Goal: Task Accomplishment & Management: Manage account settings

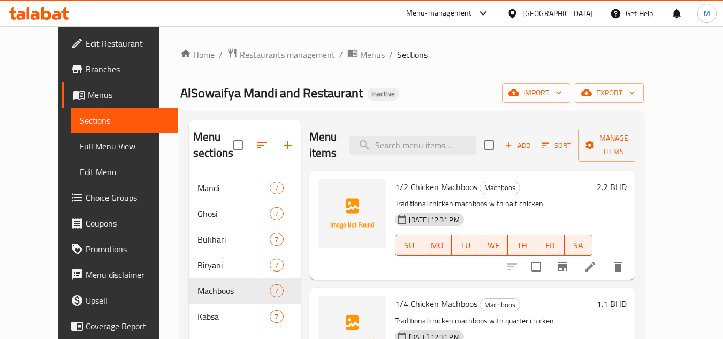
scroll to position [150, 0]
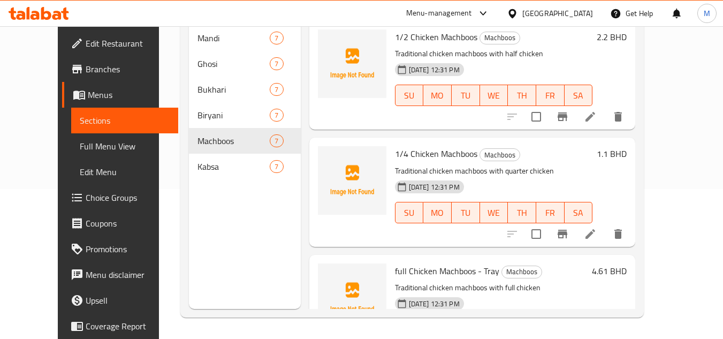
click at [578, 9] on div "Bahrain" at bounding box center [557, 13] width 71 height 12
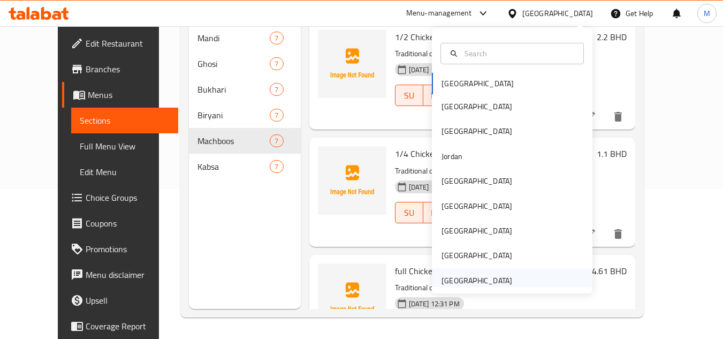
click at [501, 279] on div "[GEOGRAPHIC_DATA]" at bounding box center [477, 281] width 71 height 12
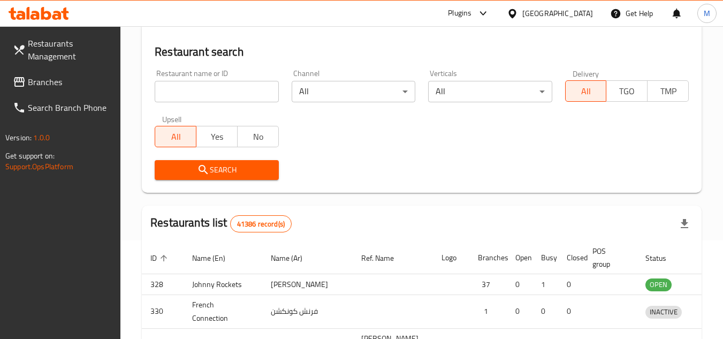
scroll to position [150, 0]
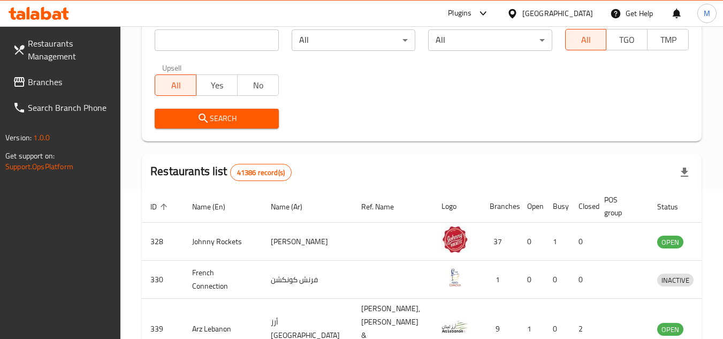
click at [83, 83] on span "Branches" at bounding box center [70, 81] width 85 height 13
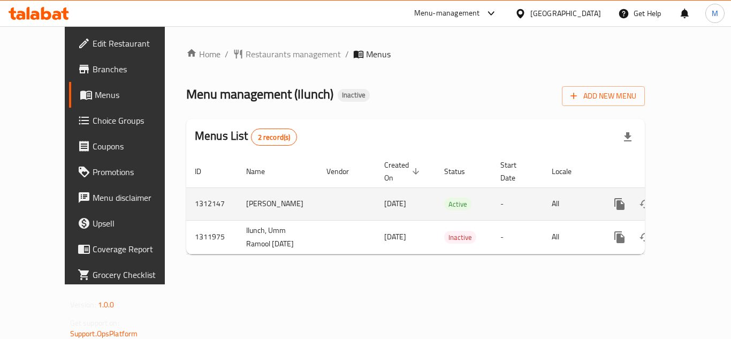
click at [691, 198] on icon "enhanced table" at bounding box center [697, 204] width 13 height 13
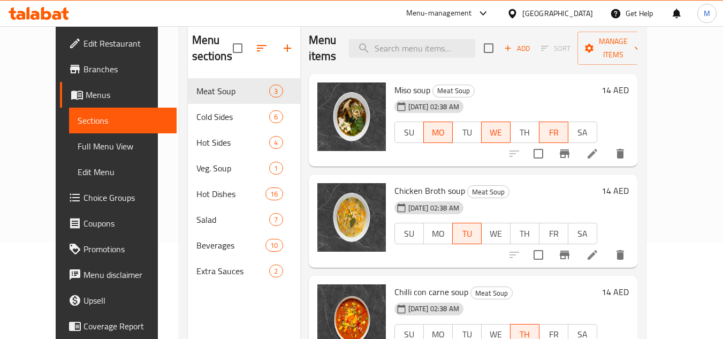
scroll to position [96, 0]
click at [608, 156] on li at bounding box center [593, 154] width 30 height 19
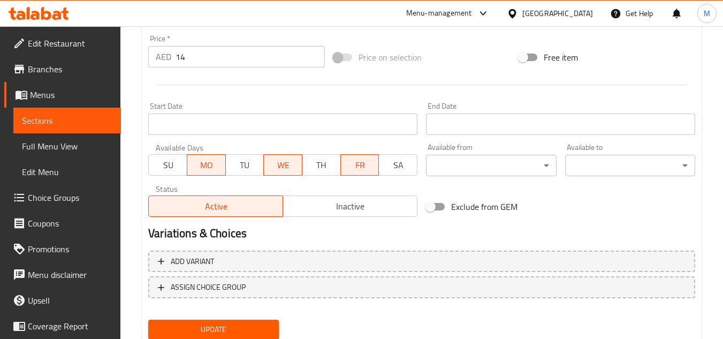
scroll to position [326, 0]
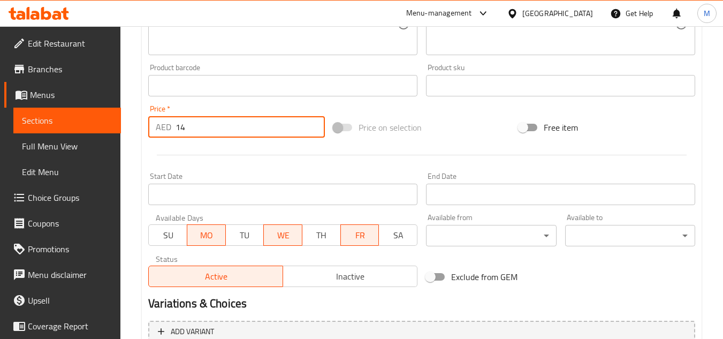
drag, startPoint x: 191, startPoint y: 127, endPoint x: 164, endPoint y: 126, distance: 26.8
click at [164, 126] on div "AED 14 Price *" at bounding box center [236, 126] width 177 height 21
type input "16"
click at [199, 147] on div at bounding box center [422, 155] width 556 height 26
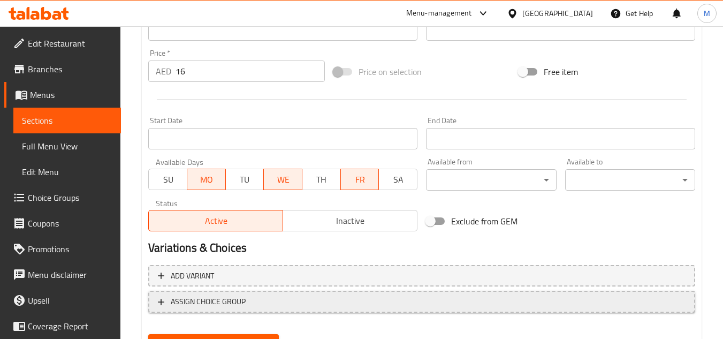
scroll to position [433, 0]
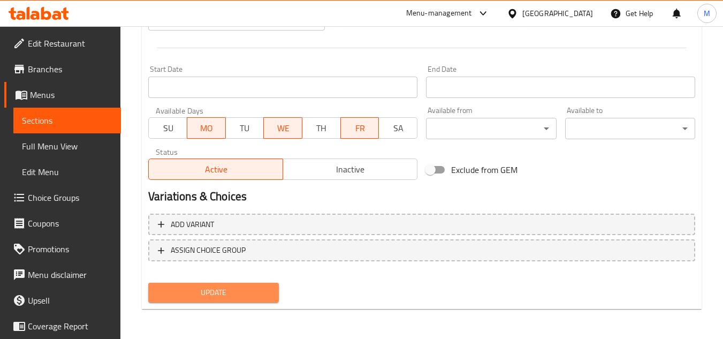
click at [230, 297] on span "Update" at bounding box center [213, 292] width 113 height 13
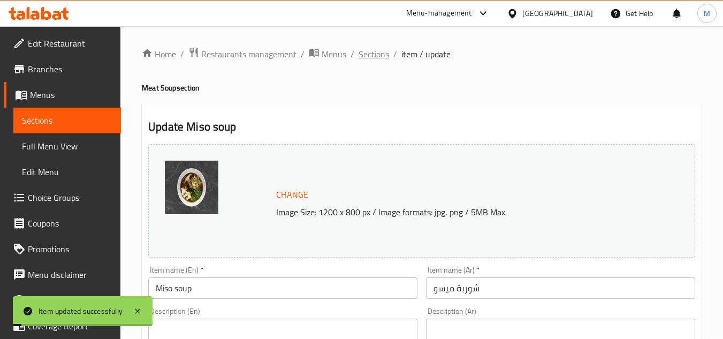
scroll to position [0, 0]
click at [377, 57] on span "Sections" at bounding box center [374, 54] width 31 height 13
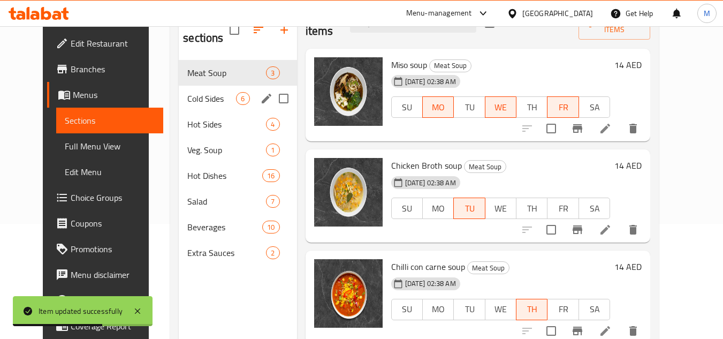
scroll to position [96, 0]
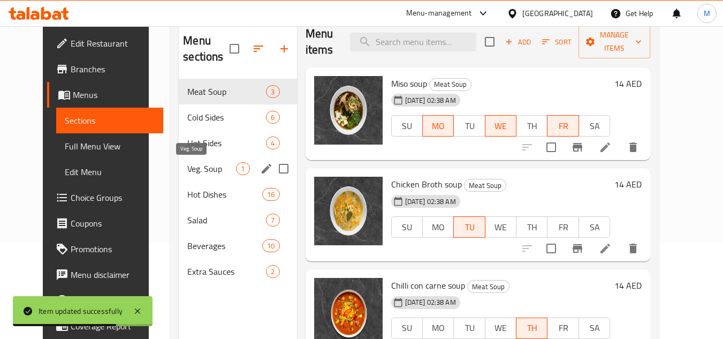
click at [200, 168] on span "Veg. Soup" at bounding box center [211, 168] width 49 height 13
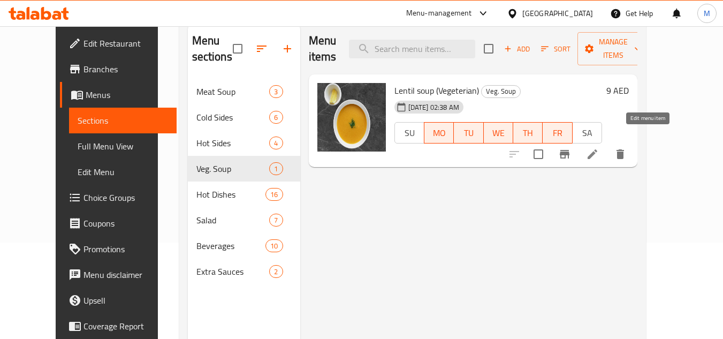
click at [597, 149] on icon at bounding box center [593, 154] width 10 height 10
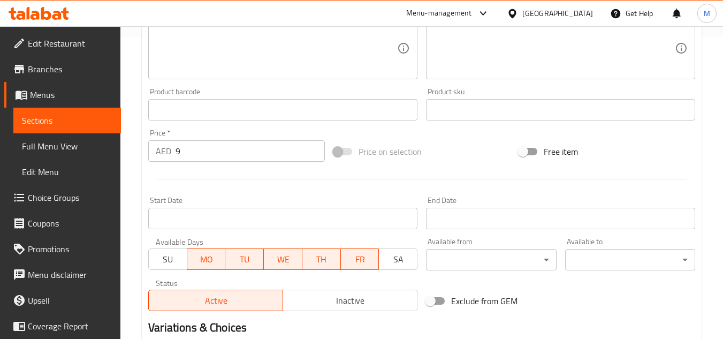
scroll to position [268, 0]
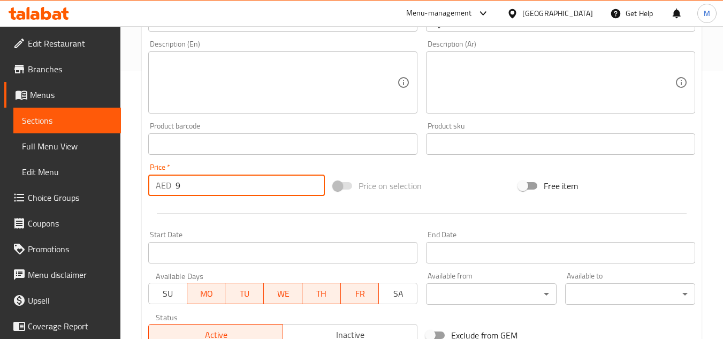
drag, startPoint x: 188, startPoint y: 190, endPoint x: 157, endPoint y: 189, distance: 31.6
click at [157, 189] on div "AED 9 Price *" at bounding box center [236, 185] width 177 height 21
type input "11"
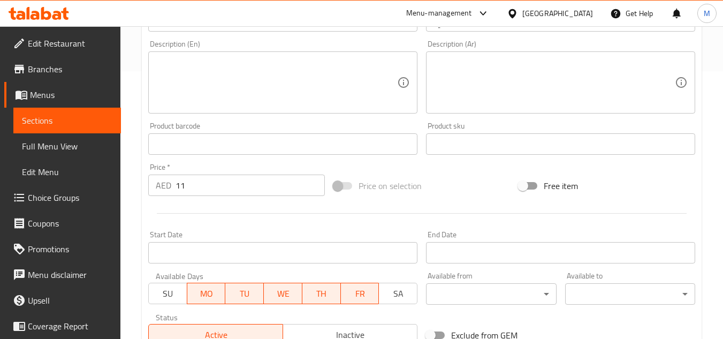
click at [156, 210] on div at bounding box center [422, 213] width 556 height 26
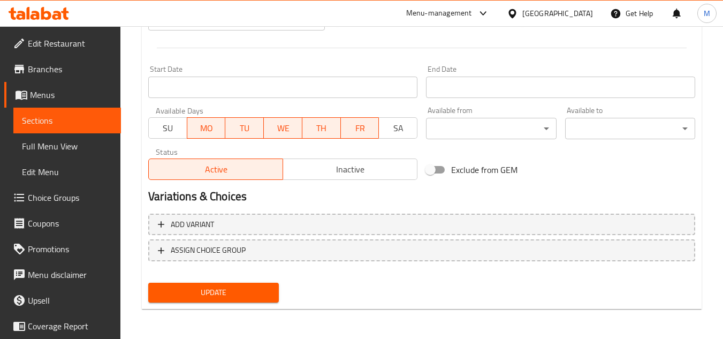
click at [198, 285] on button "Update" at bounding box center [213, 293] width 130 height 20
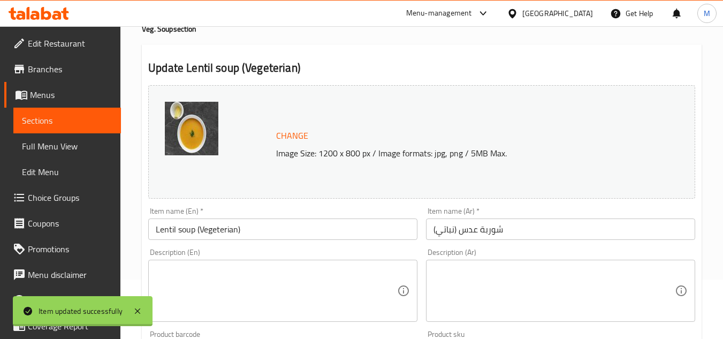
scroll to position [0, 0]
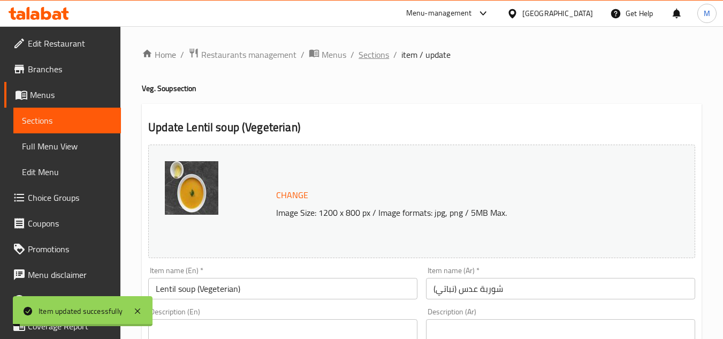
click at [373, 51] on span "Sections" at bounding box center [374, 54] width 31 height 13
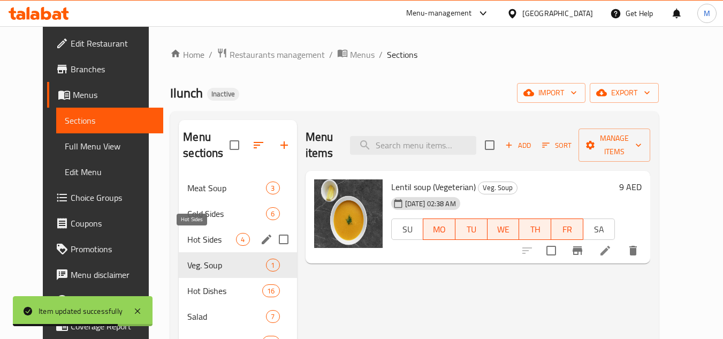
click at [196, 244] on span "Hot Sides" at bounding box center [211, 239] width 49 height 13
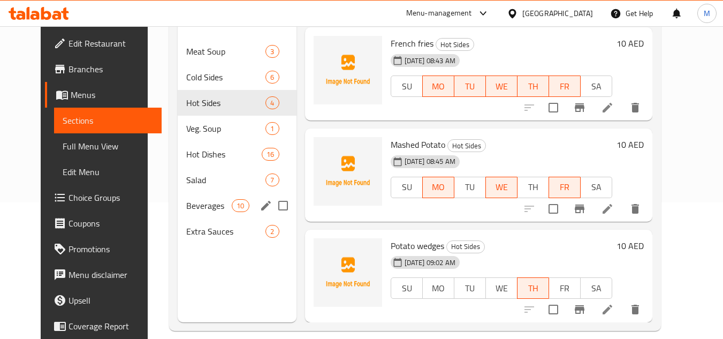
scroll to position [150, 0]
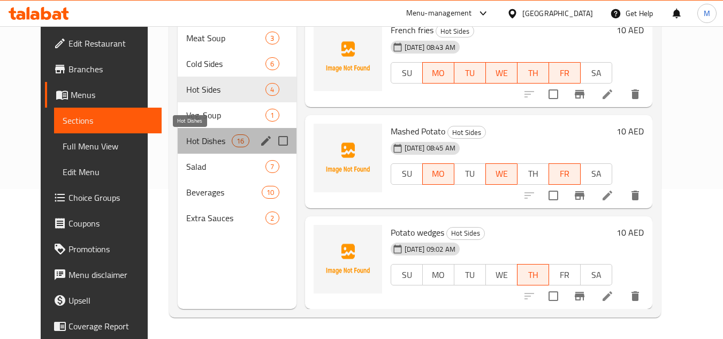
click at [199, 137] on span "Hot Dishes" at bounding box center [209, 140] width 46 height 13
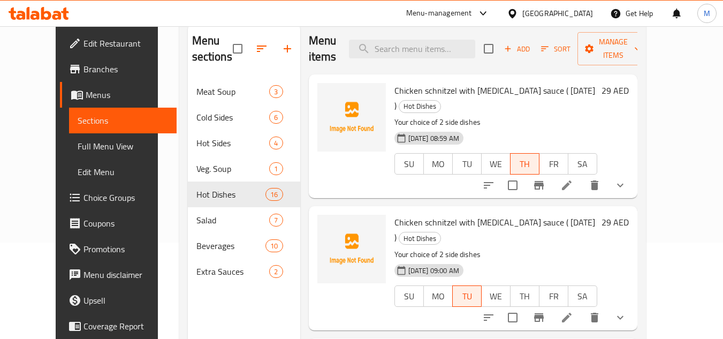
scroll to position [43, 0]
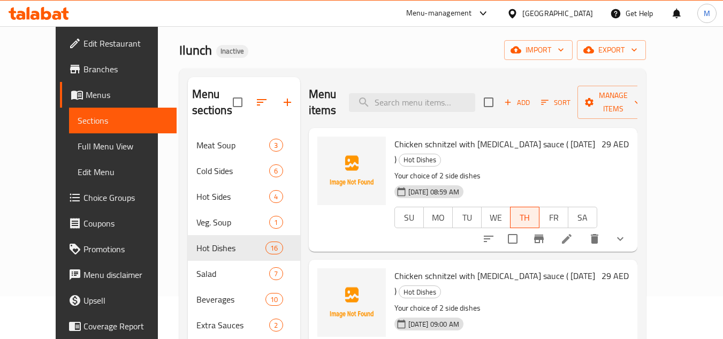
click at [627, 232] on icon "show more" at bounding box center [620, 238] width 13 height 13
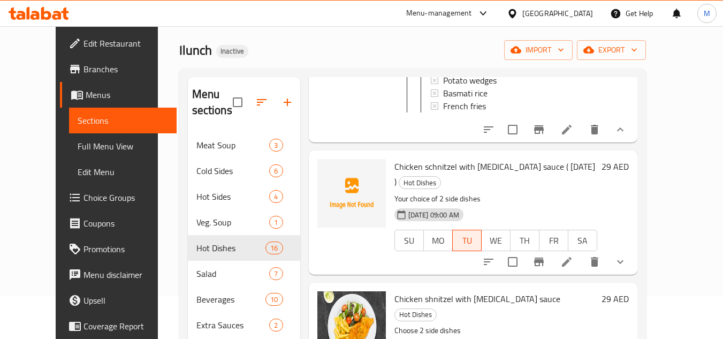
scroll to position [161, 0]
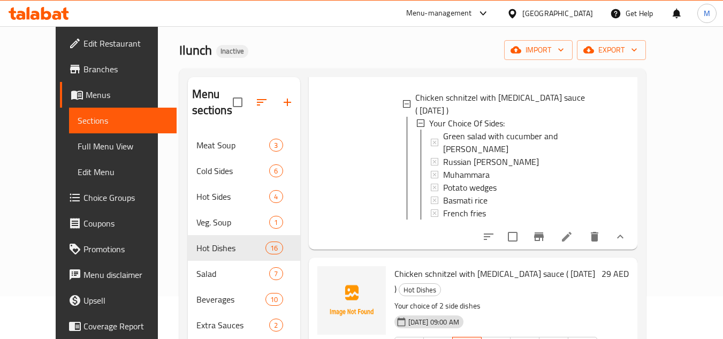
click at [633, 224] on button "show more" at bounding box center [621, 237] width 26 height 26
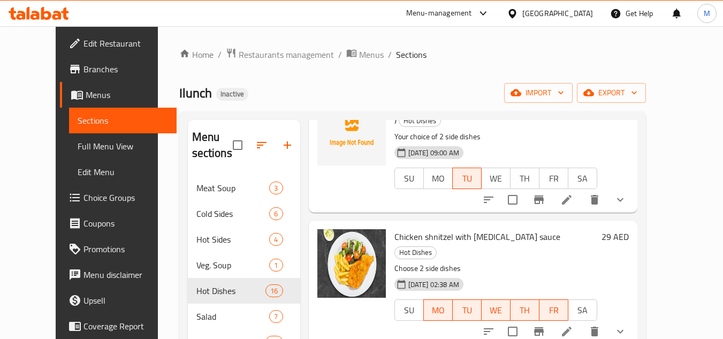
scroll to position [0, 0]
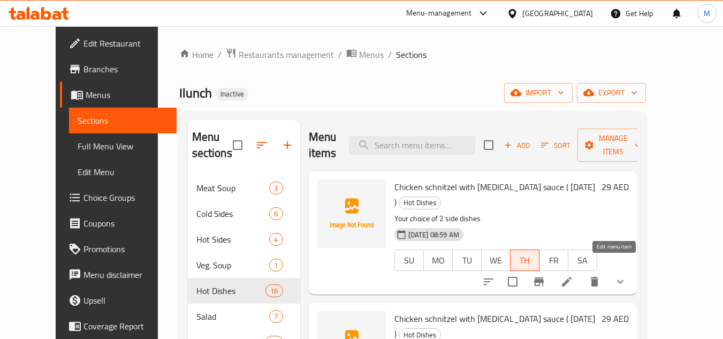
click at [573, 275] on icon at bounding box center [566, 281] width 13 height 13
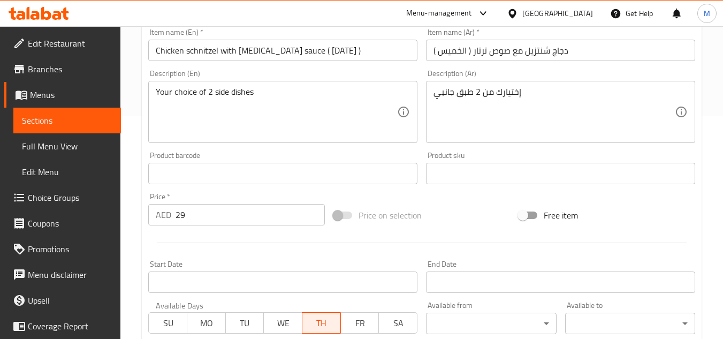
scroll to position [268, 0]
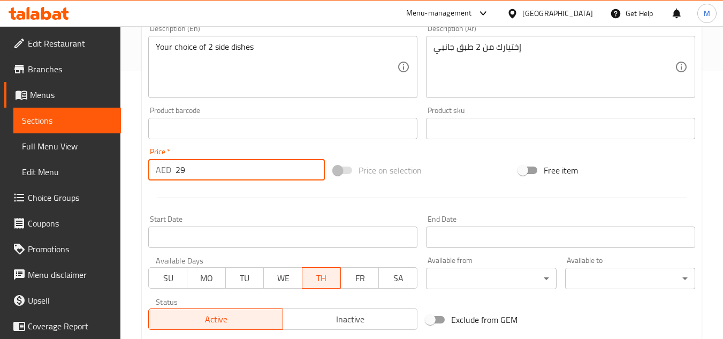
drag, startPoint x: 190, startPoint y: 171, endPoint x: 170, endPoint y: 174, distance: 20.1
click at [170, 174] on div "AED 29 Price *" at bounding box center [236, 169] width 177 height 21
type input "31"
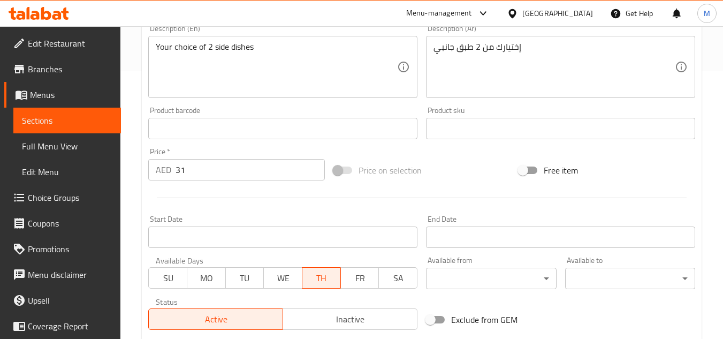
click at [194, 192] on div at bounding box center [422, 198] width 556 height 26
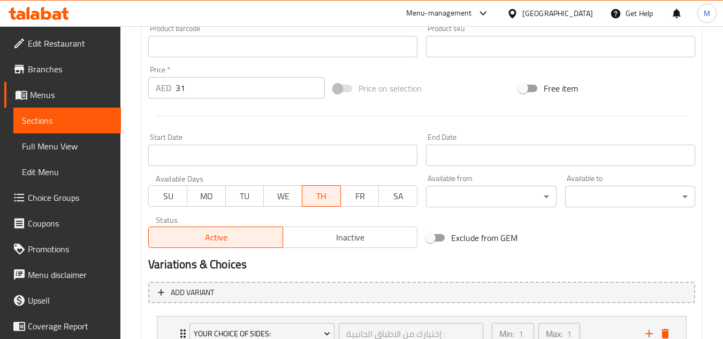
scroll to position [435, 0]
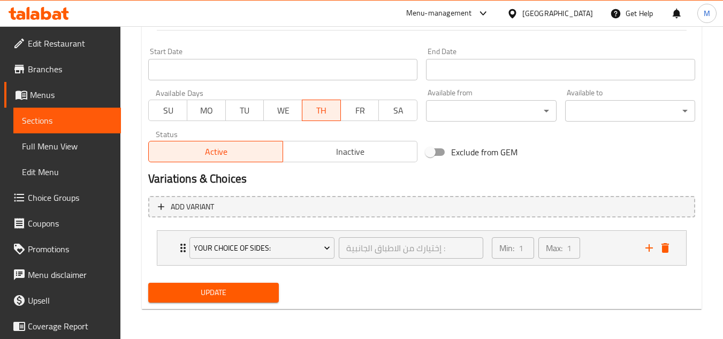
click at [213, 289] on span "Update" at bounding box center [213, 292] width 113 height 13
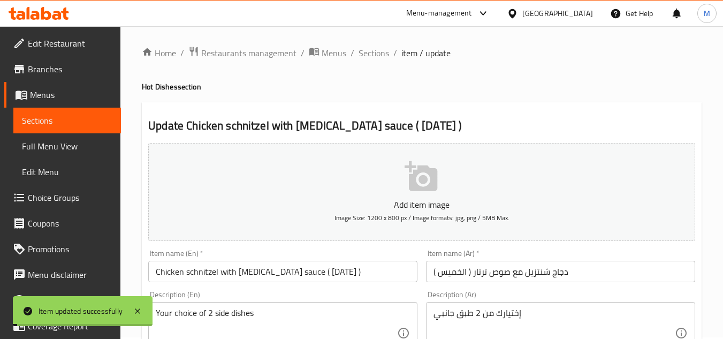
scroll to position [0, 0]
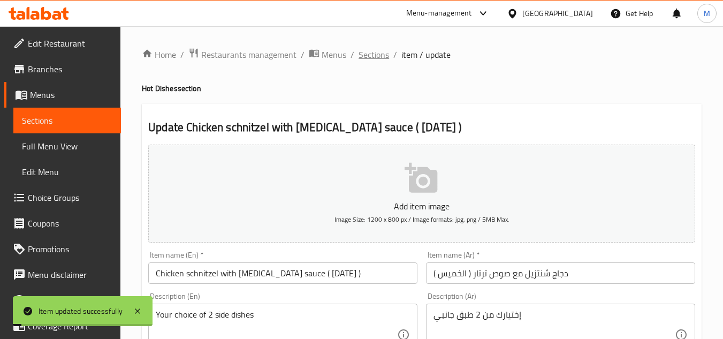
click at [375, 61] on span "Sections" at bounding box center [374, 54] width 31 height 13
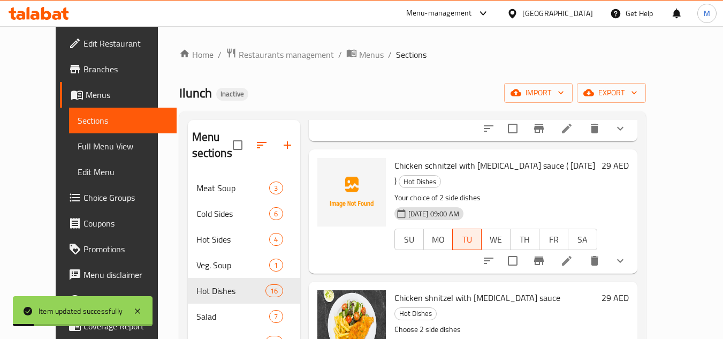
scroll to position [161, 0]
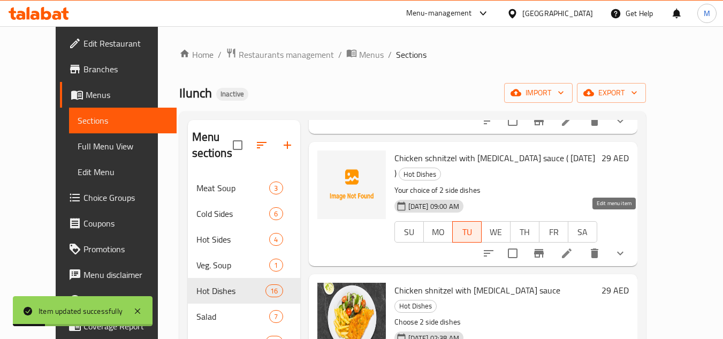
click at [573, 247] on icon at bounding box center [566, 253] width 13 height 13
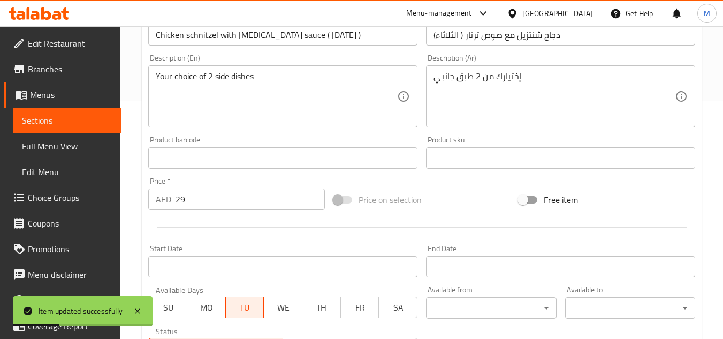
scroll to position [268, 0]
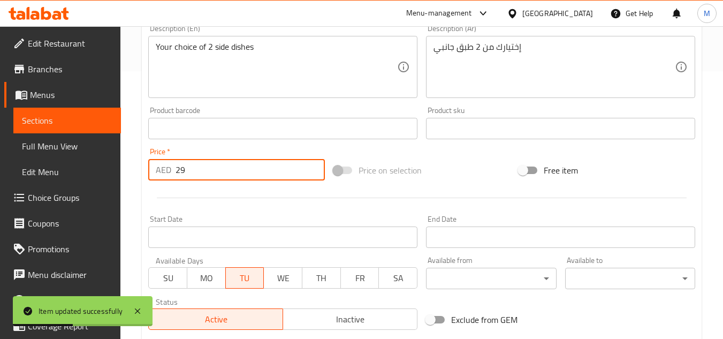
drag, startPoint x: 200, startPoint y: 171, endPoint x: 145, endPoint y: 171, distance: 54.6
click at [145, 171] on div "Price   * AED 29 Price *" at bounding box center [236, 163] width 185 height 41
type input "31"
click at [212, 195] on div at bounding box center [422, 198] width 556 height 26
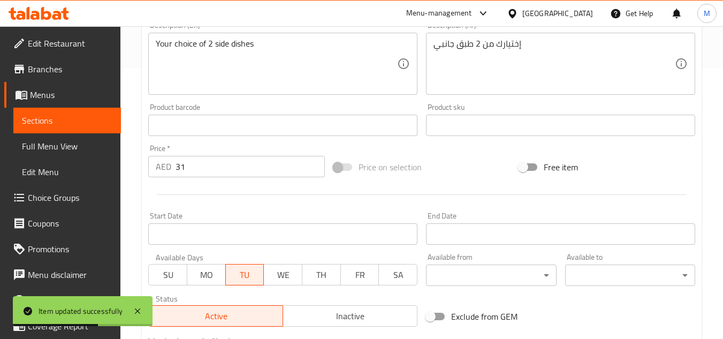
scroll to position [523, 0]
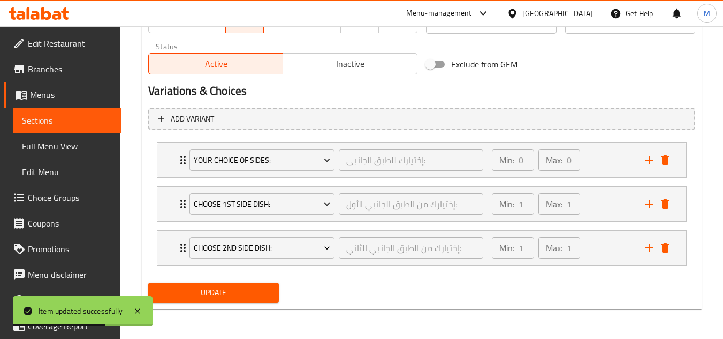
click at [238, 290] on span "Update" at bounding box center [213, 292] width 113 height 13
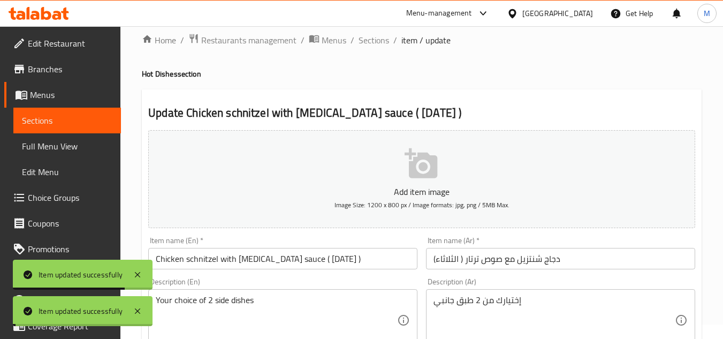
scroll to position [0, 0]
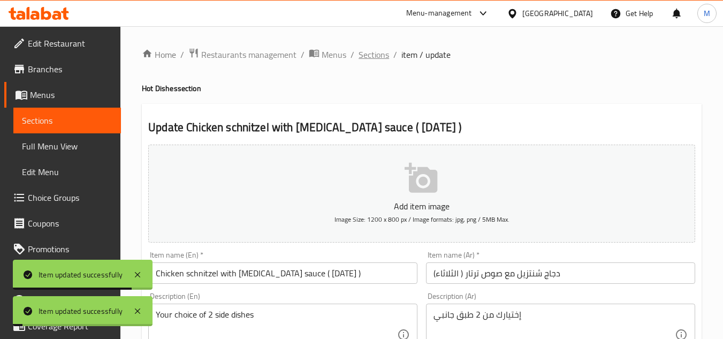
click at [374, 54] on span "Sections" at bounding box center [374, 54] width 31 height 13
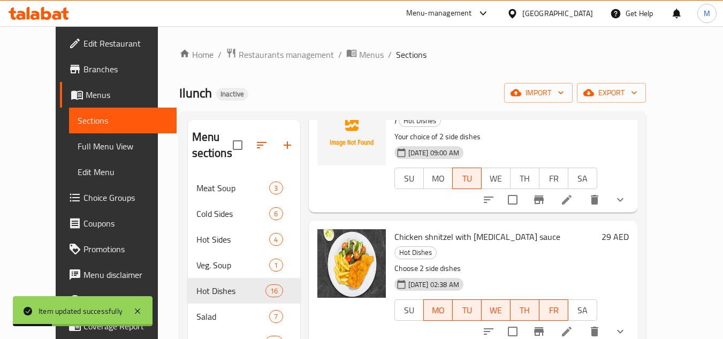
scroll to position [268, 0]
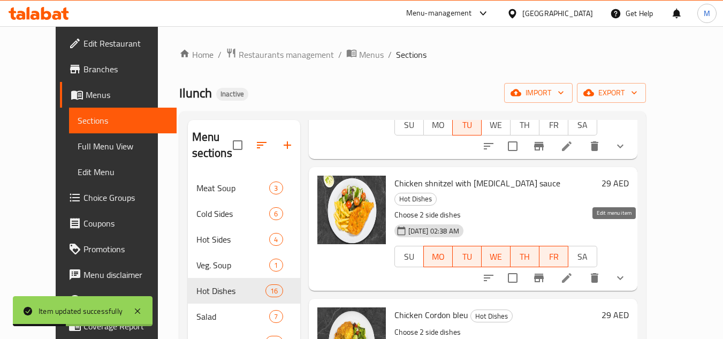
click at [573, 271] on icon at bounding box center [566, 277] width 13 height 13
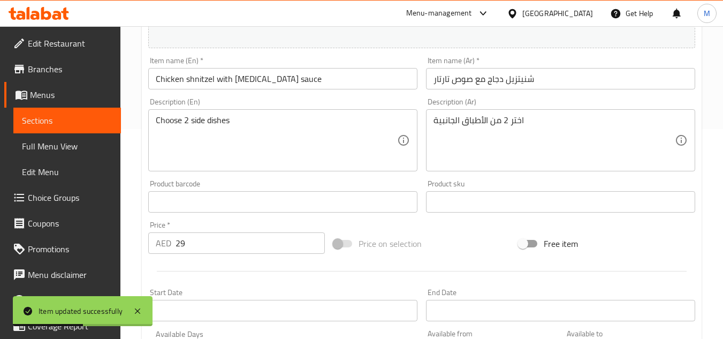
scroll to position [214, 0]
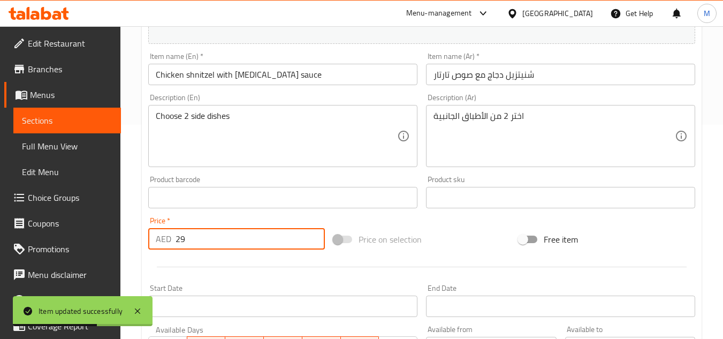
drag, startPoint x: 191, startPoint y: 244, endPoint x: 159, endPoint y: 244, distance: 32.1
click at [159, 244] on div "AED 29 Price *" at bounding box center [236, 238] width 177 height 21
type input "31"
click at [206, 272] on div at bounding box center [422, 267] width 556 height 26
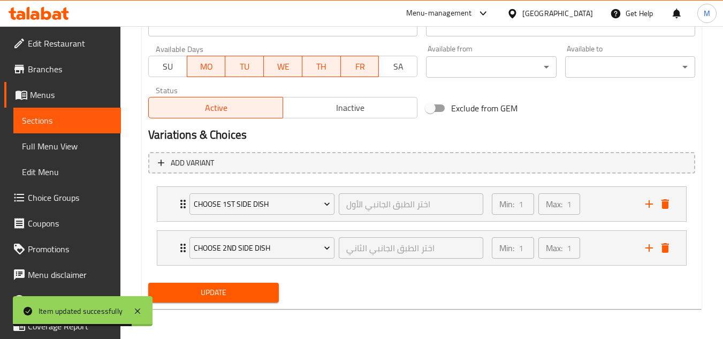
click at [225, 290] on span "Update" at bounding box center [213, 292] width 113 height 13
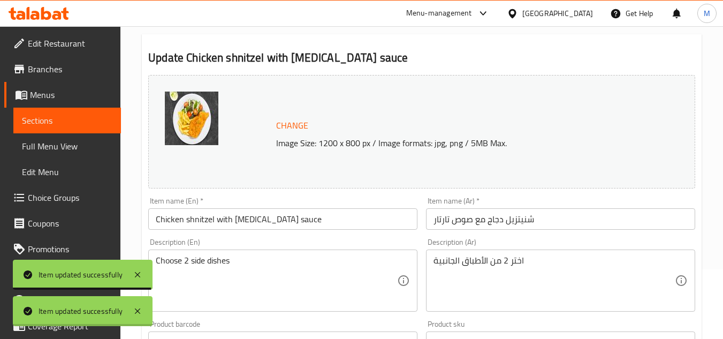
scroll to position [0, 0]
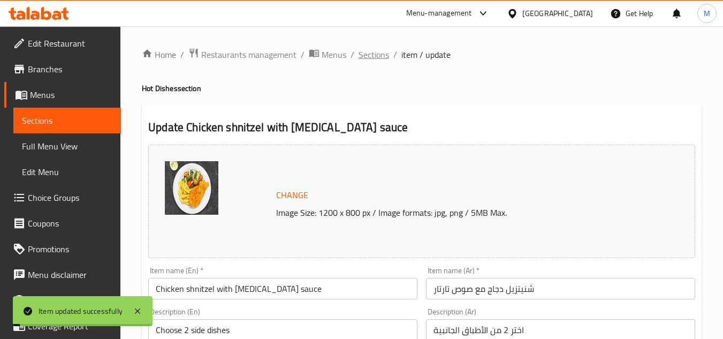
click at [371, 52] on span "Sections" at bounding box center [374, 54] width 31 height 13
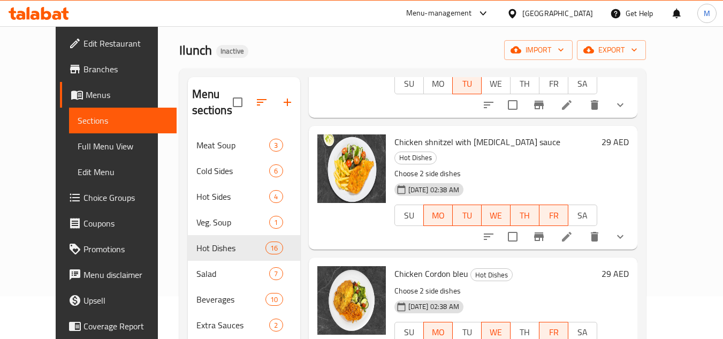
scroll to position [268, 0]
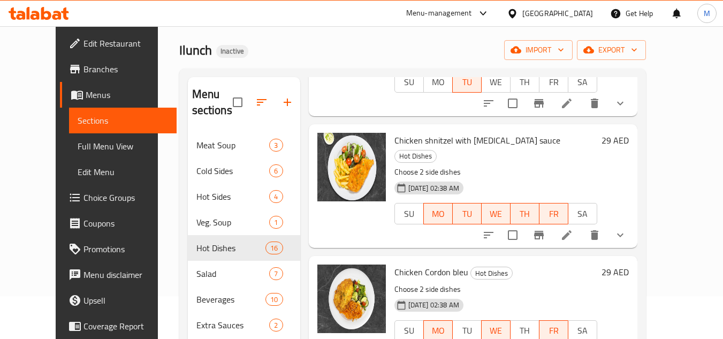
click at [421, 264] on span "Chicken Cordon bleu" at bounding box center [432, 272] width 74 height 16
drag, startPoint x: 421, startPoint y: 230, endPoint x: 439, endPoint y: 229, distance: 17.7
click at [439, 264] on span "Chicken Cordon bleu" at bounding box center [432, 272] width 74 height 16
copy span "Cordon bleu"
click at [554, 260] on div "Chicken Cordon bleu Hot Dishes Choose 2 side dishes 16-09-2025 02:38 AM SU MO T…" at bounding box center [495, 310] width 211 height 100
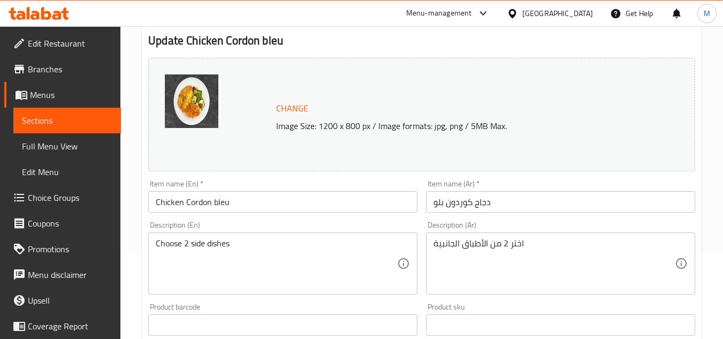
scroll to position [268, 0]
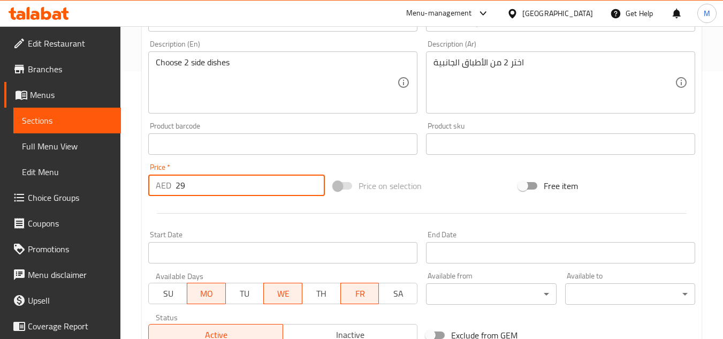
drag, startPoint x: 177, startPoint y: 187, endPoint x: 166, endPoint y: 187, distance: 10.7
click at [166, 187] on div "AED 29 Price *" at bounding box center [236, 185] width 177 height 21
type input "31"
click at [222, 221] on div at bounding box center [422, 213] width 556 height 26
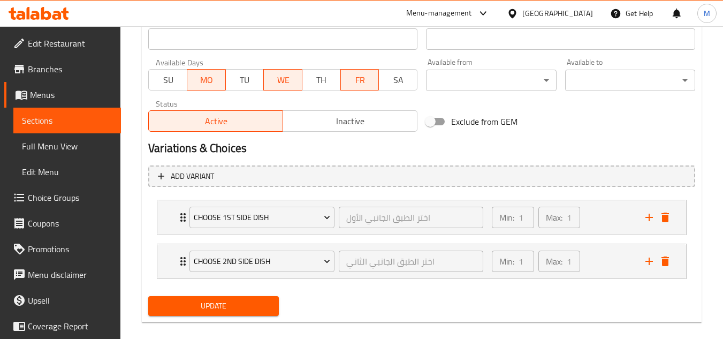
scroll to position [495, 0]
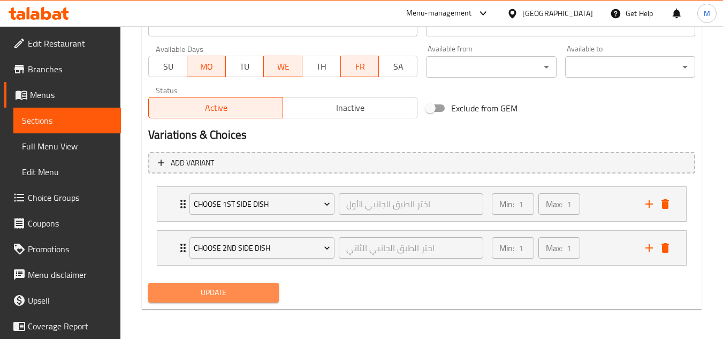
click at [241, 294] on span "Update" at bounding box center [213, 292] width 113 height 13
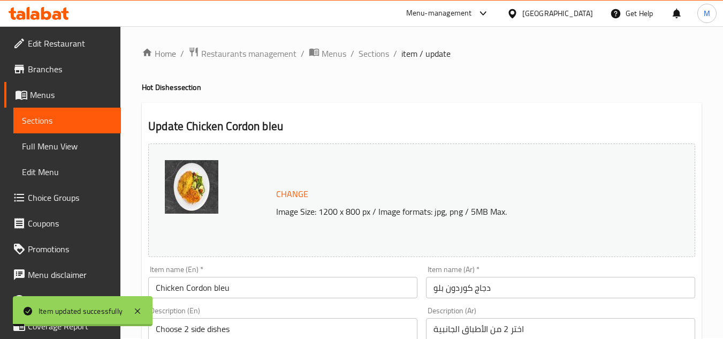
scroll to position [0, 0]
click at [373, 52] on span "Sections" at bounding box center [374, 54] width 31 height 13
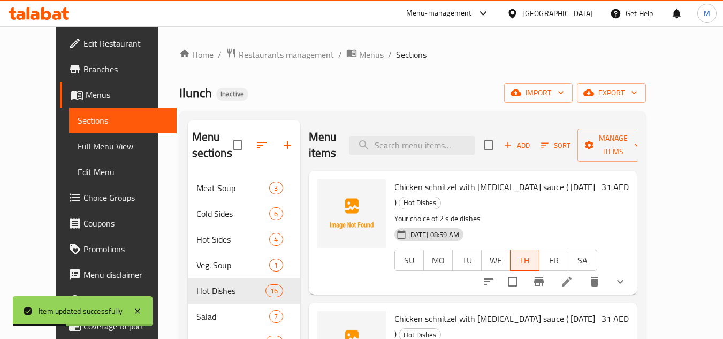
click at [602, 224] on div "16-09-2025 08:59 AM SU MO TU WE TH FR SA" at bounding box center [495, 253] width 211 height 58
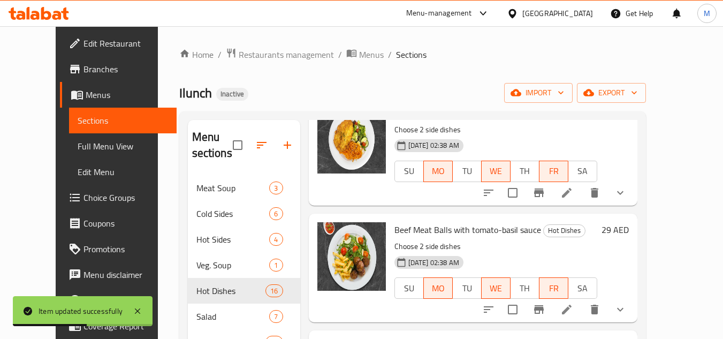
scroll to position [472, 0]
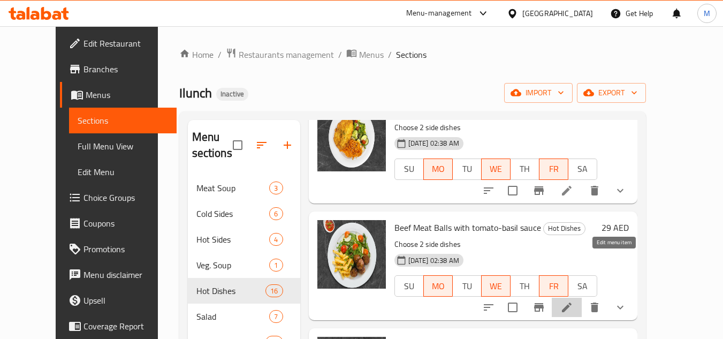
click at [573, 301] on icon at bounding box center [566, 307] width 13 height 13
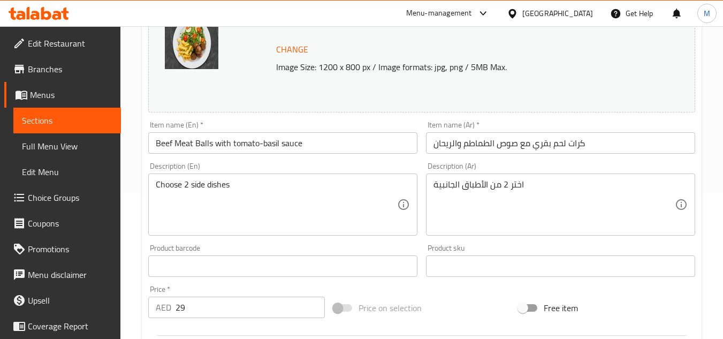
scroll to position [161, 0]
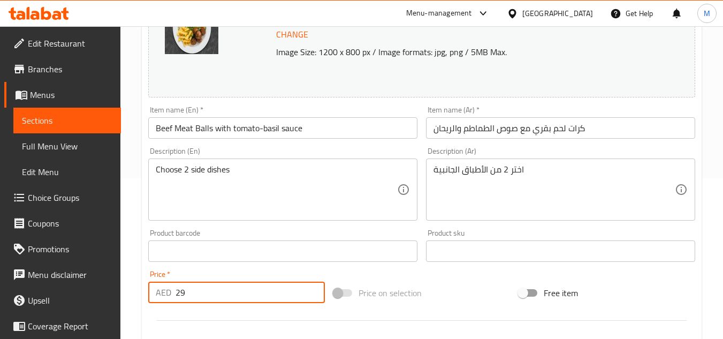
drag, startPoint x: 196, startPoint y: 298, endPoint x: 173, endPoint y: 301, distance: 23.2
click at [173, 301] on div "AED 29 Price *" at bounding box center [236, 292] width 177 height 21
type input "36"
click at [291, 269] on div "Price   * AED 36 Price *" at bounding box center [236, 286] width 185 height 41
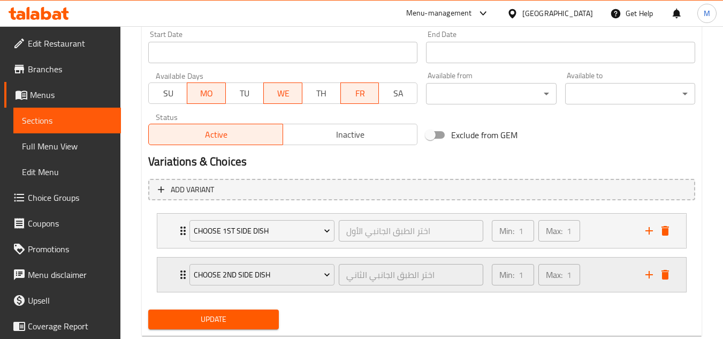
scroll to position [495, 0]
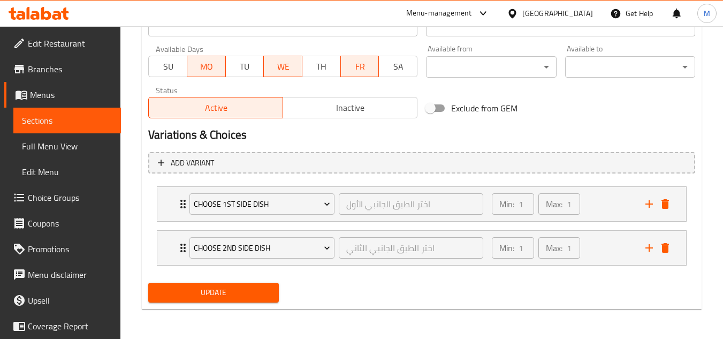
click at [240, 294] on span "Update" at bounding box center [213, 292] width 113 height 13
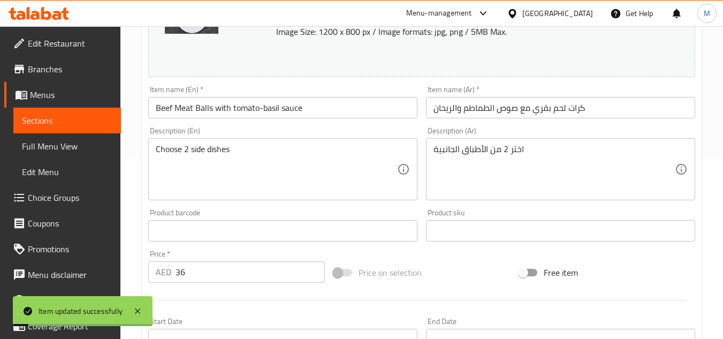
scroll to position [0, 0]
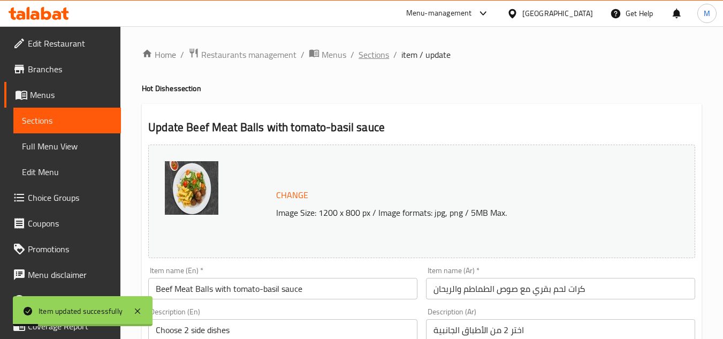
click at [375, 58] on span "Sections" at bounding box center [374, 54] width 31 height 13
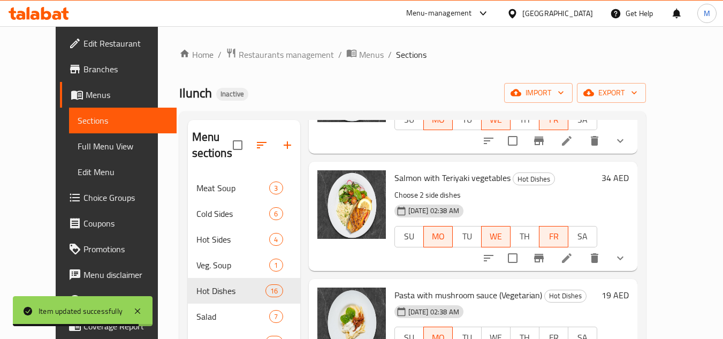
scroll to position [642, 0]
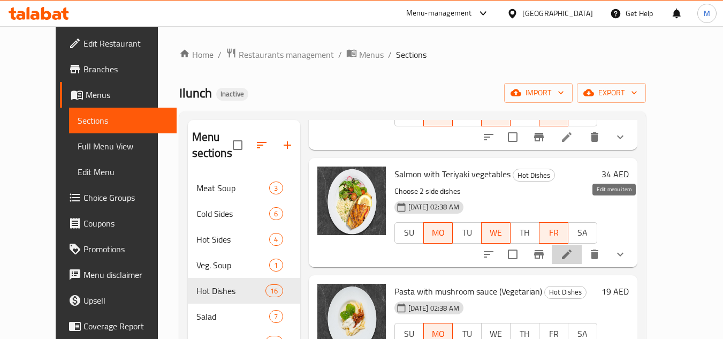
click at [573, 248] on icon at bounding box center [566, 254] width 13 height 13
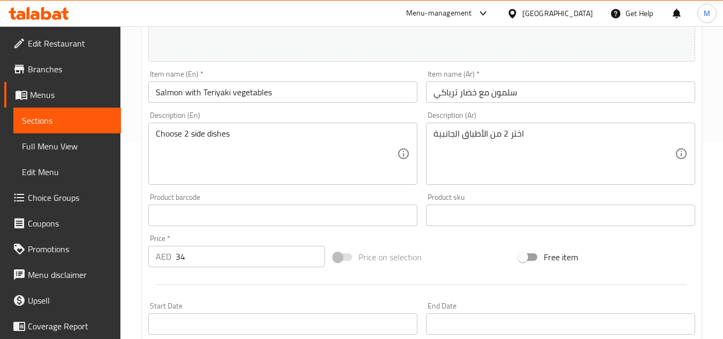
scroll to position [268, 0]
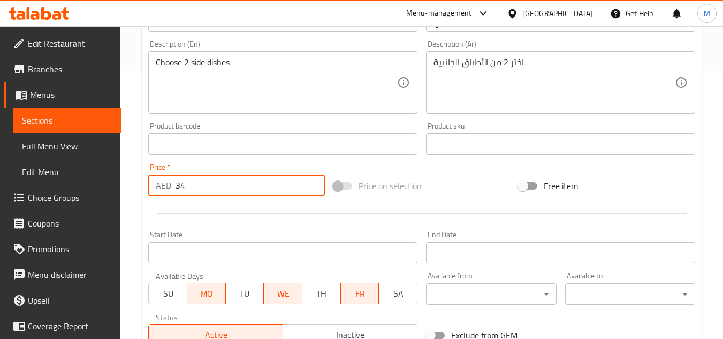
drag, startPoint x: 192, startPoint y: 185, endPoint x: 171, endPoint y: 188, distance: 21.1
click at [171, 188] on div "AED 34 Price *" at bounding box center [236, 185] width 177 height 21
type input "36"
click at [203, 211] on div at bounding box center [422, 213] width 556 height 26
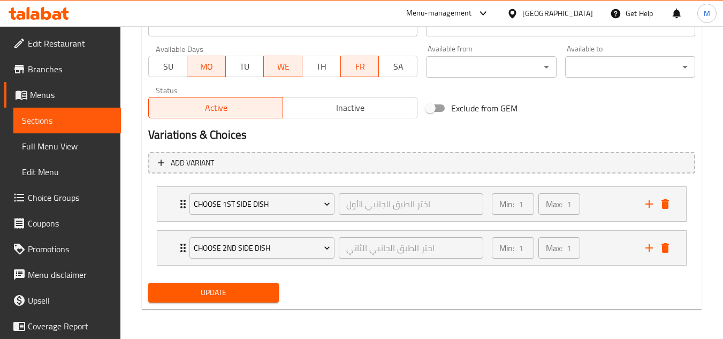
click at [214, 299] on span "Update" at bounding box center [213, 292] width 113 height 13
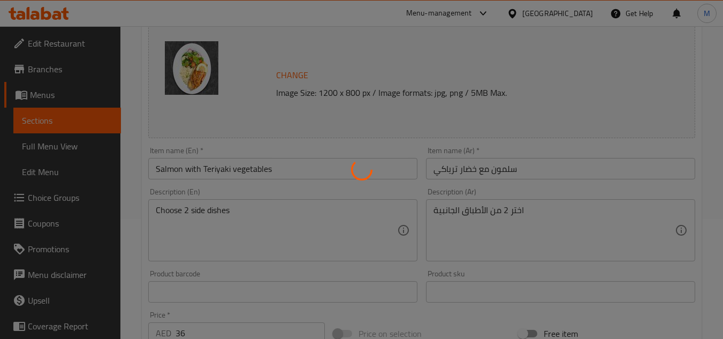
scroll to position [0, 0]
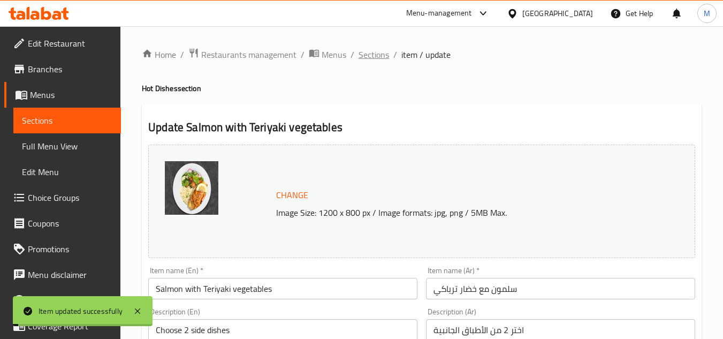
click at [364, 49] on span "Sections" at bounding box center [374, 54] width 31 height 13
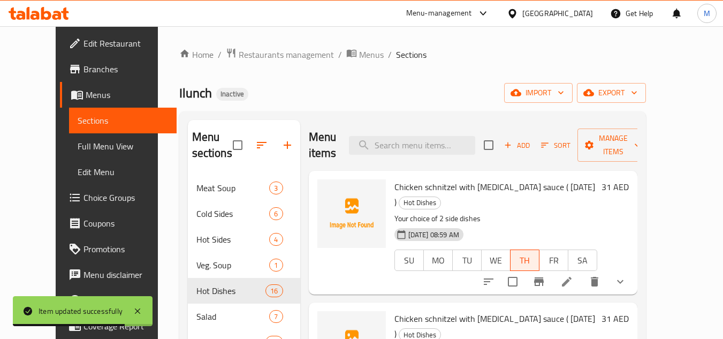
click at [597, 212] on p "Your choice of 2 side dishes" at bounding box center [496, 218] width 203 height 13
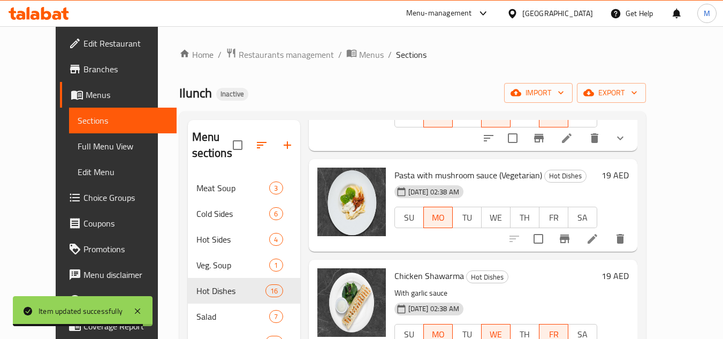
scroll to position [760, 0]
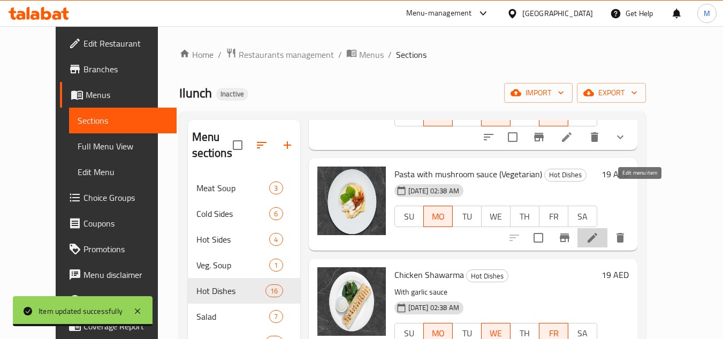
click at [599, 231] on icon at bounding box center [592, 237] width 13 height 13
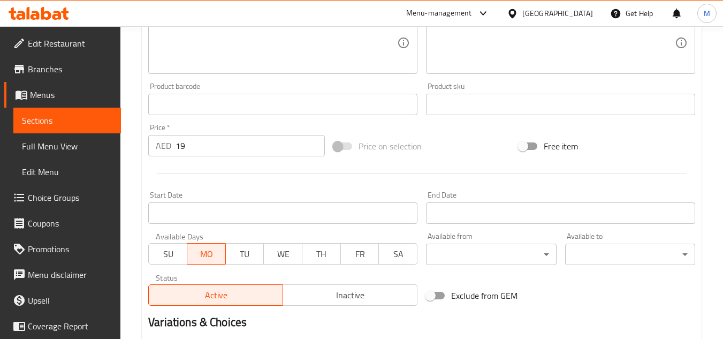
scroll to position [321, 0]
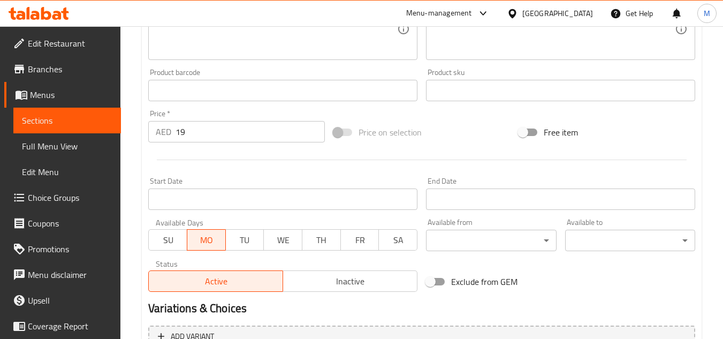
drag, startPoint x: 190, startPoint y: 135, endPoint x: 148, endPoint y: 134, distance: 41.3
click at [148, 134] on div "AED 19 Price *" at bounding box center [236, 131] width 177 height 21
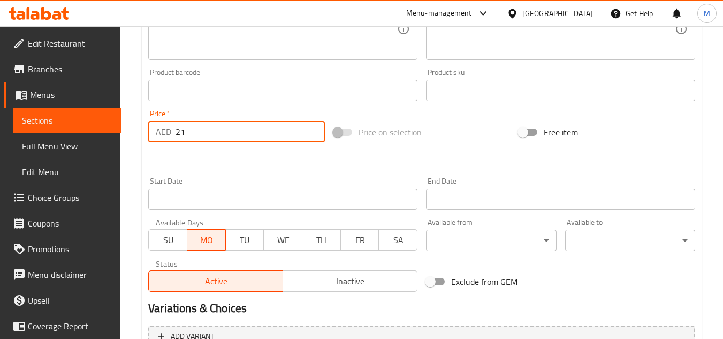
type input "21"
click at [187, 160] on hr at bounding box center [422, 160] width 530 height 1
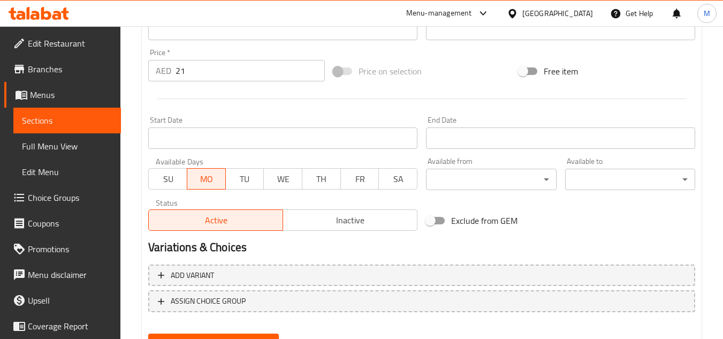
scroll to position [433, 0]
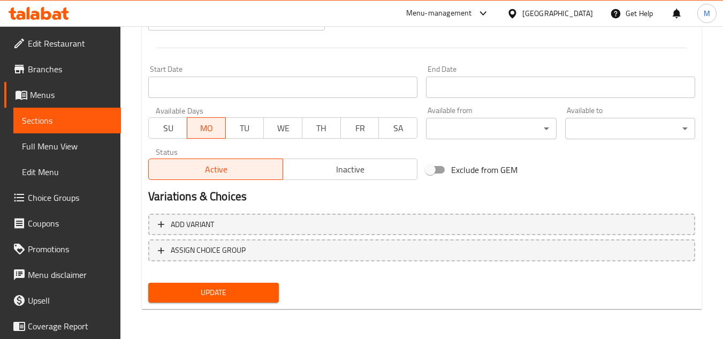
click at [214, 293] on span "Update" at bounding box center [213, 292] width 113 height 13
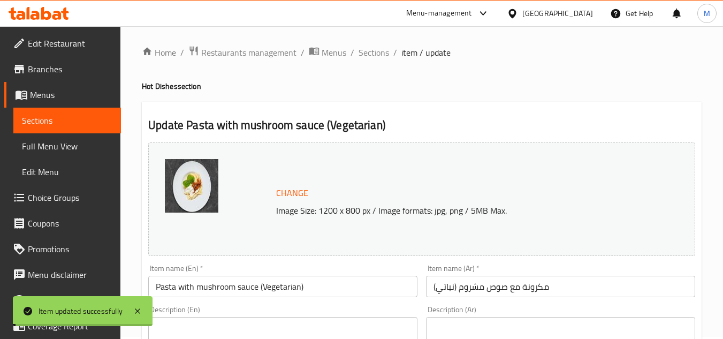
scroll to position [0, 0]
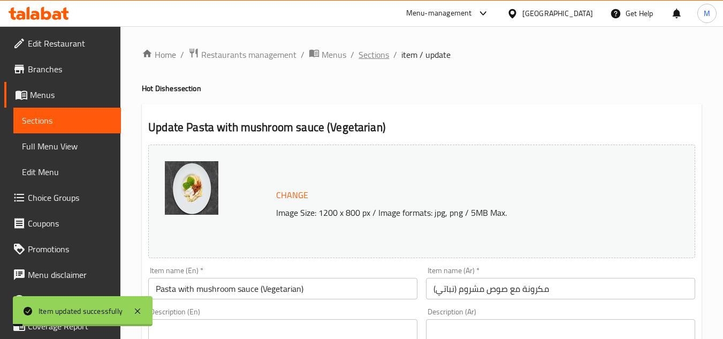
click at [373, 57] on span "Sections" at bounding box center [374, 54] width 31 height 13
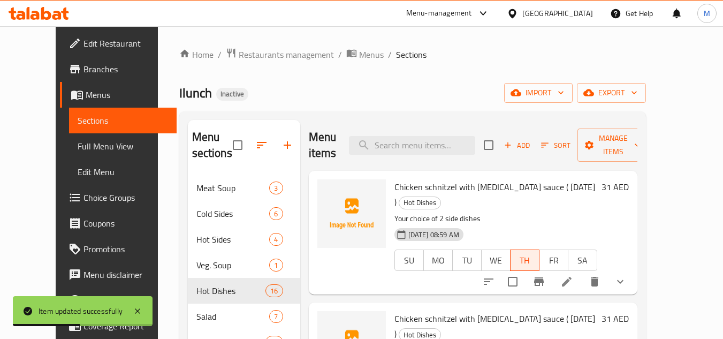
click at [594, 224] on div "16-09-2025 08:59 AM SU MO TU WE TH FR SA" at bounding box center [495, 253] width 211 height 58
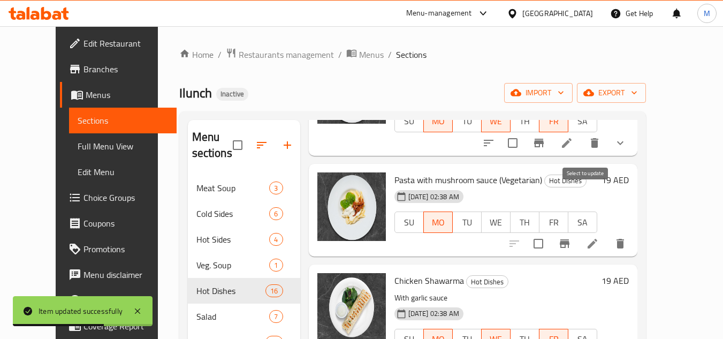
scroll to position [807, 0]
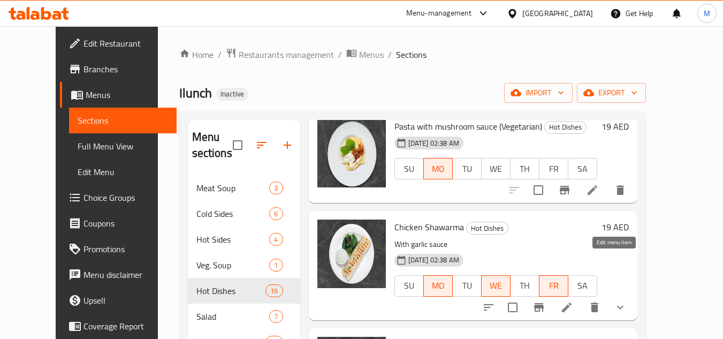
click at [573, 301] on icon at bounding box center [566, 307] width 13 height 13
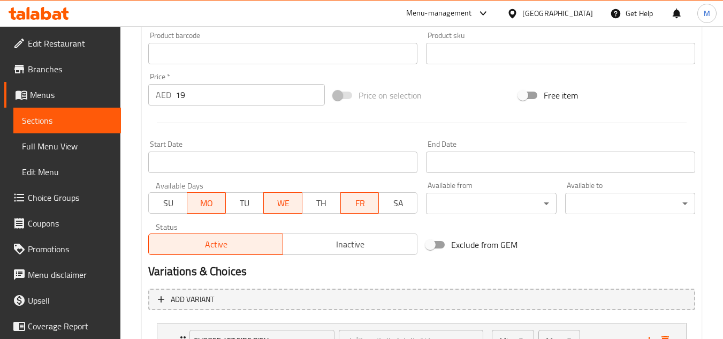
scroll to position [268, 0]
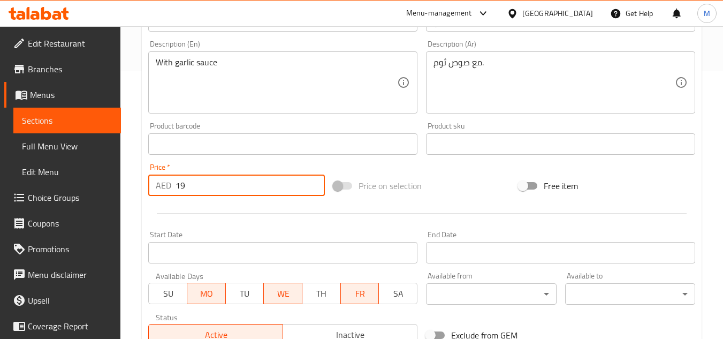
click at [163, 186] on div "AED 19 Price *" at bounding box center [236, 185] width 177 height 21
type input "21"
click at [203, 219] on div at bounding box center [422, 213] width 556 height 26
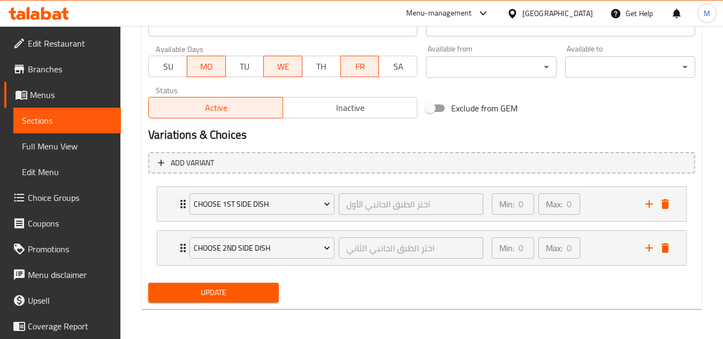
click at [214, 290] on span "Update" at bounding box center [213, 292] width 113 height 13
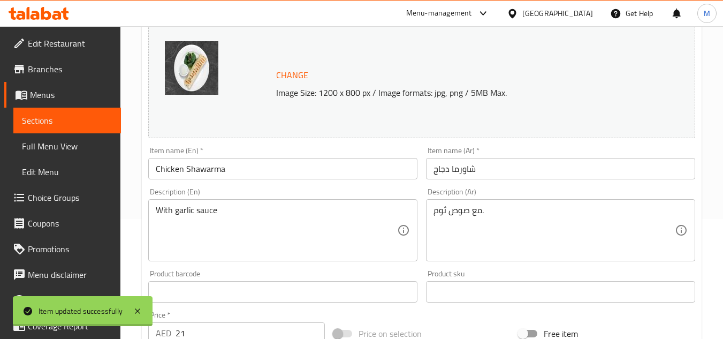
scroll to position [0, 0]
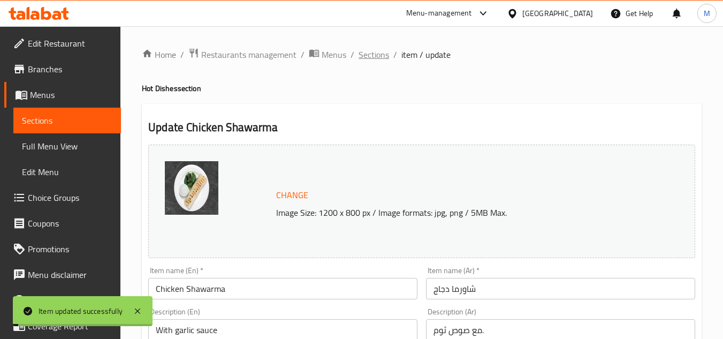
click at [370, 61] on span "Sections" at bounding box center [374, 54] width 31 height 13
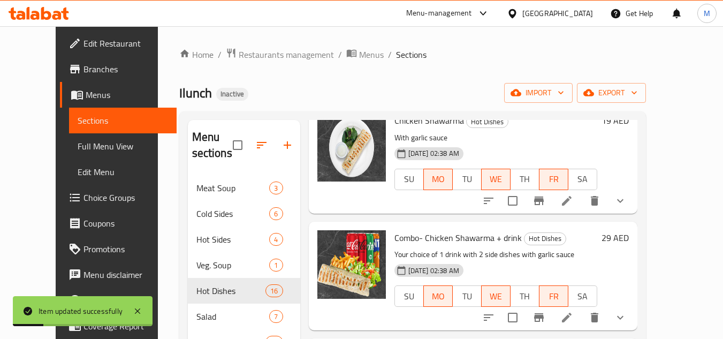
scroll to position [914, 0]
click at [573, 310] on icon at bounding box center [566, 316] width 13 height 13
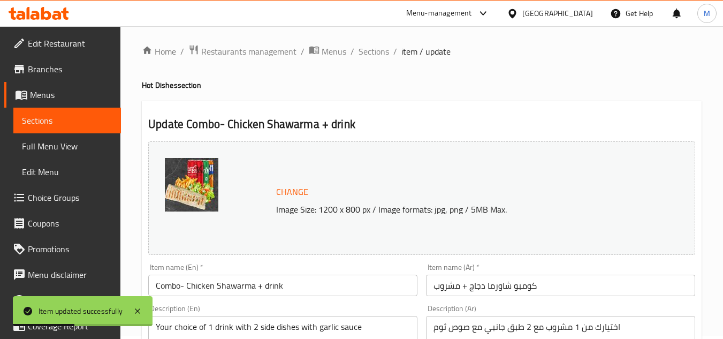
scroll to position [214, 0]
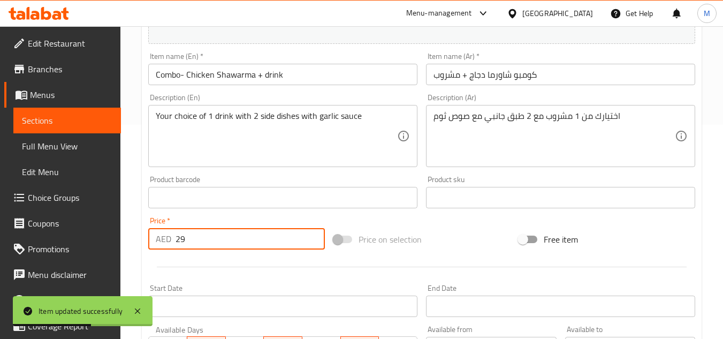
drag, startPoint x: 176, startPoint y: 237, endPoint x: 158, endPoint y: 237, distance: 17.7
click at [158, 237] on div "AED 29 Price *" at bounding box center [236, 238] width 177 height 21
type input "31"
click at [191, 260] on div at bounding box center [422, 267] width 556 height 26
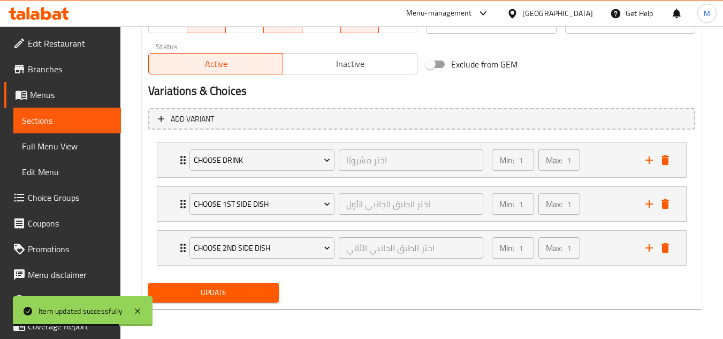
click at [201, 289] on span "Update" at bounding box center [213, 292] width 113 height 13
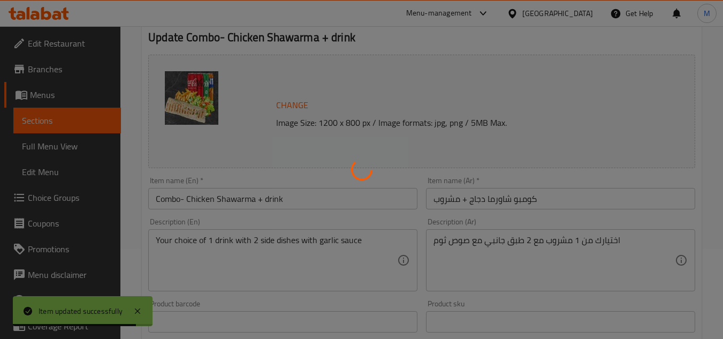
scroll to position [0, 0]
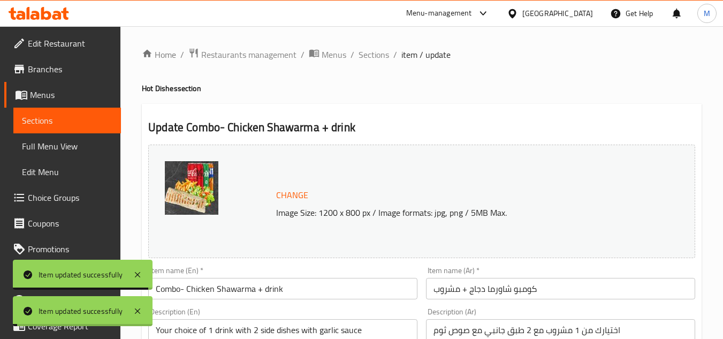
click at [364, 57] on span "Sections" at bounding box center [374, 54] width 31 height 13
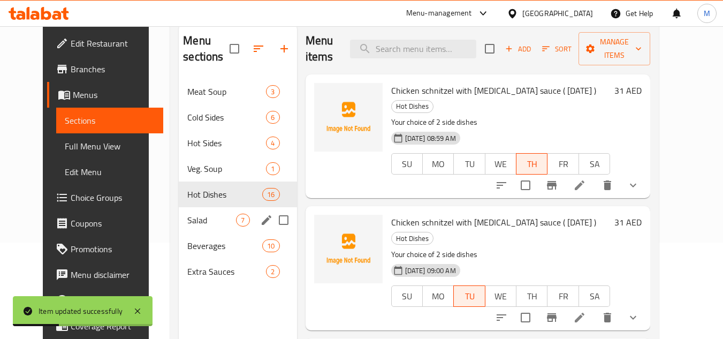
scroll to position [107, 0]
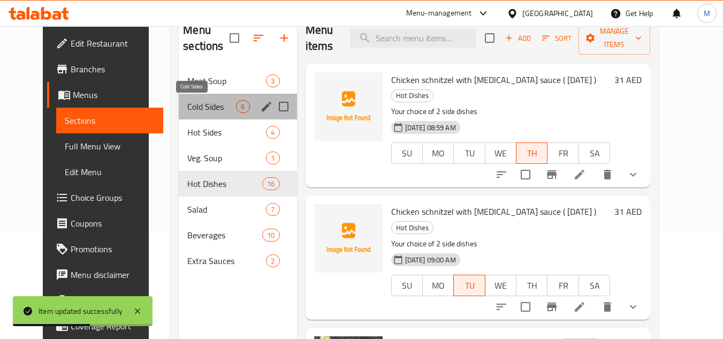
click at [188, 107] on span "Cold Sides" at bounding box center [211, 106] width 49 height 13
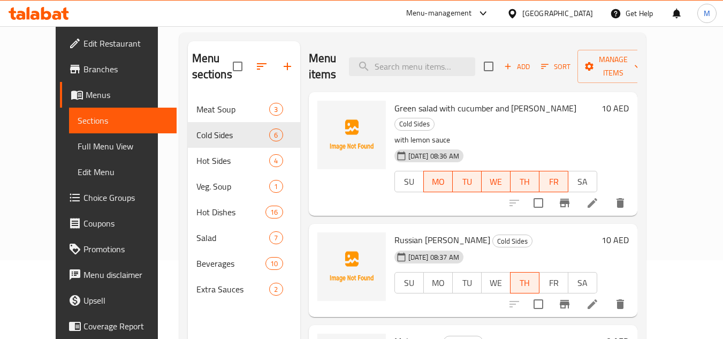
scroll to position [54, 0]
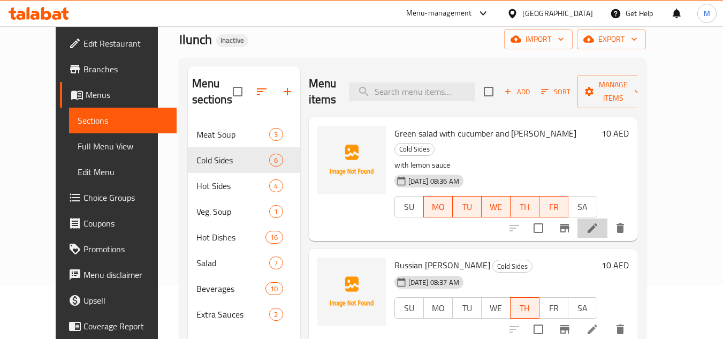
click at [608, 221] on li at bounding box center [593, 227] width 30 height 19
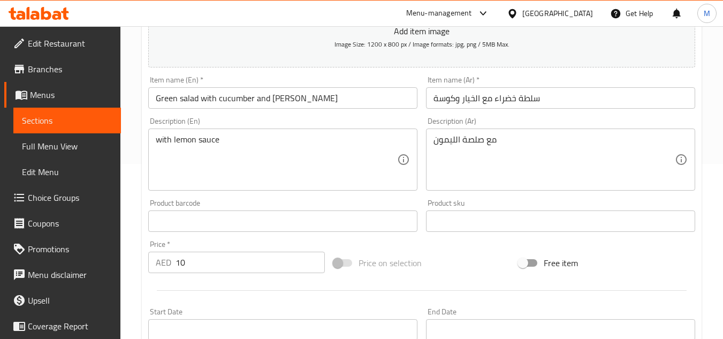
scroll to position [268, 0]
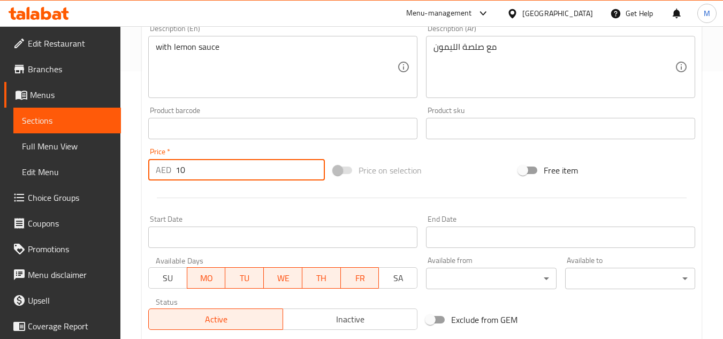
drag, startPoint x: 185, startPoint y: 174, endPoint x: 143, endPoint y: 174, distance: 41.8
click at [143, 174] on div "Update Green salad with cucumber and zucini Add item image Image Size: 1200 x 8…" at bounding box center [422, 147] width 560 height 623
type input "12"
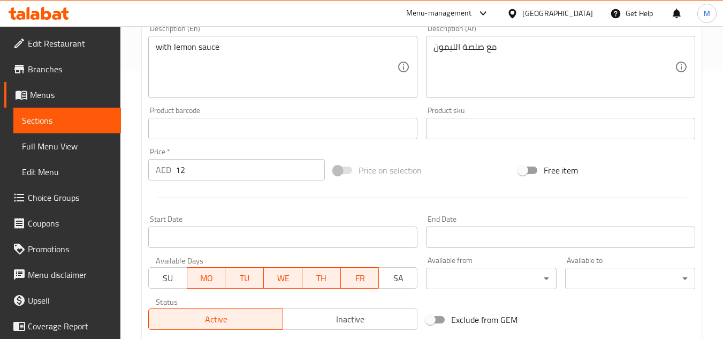
click at [211, 197] on div at bounding box center [422, 198] width 556 height 26
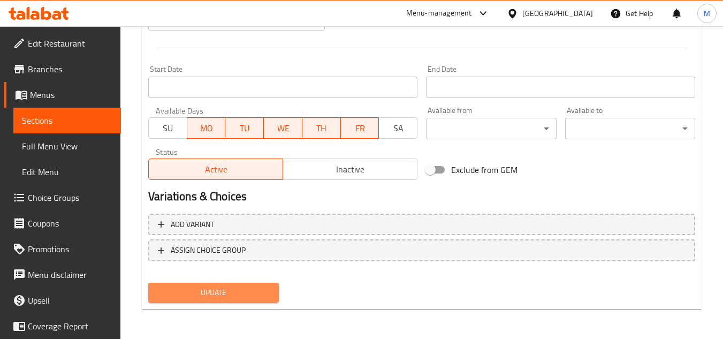
click at [238, 301] on button "Update" at bounding box center [213, 293] width 130 height 20
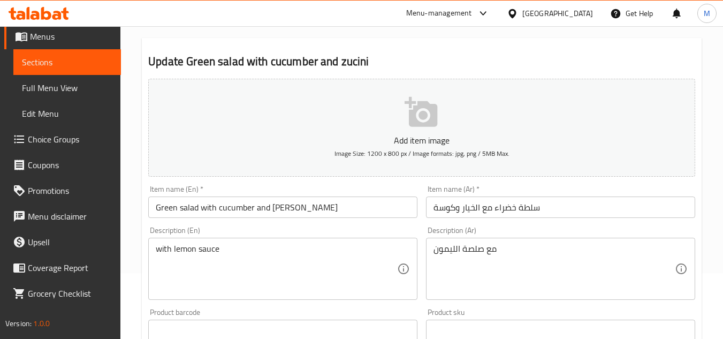
scroll to position [0, 0]
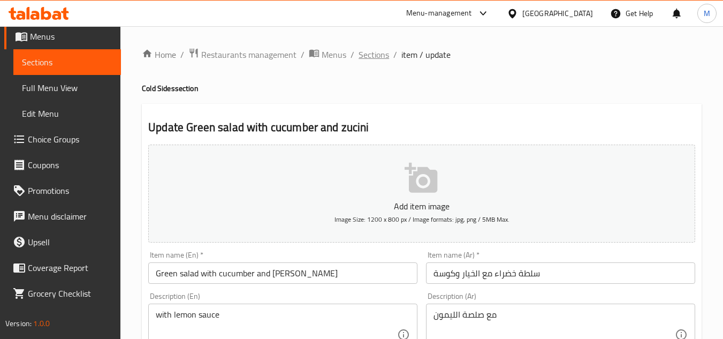
click at [374, 56] on span "Sections" at bounding box center [374, 54] width 31 height 13
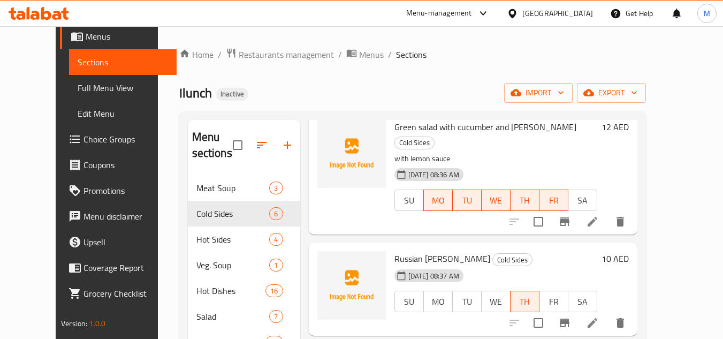
scroll to position [268, 0]
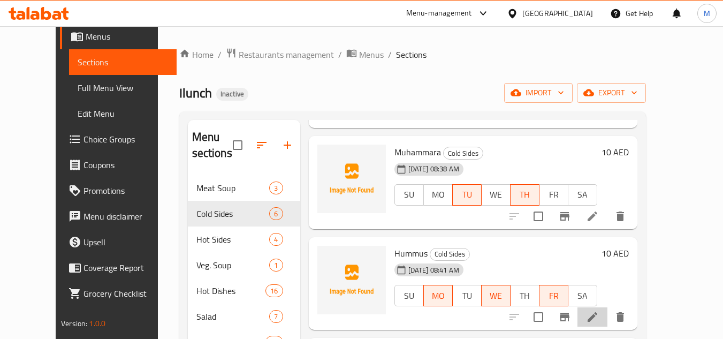
click at [608, 307] on li at bounding box center [593, 316] width 30 height 19
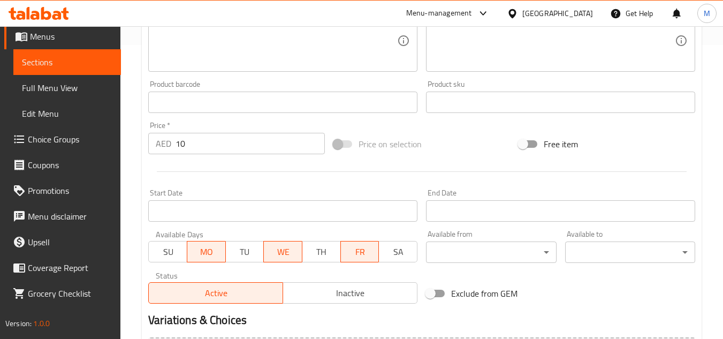
scroll to position [257, 0]
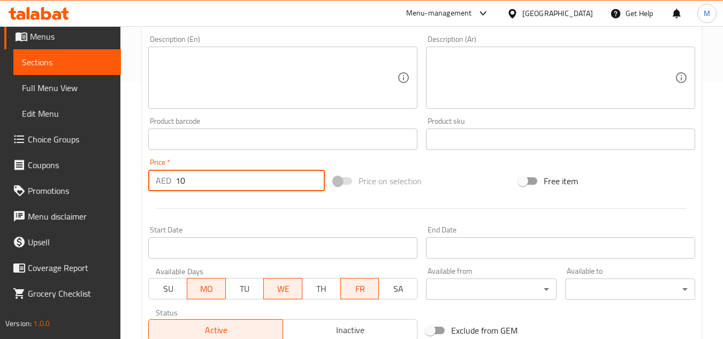
drag, startPoint x: 196, startPoint y: 181, endPoint x: 159, endPoint y: 181, distance: 36.9
click at [159, 181] on div "AED 10 Price *" at bounding box center [236, 180] width 177 height 21
type input "12"
click at [177, 207] on div at bounding box center [422, 208] width 556 height 26
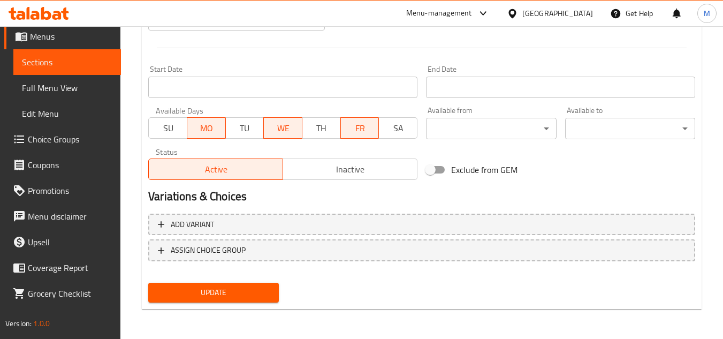
click at [206, 295] on span "Update" at bounding box center [213, 292] width 113 height 13
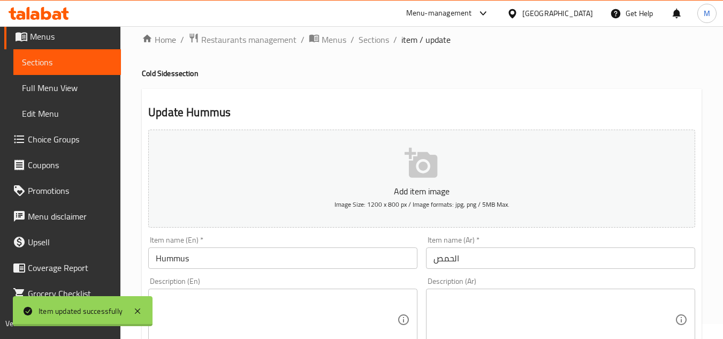
scroll to position [0, 0]
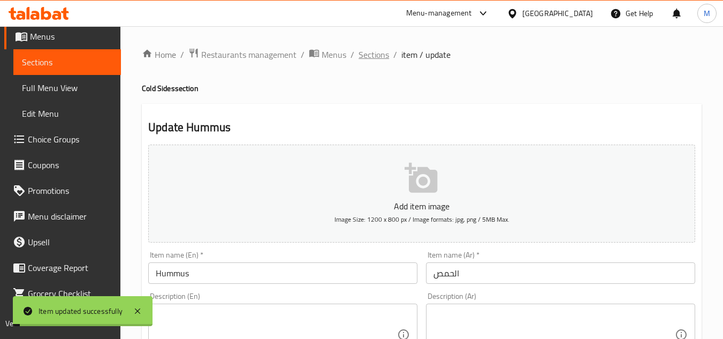
click at [372, 52] on span "Sections" at bounding box center [374, 54] width 31 height 13
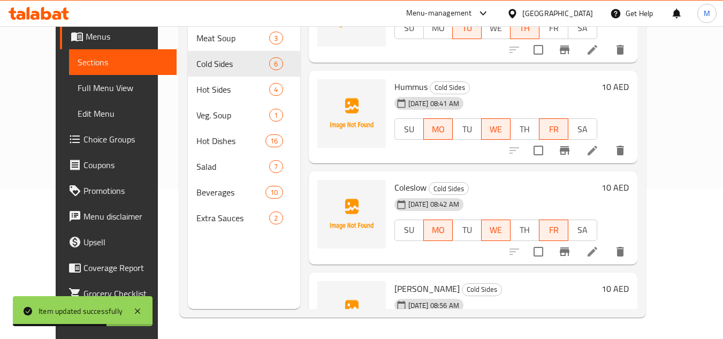
scroll to position [218, 0]
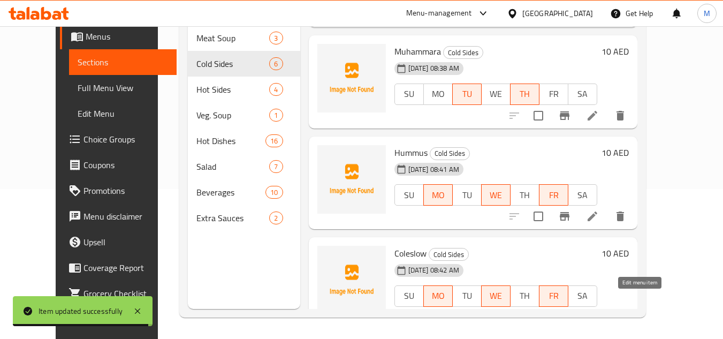
click at [597, 313] on icon at bounding box center [593, 318] width 10 height 10
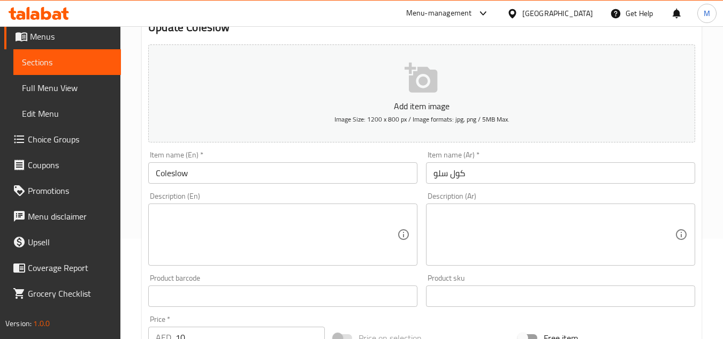
scroll to position [268, 0]
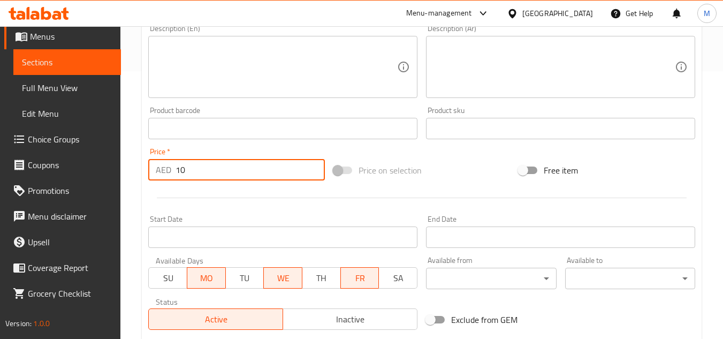
drag, startPoint x: 187, startPoint y: 170, endPoint x: 158, endPoint y: 169, distance: 29.4
click at [158, 169] on div "AED 10 Price *" at bounding box center [236, 169] width 177 height 21
type input "12"
click at [191, 188] on div at bounding box center [422, 198] width 556 height 26
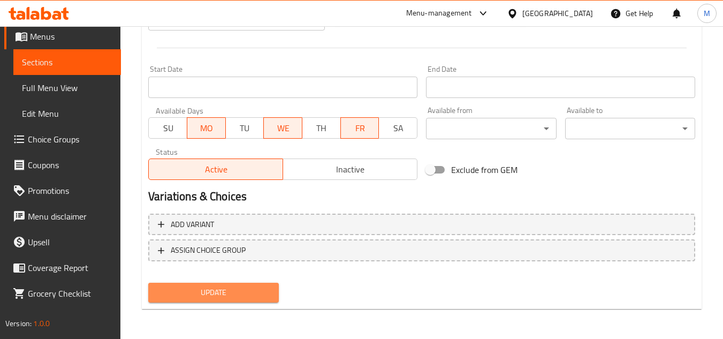
click at [218, 288] on span "Update" at bounding box center [213, 292] width 113 height 13
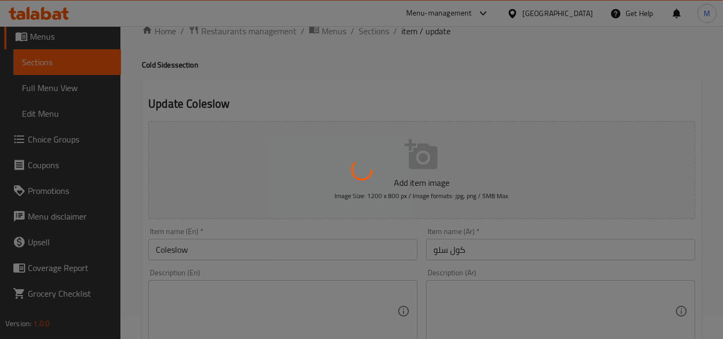
scroll to position [0, 0]
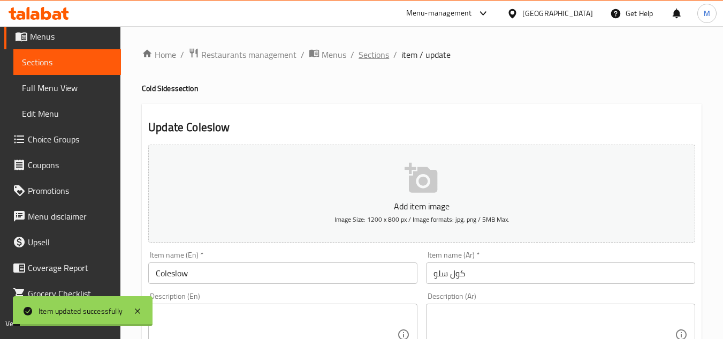
click at [367, 54] on span "Sections" at bounding box center [374, 54] width 31 height 13
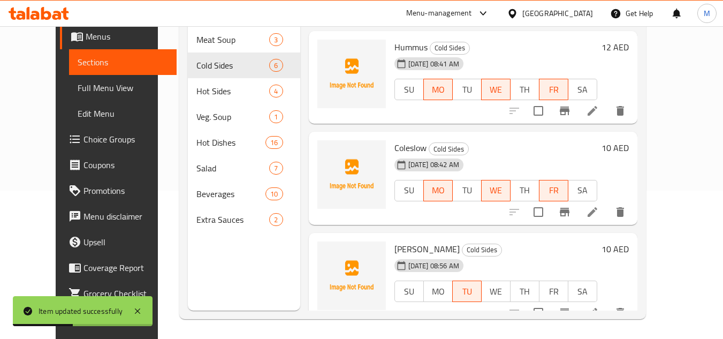
scroll to position [150, 0]
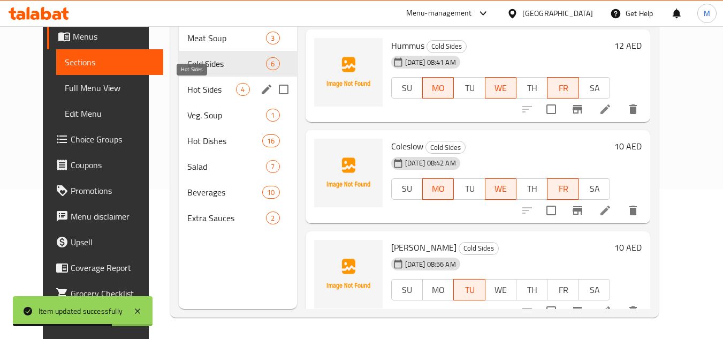
click at [187, 94] on span "Hot Sides" at bounding box center [211, 89] width 49 height 13
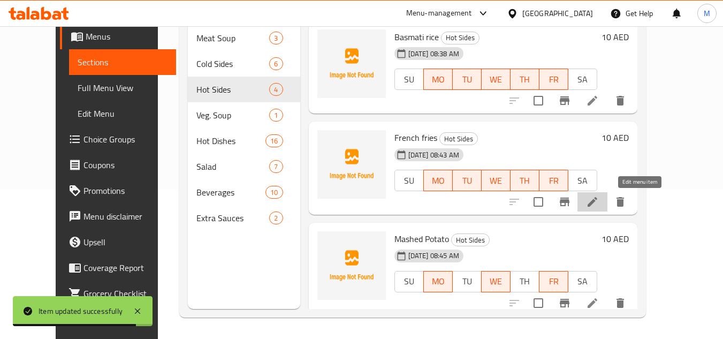
click at [597, 206] on icon at bounding box center [593, 202] width 10 height 10
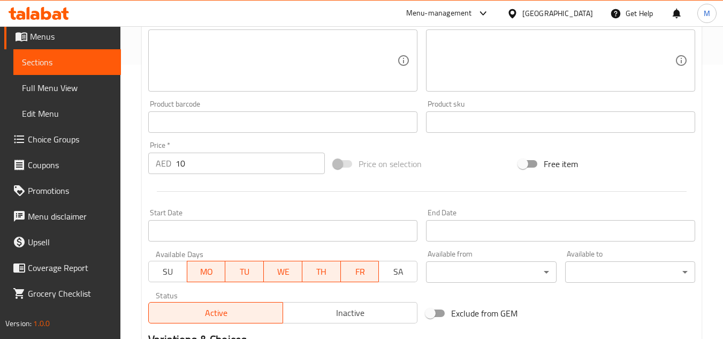
scroll to position [321, 0]
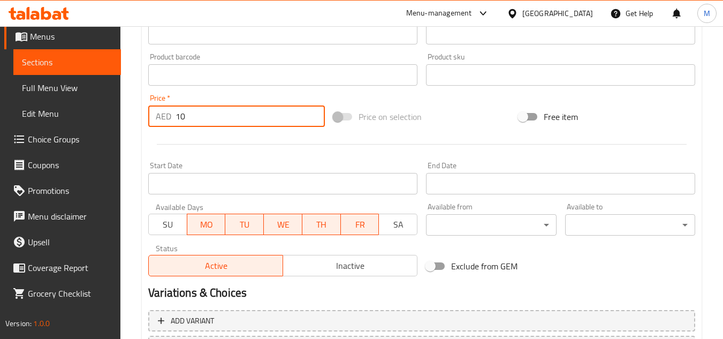
drag, startPoint x: 194, startPoint y: 115, endPoint x: 146, endPoint y: 115, distance: 47.6
click at [146, 115] on div "Price   * AED 10 Price *" at bounding box center [236, 110] width 185 height 41
type input "12"
click at [216, 149] on div at bounding box center [422, 144] width 556 height 26
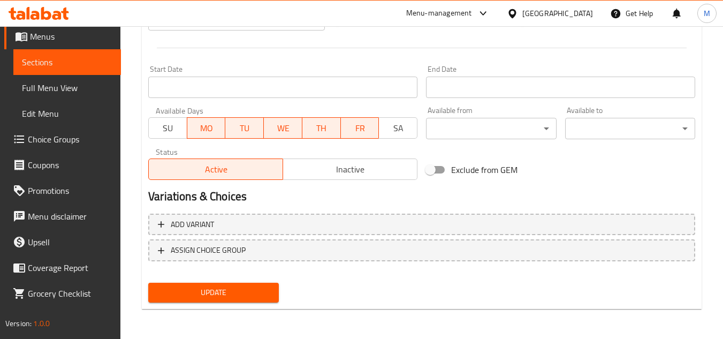
click at [248, 292] on span "Update" at bounding box center [213, 292] width 113 height 13
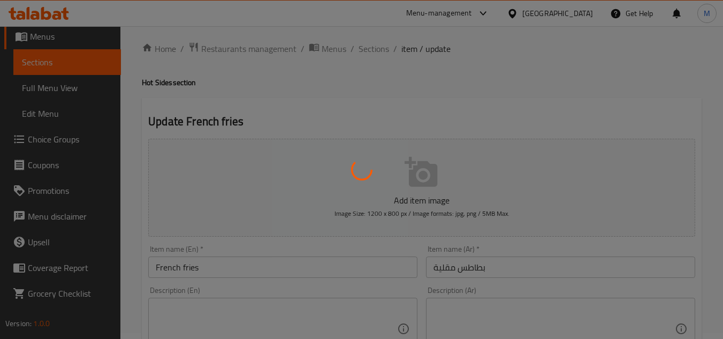
scroll to position [0, 0]
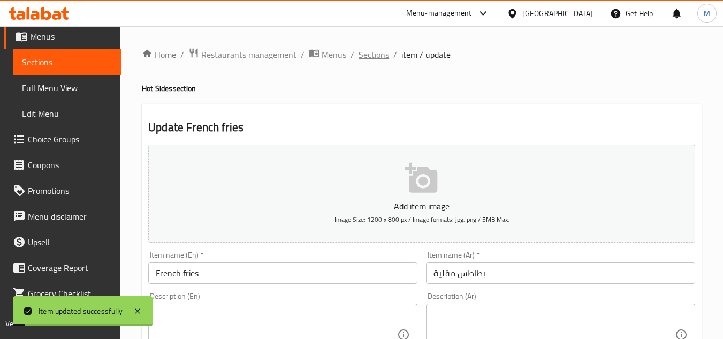
click at [370, 55] on span "Sections" at bounding box center [374, 54] width 31 height 13
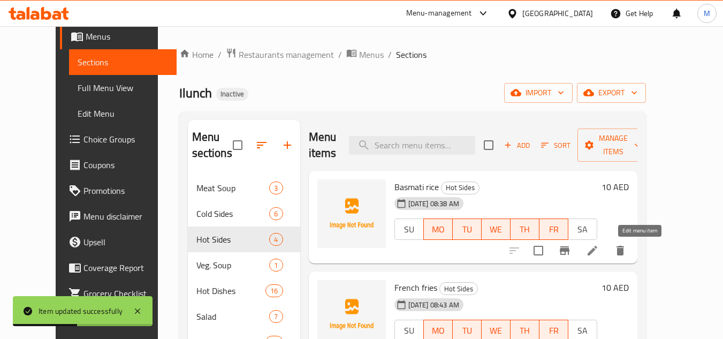
click at [597, 250] on icon at bounding box center [593, 251] width 10 height 10
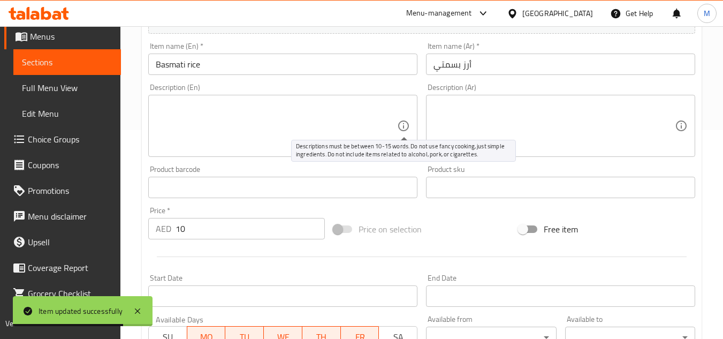
scroll to position [321, 0]
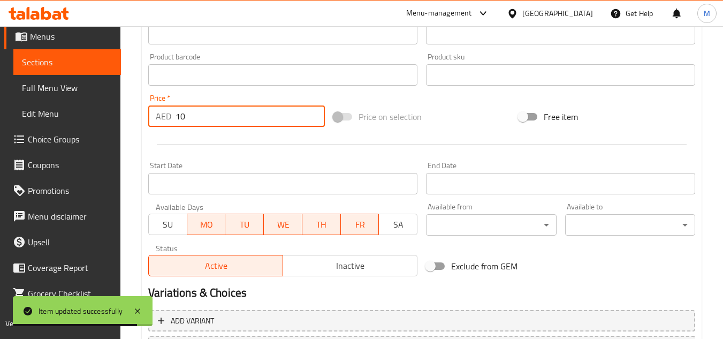
drag, startPoint x: 188, startPoint y: 109, endPoint x: 162, endPoint y: 109, distance: 26.2
click at [162, 109] on div "AED 10 Price *" at bounding box center [236, 115] width 177 height 21
type input "12"
click at [180, 132] on div at bounding box center [422, 144] width 556 height 26
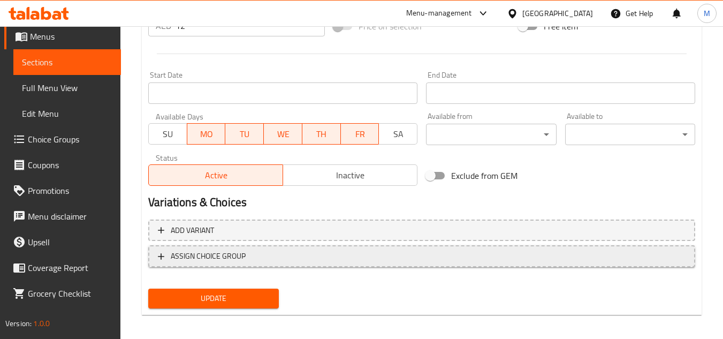
scroll to position [418, 0]
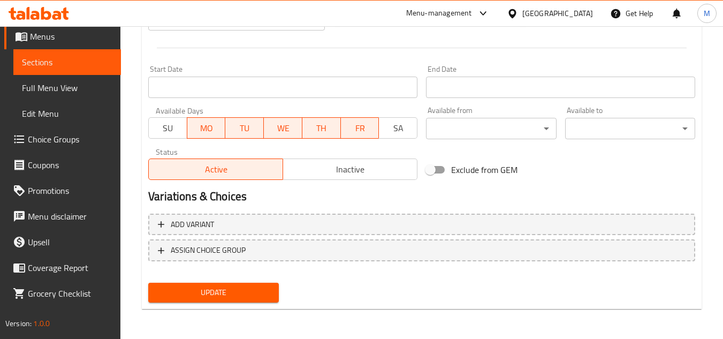
click at [236, 294] on span "Update" at bounding box center [213, 292] width 113 height 13
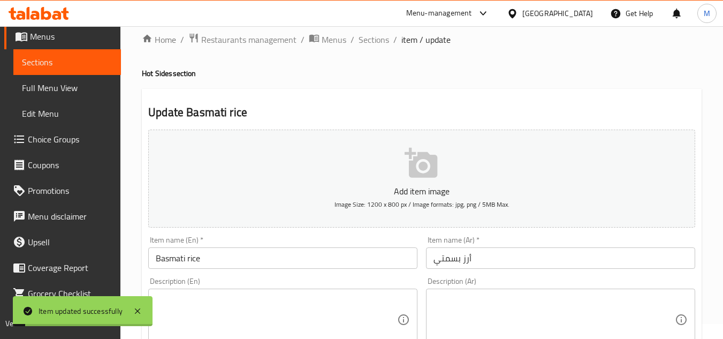
scroll to position [0, 0]
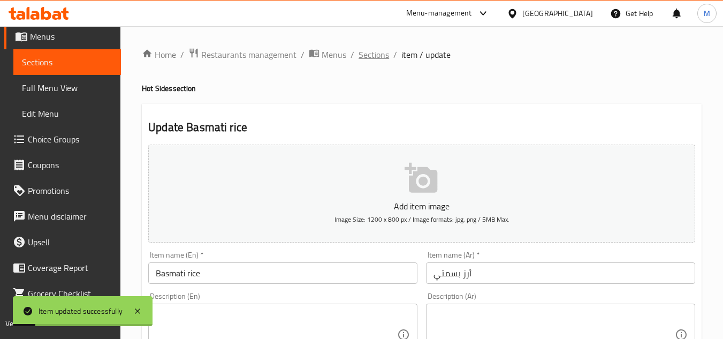
click at [374, 55] on span "Sections" at bounding box center [374, 54] width 31 height 13
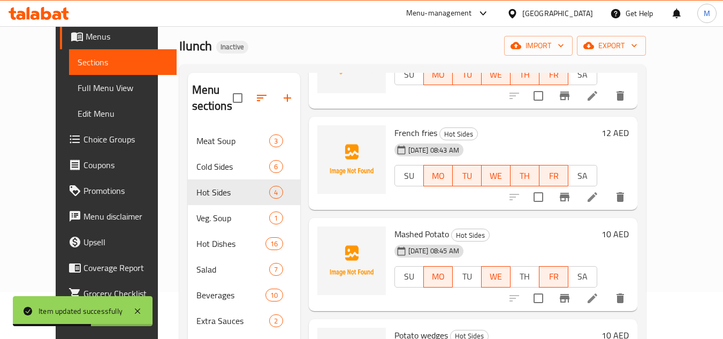
scroll to position [107, 0]
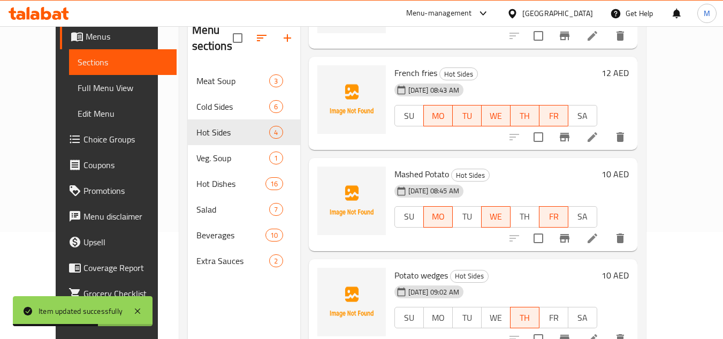
click at [608, 245] on li at bounding box center [593, 238] width 30 height 19
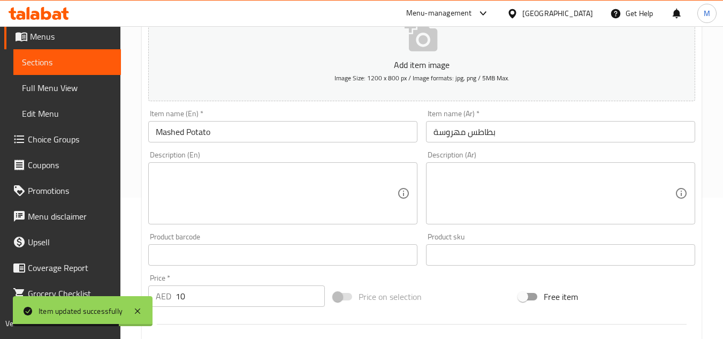
scroll to position [214, 0]
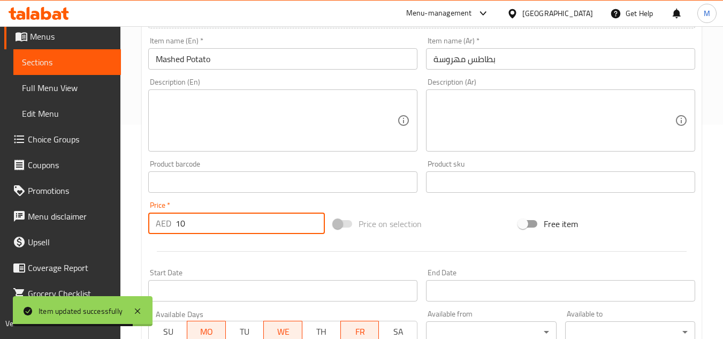
drag, startPoint x: 201, startPoint y: 225, endPoint x: 160, endPoint y: 223, distance: 41.3
click at [160, 223] on div "AED 10 Price *" at bounding box center [236, 223] width 177 height 21
type input "12"
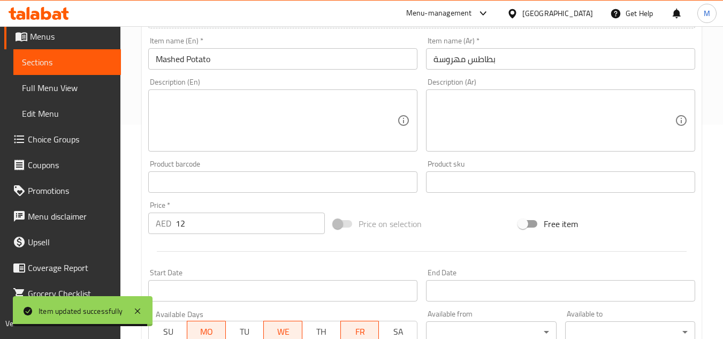
click at [224, 247] on div at bounding box center [422, 251] width 556 height 26
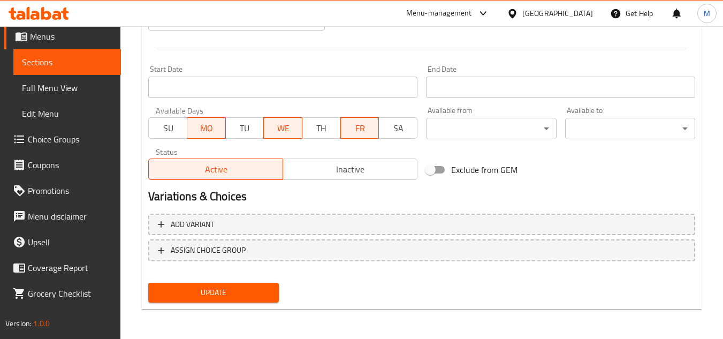
click at [241, 298] on span "Update" at bounding box center [213, 292] width 113 height 13
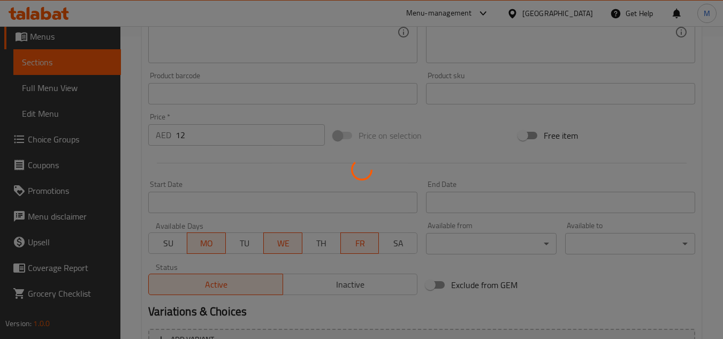
scroll to position [0, 0]
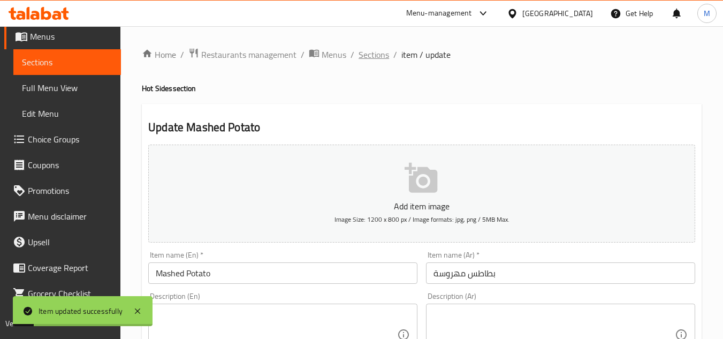
click at [370, 56] on span "Sections" at bounding box center [374, 54] width 31 height 13
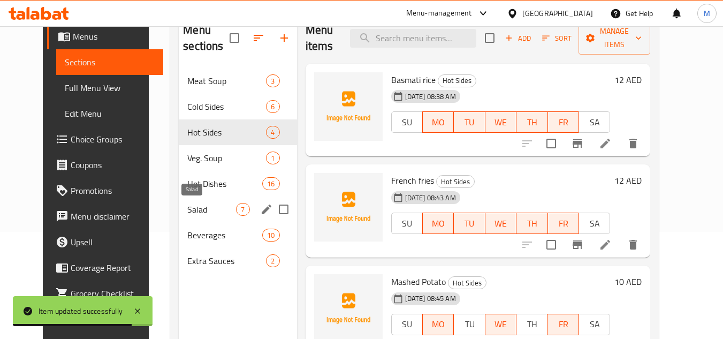
click at [199, 203] on span "Salad" at bounding box center [211, 209] width 49 height 13
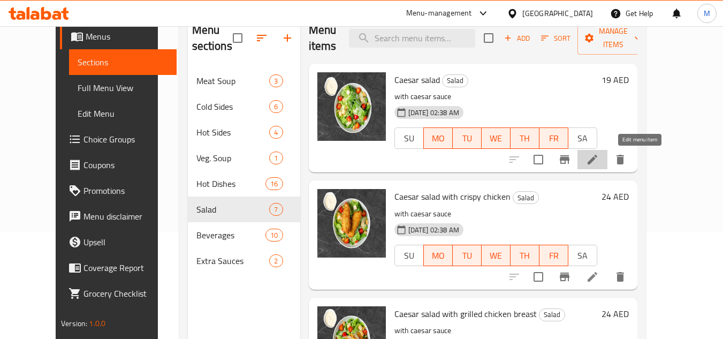
click at [599, 162] on icon at bounding box center [592, 159] width 13 height 13
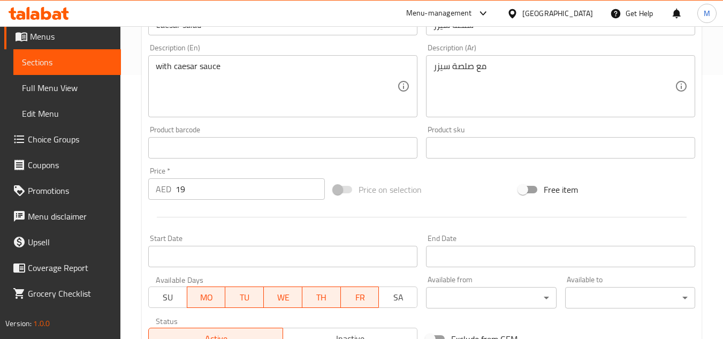
scroll to position [268, 0]
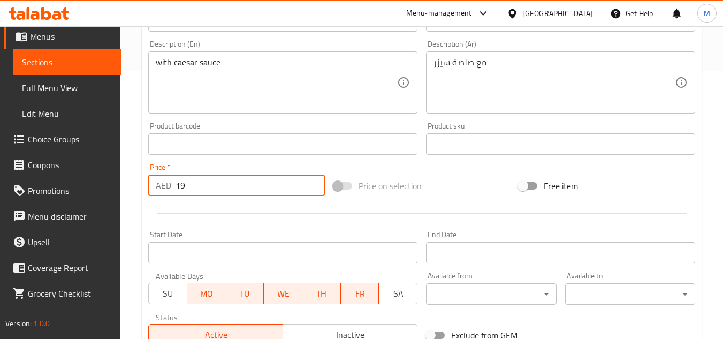
drag, startPoint x: 185, startPoint y: 191, endPoint x: 161, endPoint y: 191, distance: 24.1
click at [161, 191] on div "AED 19 Price *" at bounding box center [236, 185] width 177 height 21
type input "21"
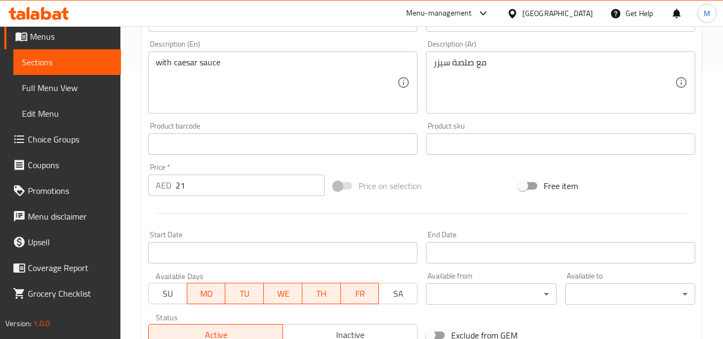
click at [204, 202] on div at bounding box center [422, 213] width 556 height 26
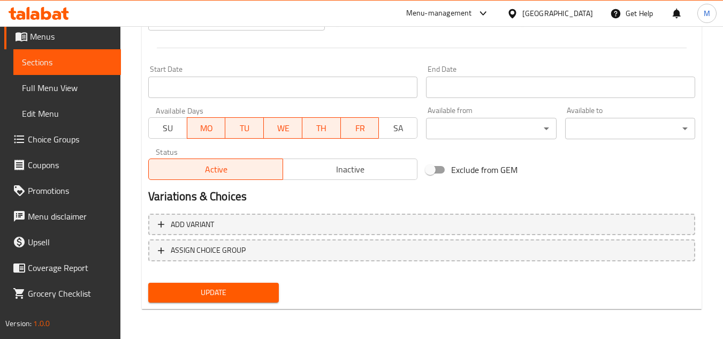
click at [236, 290] on span "Update" at bounding box center [213, 292] width 113 height 13
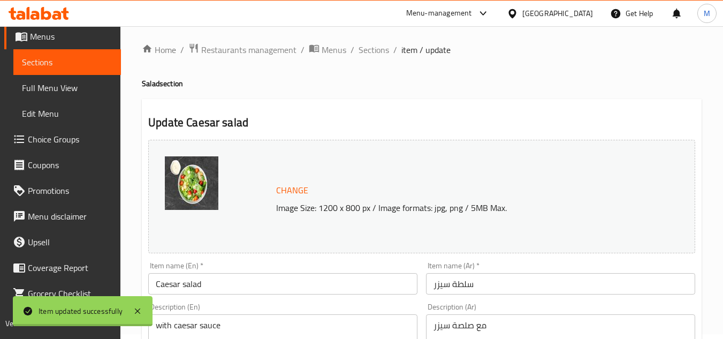
scroll to position [0, 0]
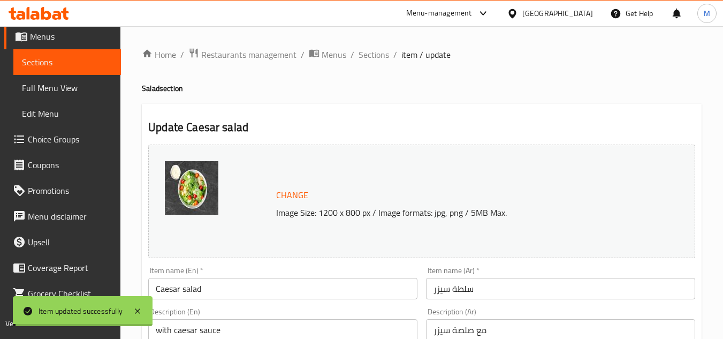
click at [371, 52] on span "Sections" at bounding box center [374, 54] width 31 height 13
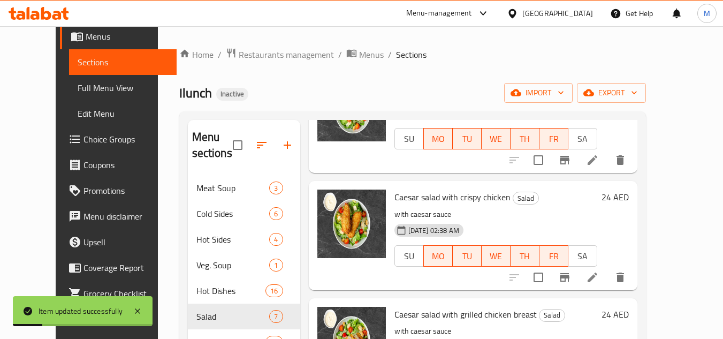
scroll to position [107, 0]
click at [599, 275] on icon at bounding box center [592, 276] width 13 height 13
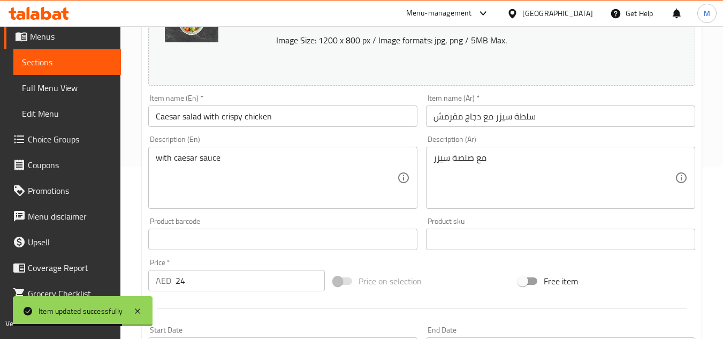
scroll to position [214, 0]
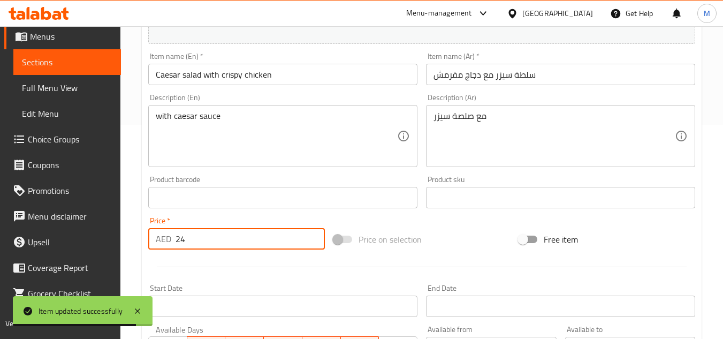
drag, startPoint x: 194, startPoint y: 248, endPoint x: 164, endPoint y: 248, distance: 30.0
click at [164, 248] on div "AED 24 Price *" at bounding box center [236, 238] width 177 height 21
type input "26"
click at [196, 262] on div at bounding box center [422, 267] width 556 height 26
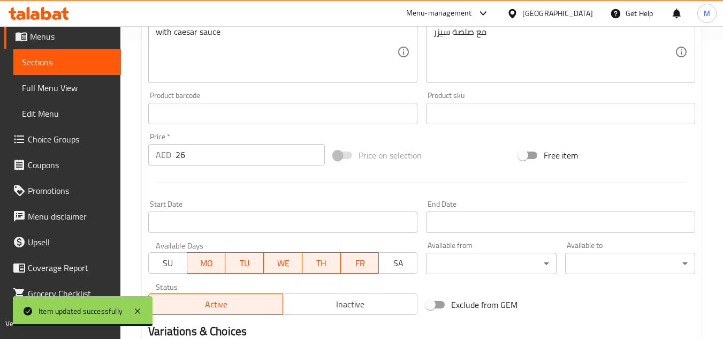
scroll to position [433, 0]
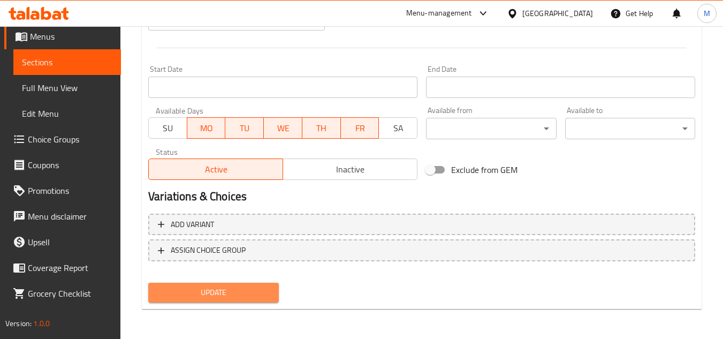
click at [227, 302] on button "Update" at bounding box center [213, 293] width 130 height 20
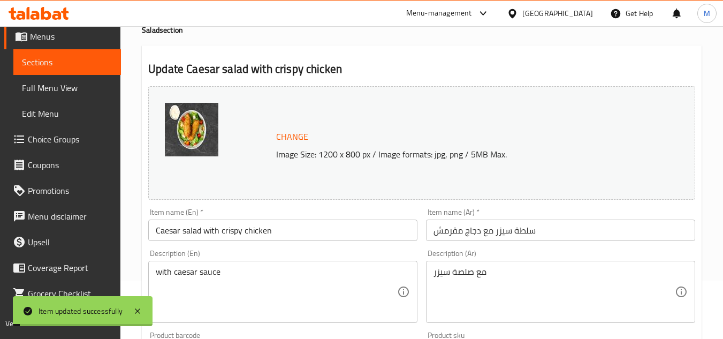
scroll to position [0, 0]
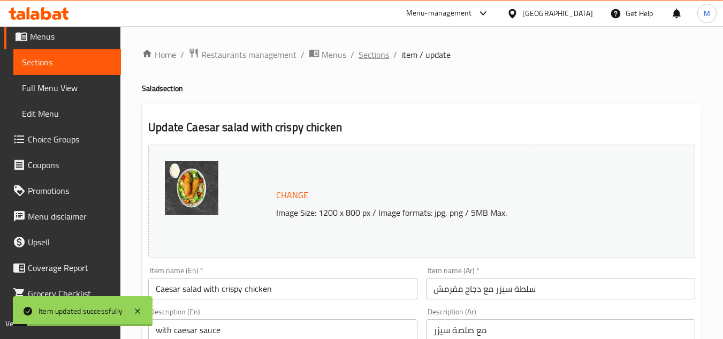
click at [374, 51] on span "Sections" at bounding box center [374, 54] width 31 height 13
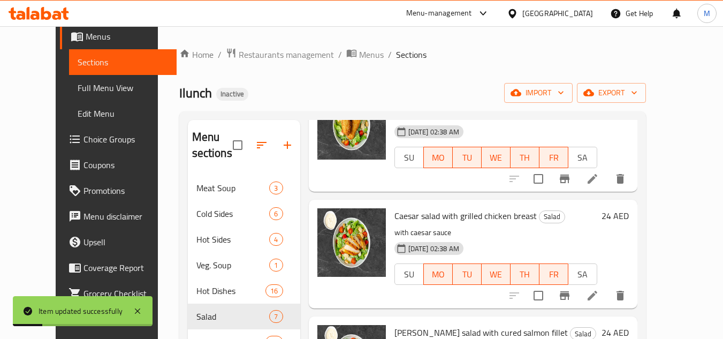
scroll to position [214, 0]
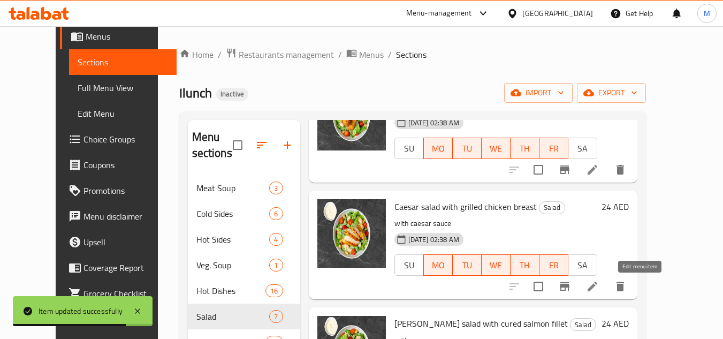
click at [599, 292] on icon at bounding box center [592, 286] width 13 height 13
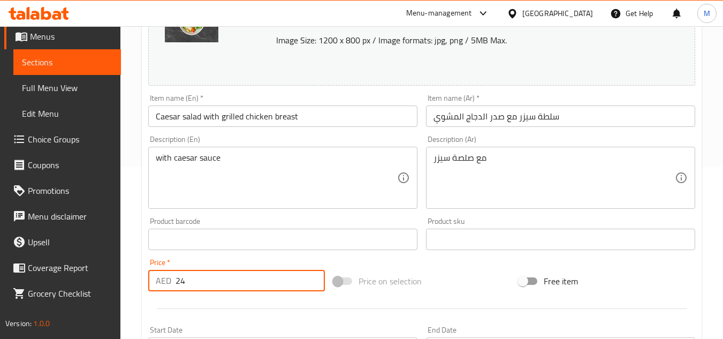
scroll to position [161, 0]
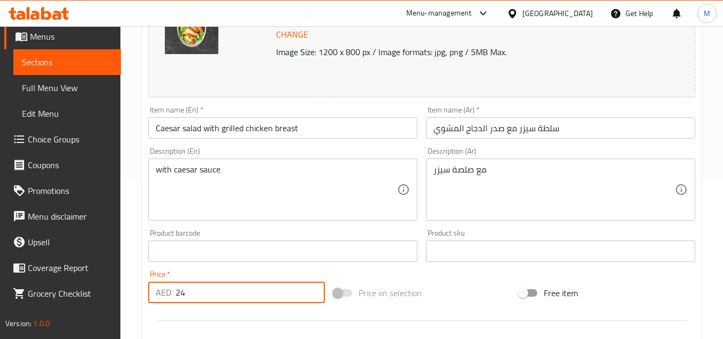
click at [165, 242] on div "Change Image Size: 1200 x 800 px / Image formats: jpg, png / 5MB Max. Item name…" at bounding box center [422, 218] width 556 height 477
click at [249, 300] on input "26" at bounding box center [250, 292] width 149 height 21
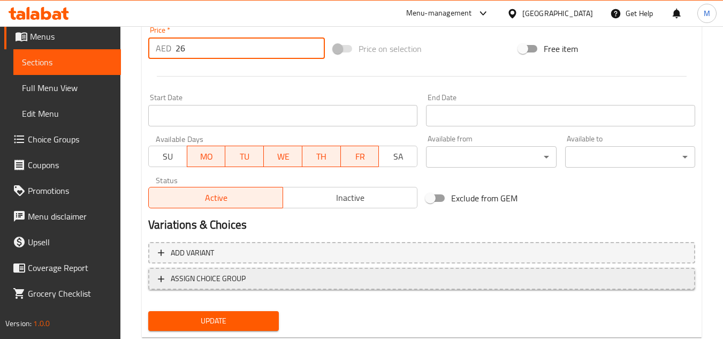
scroll to position [433, 0]
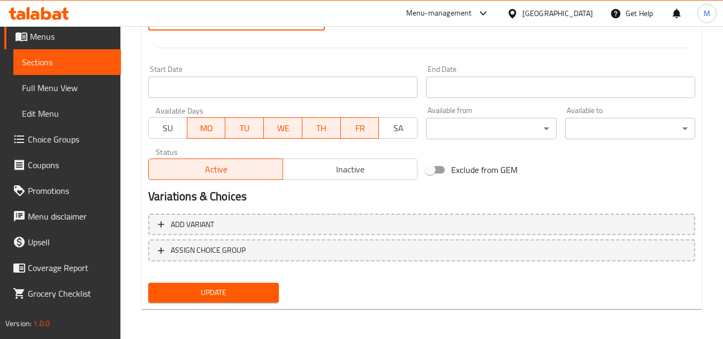
type input "26"
click at [244, 305] on div "Update" at bounding box center [213, 292] width 139 height 28
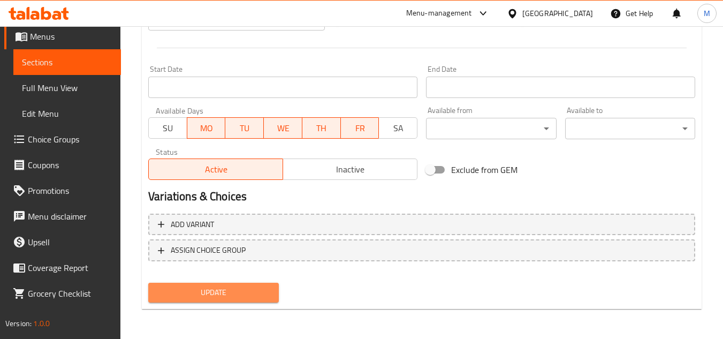
click at [244, 297] on span "Update" at bounding box center [213, 292] width 113 height 13
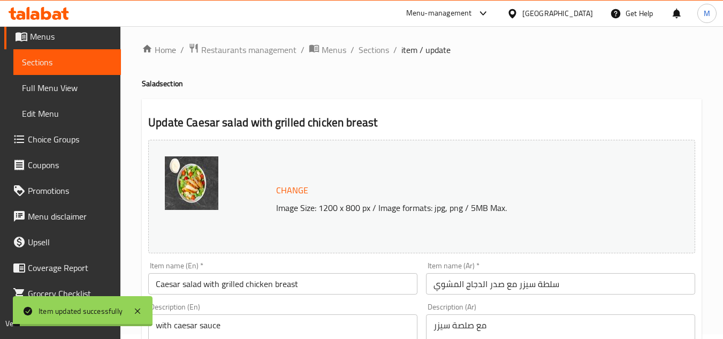
scroll to position [0, 0]
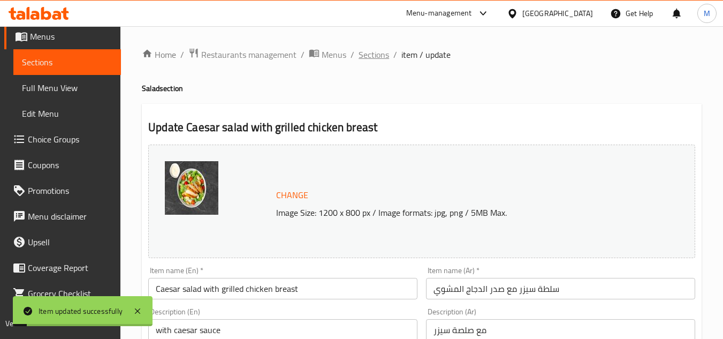
click at [377, 53] on span "Sections" at bounding box center [374, 54] width 31 height 13
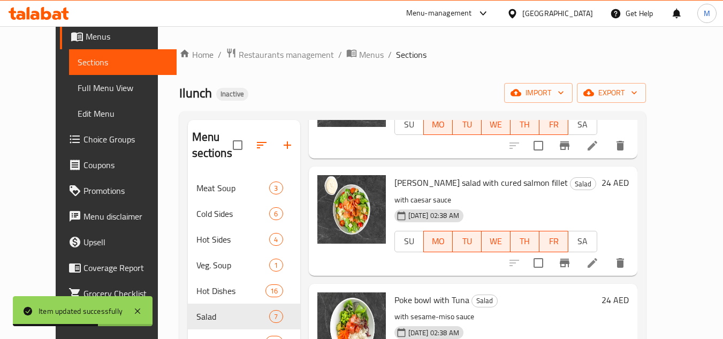
scroll to position [375, 0]
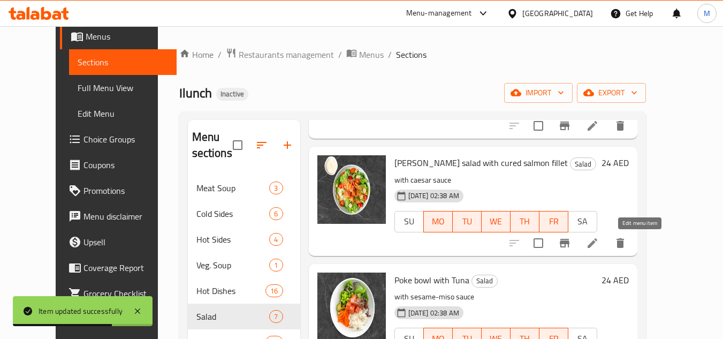
click at [599, 241] on icon at bounding box center [592, 243] width 13 height 13
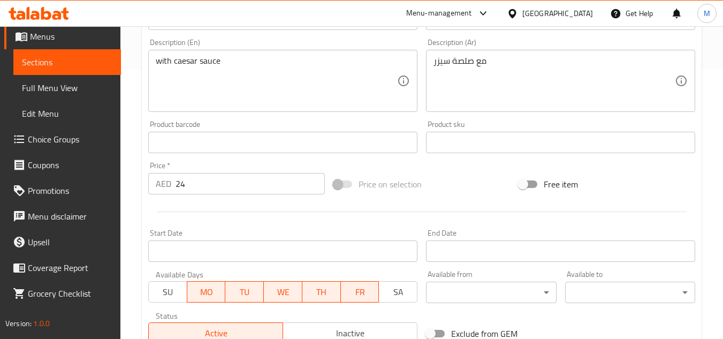
scroll to position [321, 0]
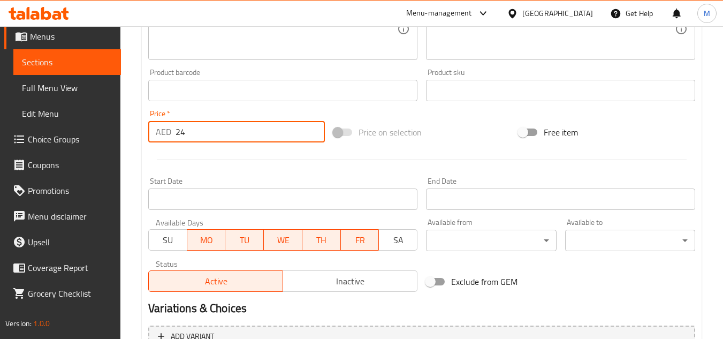
drag, startPoint x: 163, startPoint y: 133, endPoint x: 148, endPoint y: 133, distance: 15.0
click at [148, 133] on div "AED 24 Price *" at bounding box center [236, 131] width 177 height 21
type input "26"
click at [240, 149] on div at bounding box center [422, 160] width 556 height 26
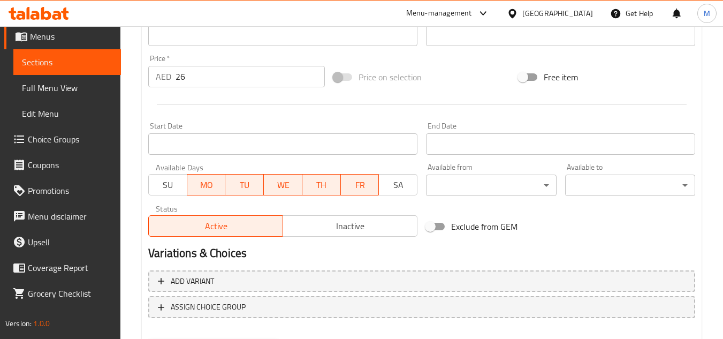
scroll to position [433, 0]
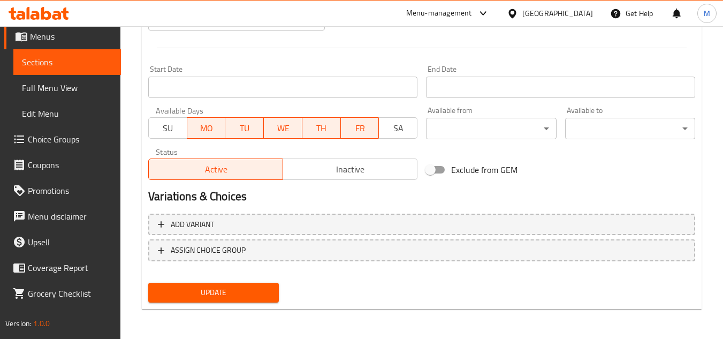
click at [260, 281] on div "Update" at bounding box center [213, 292] width 139 height 28
click at [259, 292] on span "Update" at bounding box center [213, 292] width 113 height 13
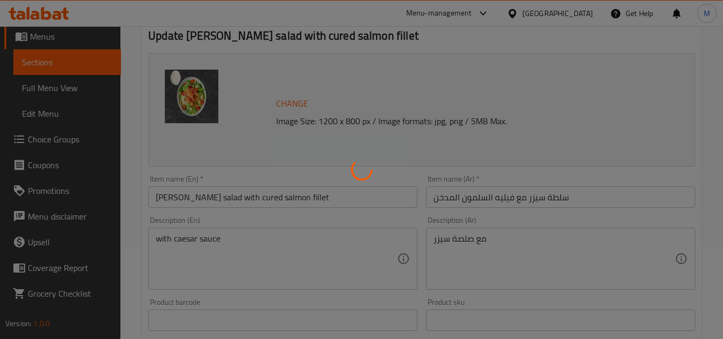
scroll to position [5, 0]
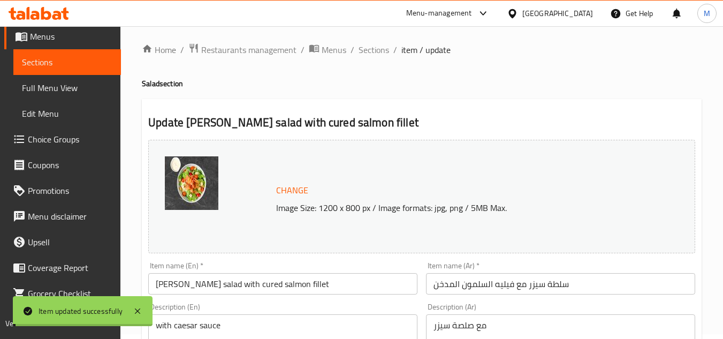
click at [376, 50] on span "Sections" at bounding box center [374, 49] width 31 height 13
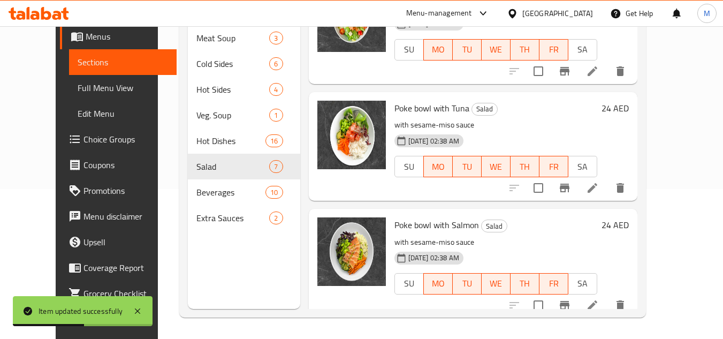
scroll to position [362, 0]
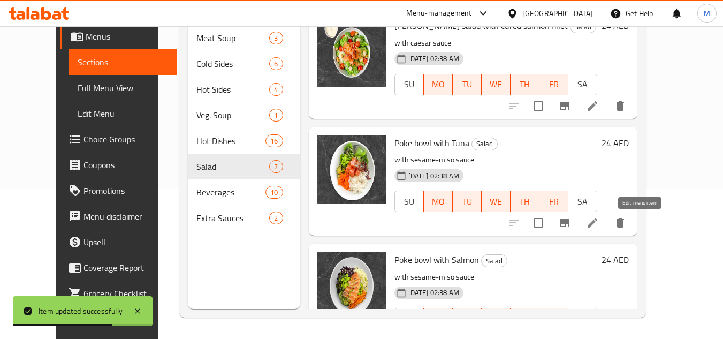
click at [599, 222] on icon at bounding box center [592, 222] width 13 height 13
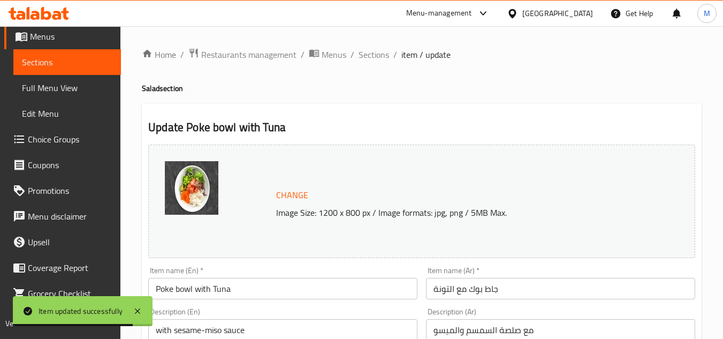
scroll to position [268, 0]
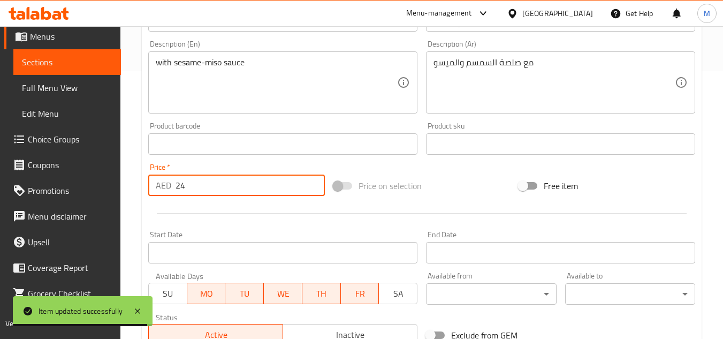
drag, startPoint x: 188, startPoint y: 186, endPoint x: 161, endPoint y: 186, distance: 27.3
click at [161, 186] on div "AED 24 Price *" at bounding box center [236, 185] width 177 height 21
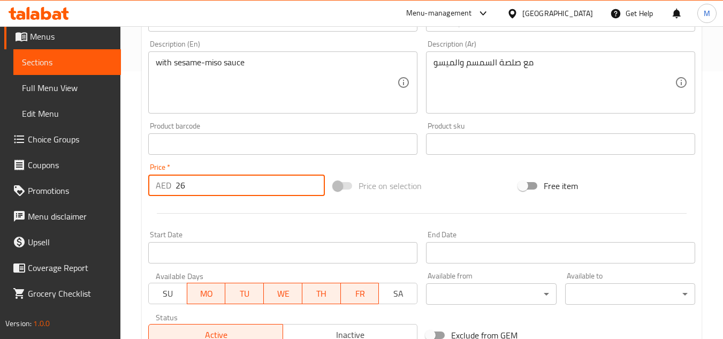
type input "26"
click at [223, 206] on div at bounding box center [422, 213] width 556 height 26
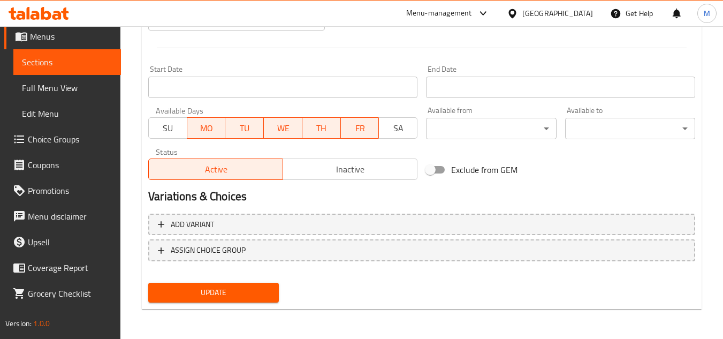
click at [254, 294] on span "Update" at bounding box center [213, 292] width 113 height 13
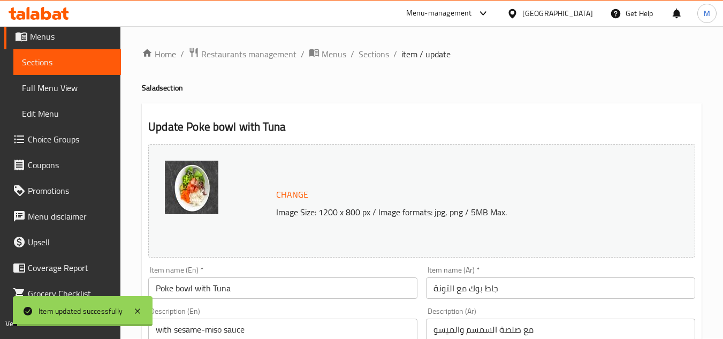
scroll to position [0, 0]
click at [379, 61] on span "Sections" at bounding box center [374, 54] width 31 height 13
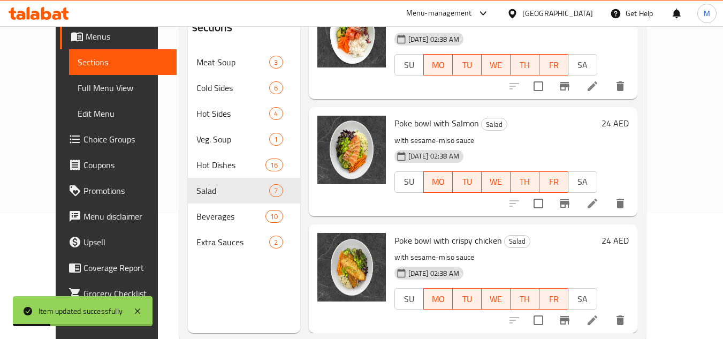
scroll to position [150, 0]
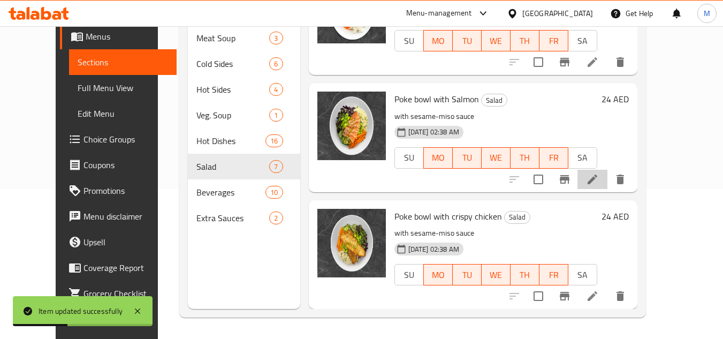
click at [608, 180] on li at bounding box center [593, 179] width 30 height 19
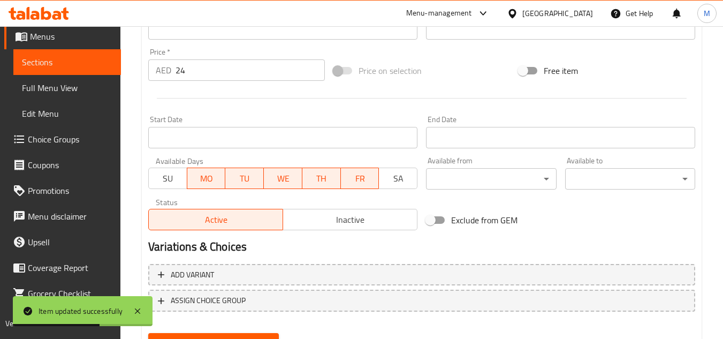
scroll to position [321, 0]
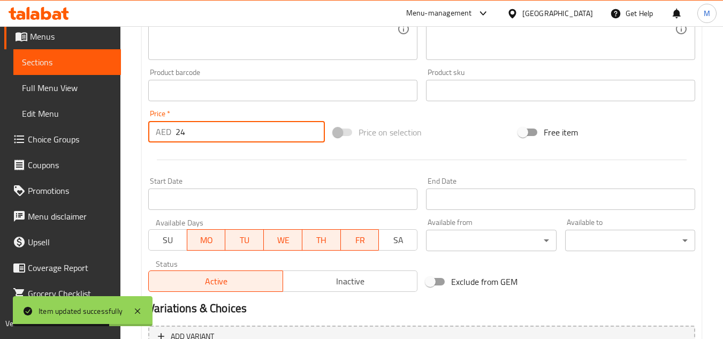
drag, startPoint x: 193, startPoint y: 131, endPoint x: 163, endPoint y: 132, distance: 30.0
click at [163, 132] on div "AED 24 Price *" at bounding box center [236, 131] width 177 height 21
type input "26"
click at [228, 154] on div at bounding box center [422, 160] width 556 height 26
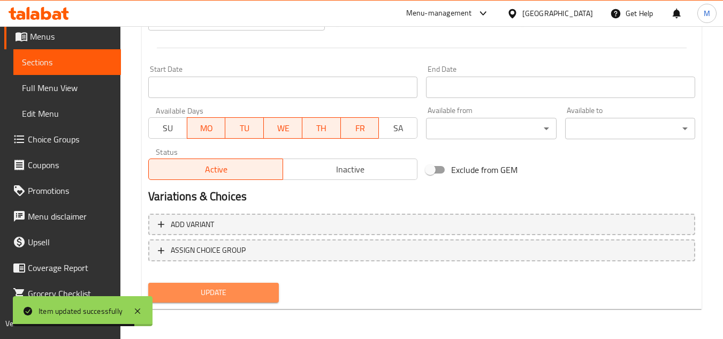
click at [256, 293] on span "Update" at bounding box center [213, 292] width 113 height 13
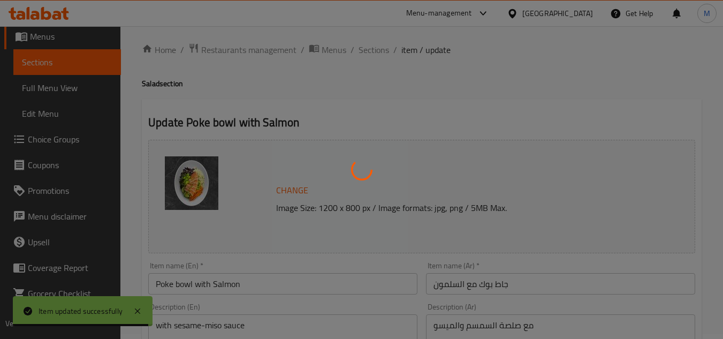
scroll to position [0, 0]
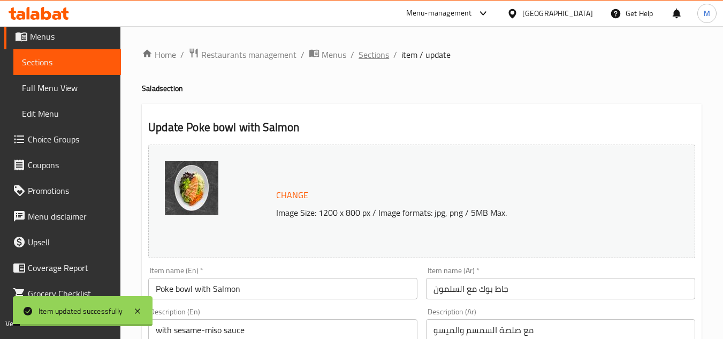
click at [386, 52] on span "Sections" at bounding box center [374, 54] width 31 height 13
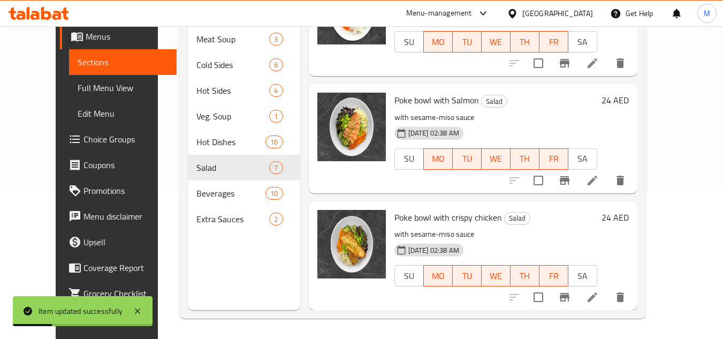
scroll to position [150, 0]
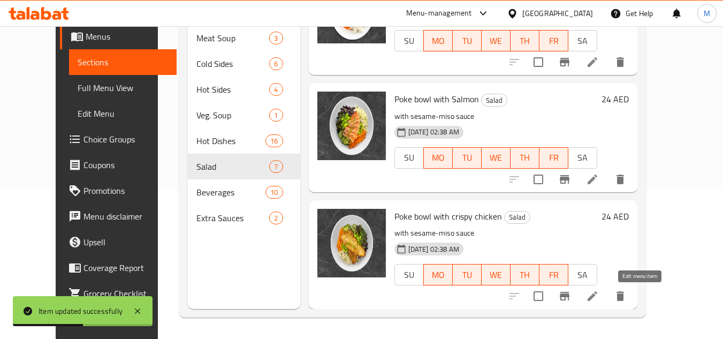
click at [597, 297] on icon at bounding box center [593, 296] width 10 height 10
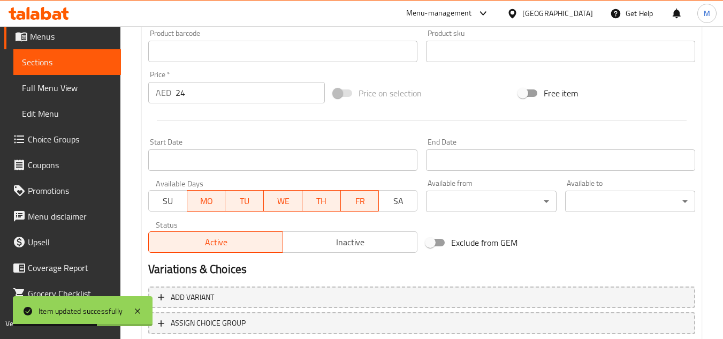
scroll to position [375, 0]
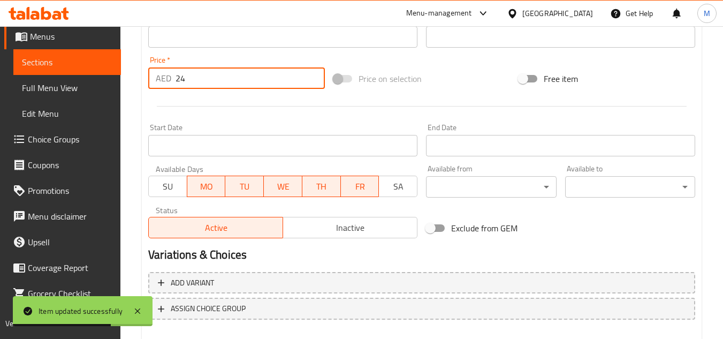
drag, startPoint x: 196, startPoint y: 79, endPoint x: 155, endPoint y: 79, distance: 41.2
click at [155, 79] on div "AED 24 Price *" at bounding box center [236, 77] width 177 height 21
type input "26"
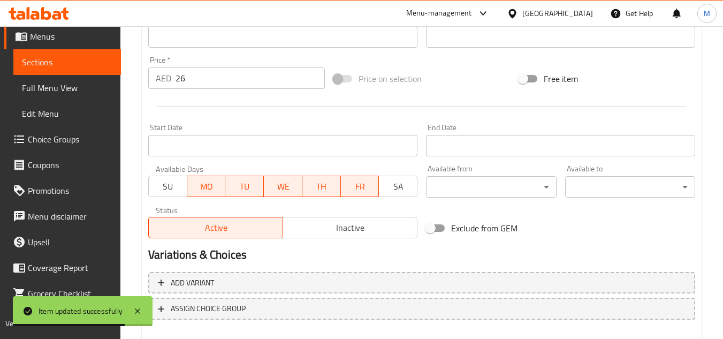
click at [204, 93] on div at bounding box center [422, 106] width 556 height 26
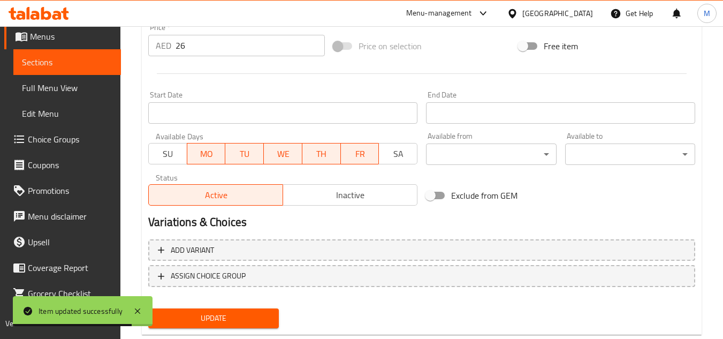
scroll to position [433, 0]
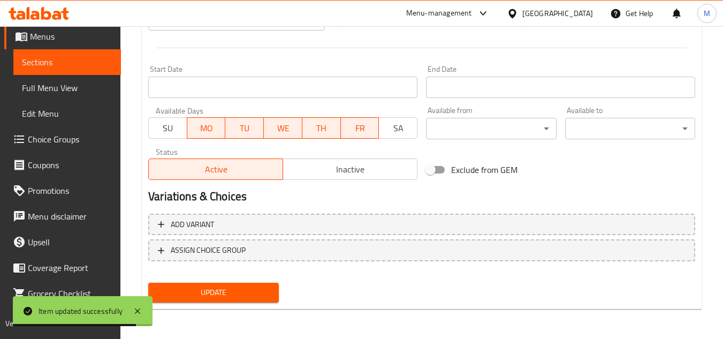
click at [236, 304] on div "Update" at bounding box center [213, 292] width 139 height 28
click at [237, 300] on button "Update" at bounding box center [213, 293] width 130 height 20
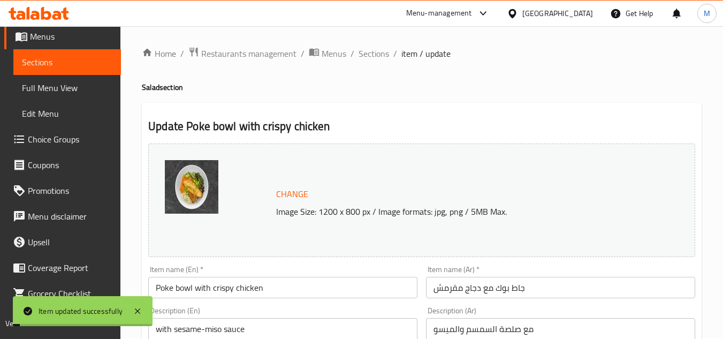
scroll to position [0, 0]
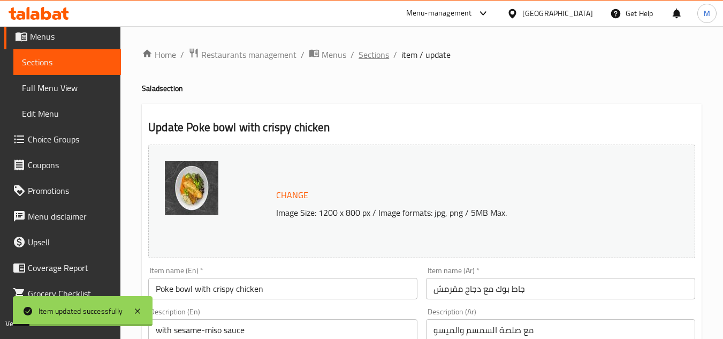
click at [375, 56] on span "Sections" at bounding box center [374, 54] width 31 height 13
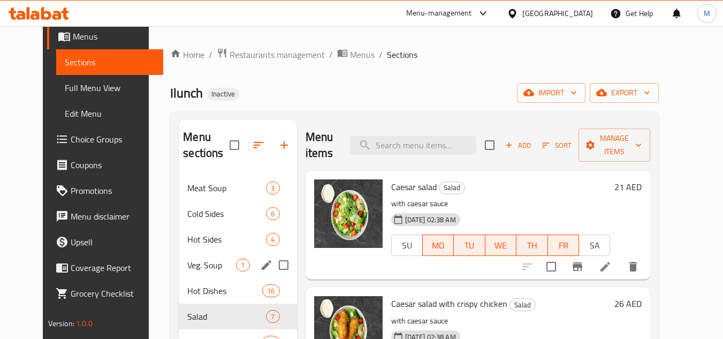
scroll to position [150, 0]
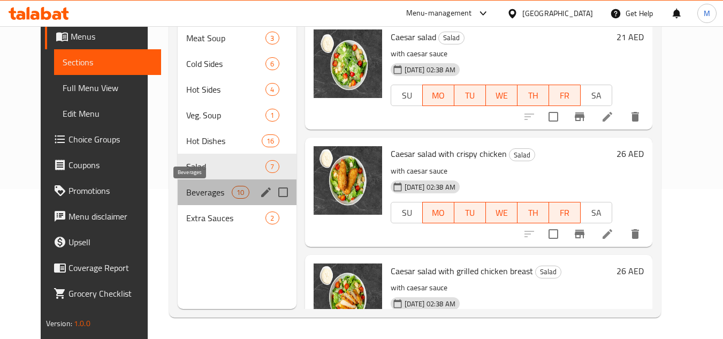
click at [194, 191] on span "Beverages" at bounding box center [209, 192] width 46 height 13
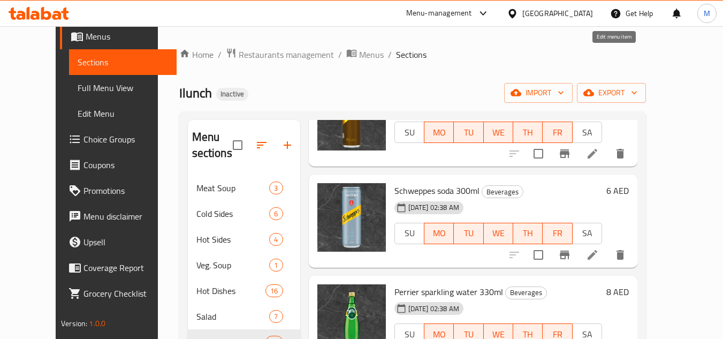
scroll to position [268, 0]
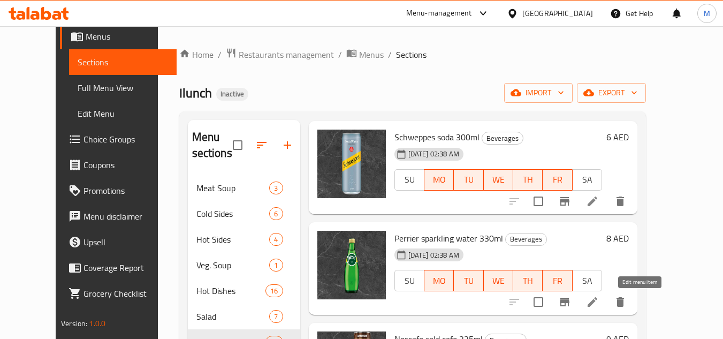
click at [599, 300] on icon at bounding box center [592, 301] width 13 height 13
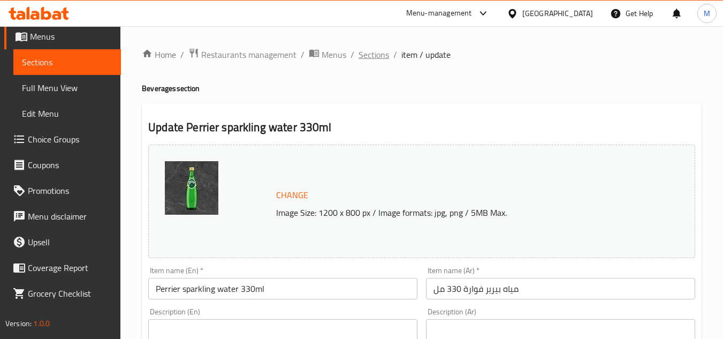
click at [372, 53] on span "Sections" at bounding box center [374, 54] width 31 height 13
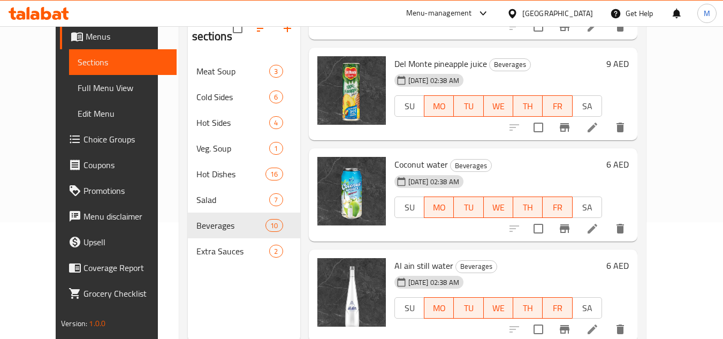
scroll to position [150, 0]
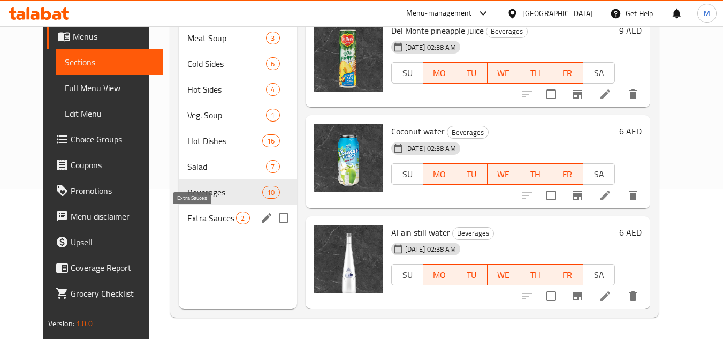
click at [192, 216] on span "Extra Sauces" at bounding box center [211, 217] width 49 height 13
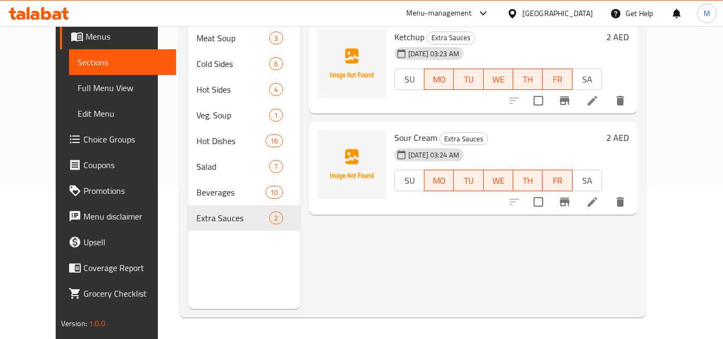
scroll to position [43, 0]
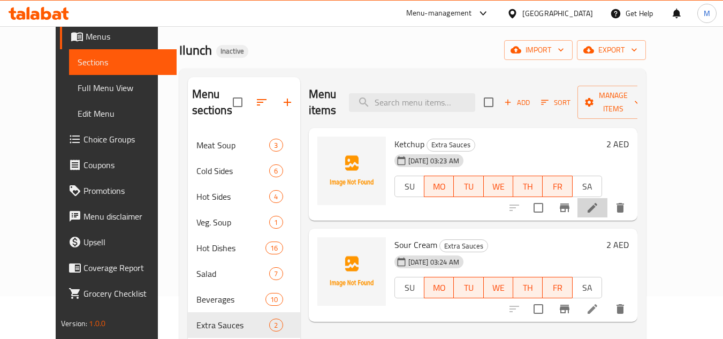
click at [608, 198] on li at bounding box center [593, 207] width 30 height 19
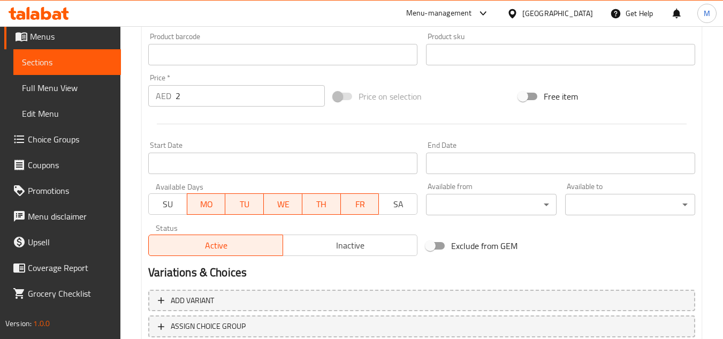
scroll to position [96, 0]
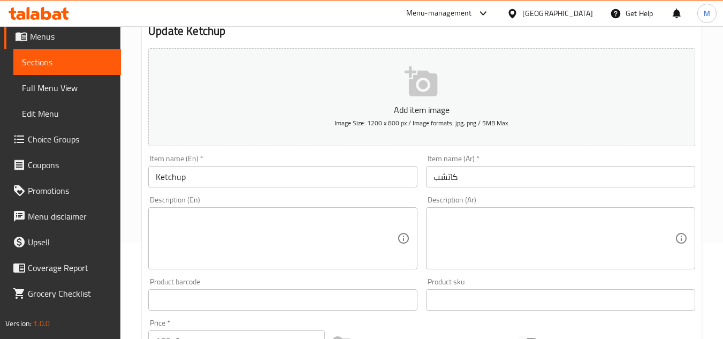
click at [66, 89] on span "Full Menu View" at bounding box center [67, 87] width 90 height 13
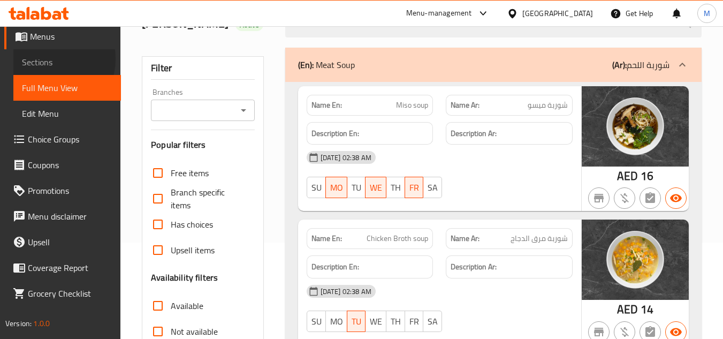
click at [48, 59] on span "Sections" at bounding box center [67, 62] width 90 height 13
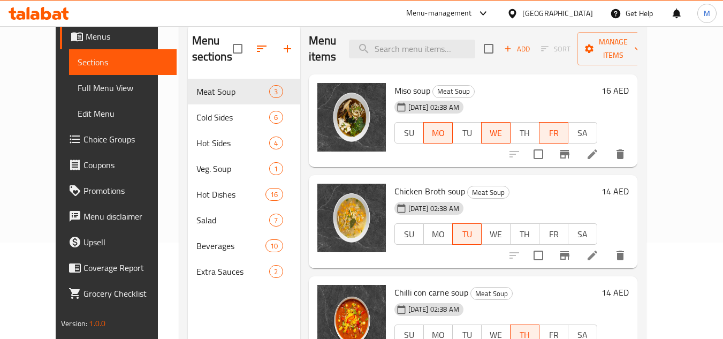
click at [600, 199] on div "[DATE] 02:38 AM SU MO TU WE TH FR SA" at bounding box center [495, 227] width 211 height 58
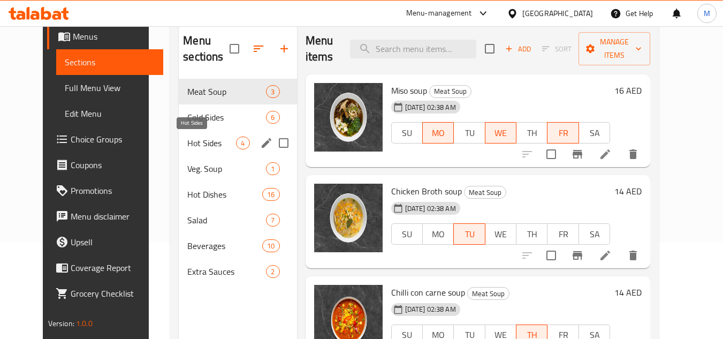
click at [202, 147] on span "Hot Sides" at bounding box center [211, 143] width 49 height 13
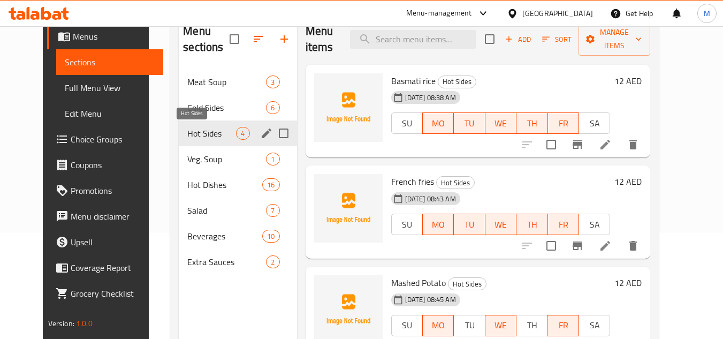
scroll to position [107, 0]
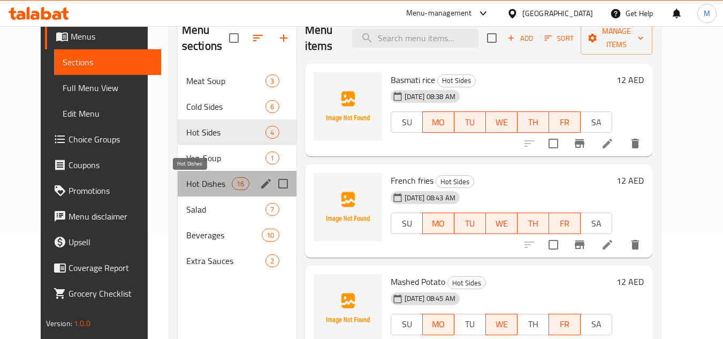
click at [200, 185] on span "Hot Dishes" at bounding box center [209, 183] width 46 height 13
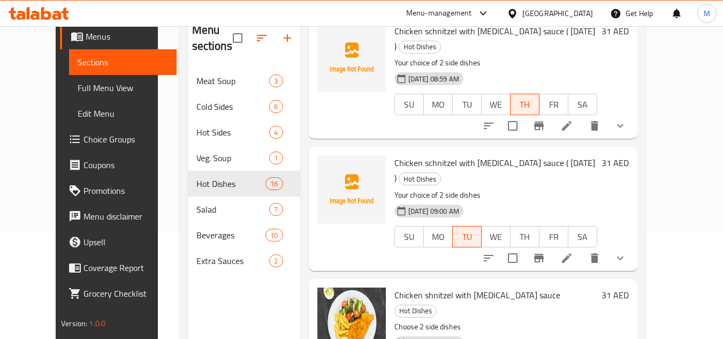
scroll to position [107, 0]
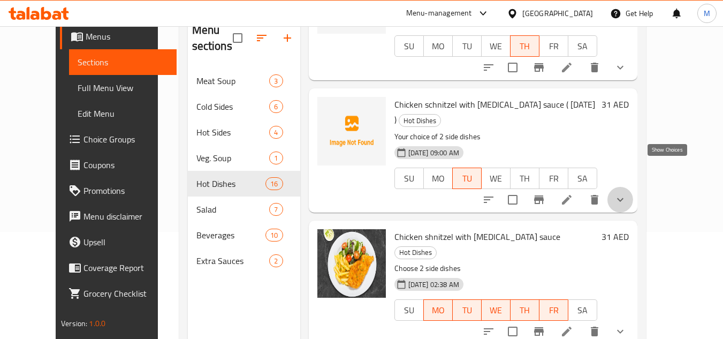
click at [627, 193] on icon "show more" at bounding box center [620, 199] width 13 height 13
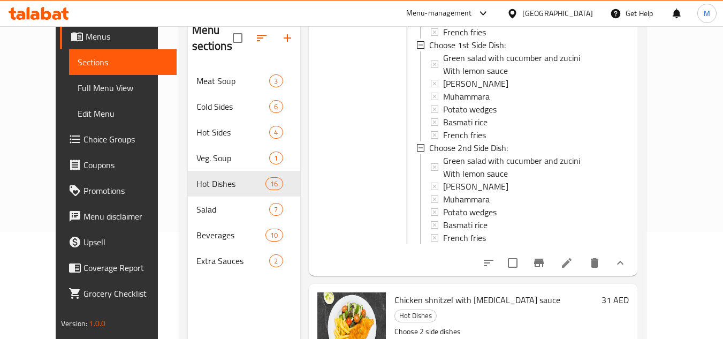
scroll to position [428, 0]
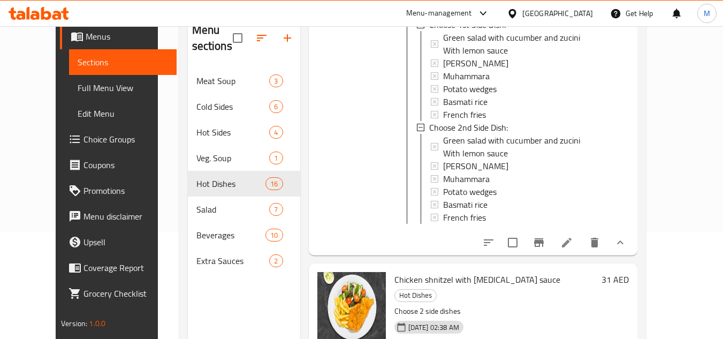
click at [633, 230] on button "show more" at bounding box center [621, 243] width 26 height 26
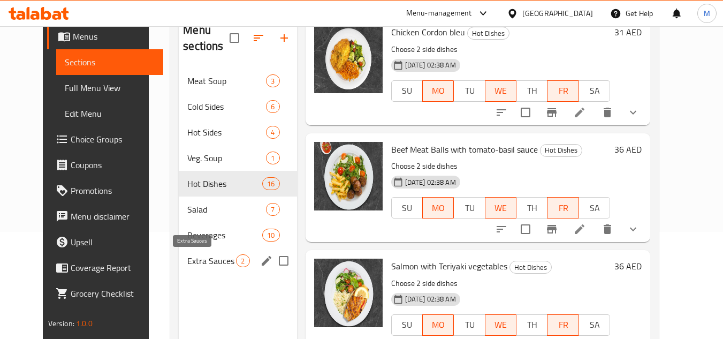
click at [197, 264] on span "Extra Sauces" at bounding box center [211, 260] width 49 height 13
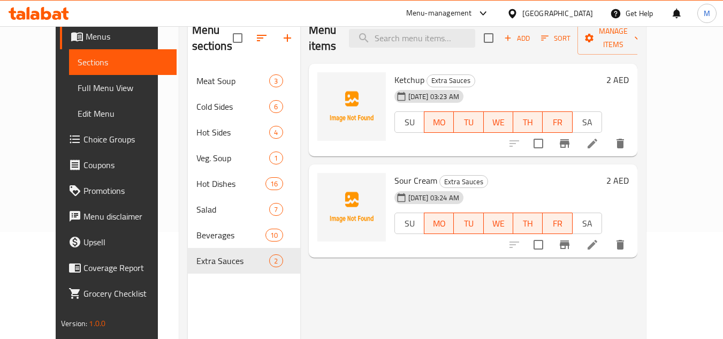
click at [633, 138] on div at bounding box center [568, 144] width 132 height 26
click at [599, 137] on icon at bounding box center [592, 143] width 13 height 13
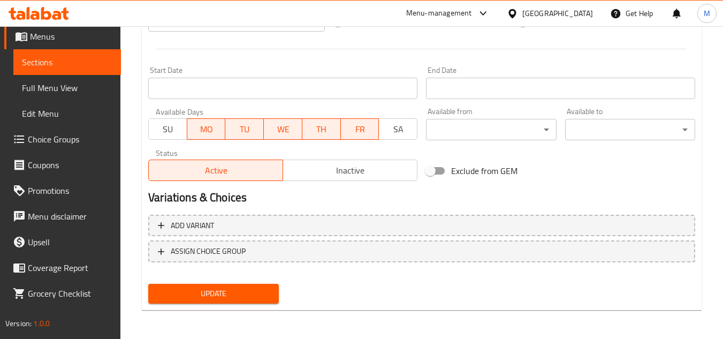
scroll to position [418, 0]
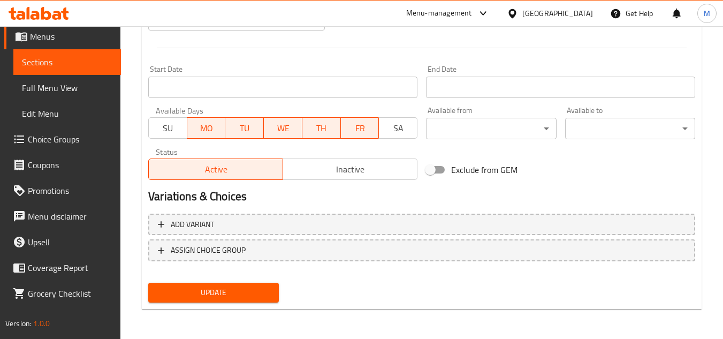
click at [401, 127] on span "SA" at bounding box center [398, 128] width 30 height 16
click at [157, 130] on span "SU" at bounding box center [168, 128] width 30 height 16
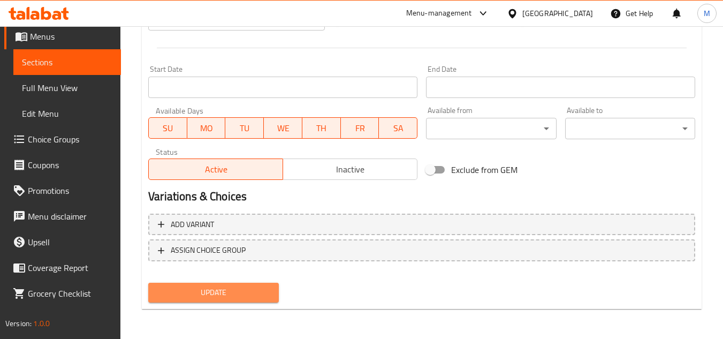
click at [243, 295] on span "Update" at bounding box center [213, 292] width 113 height 13
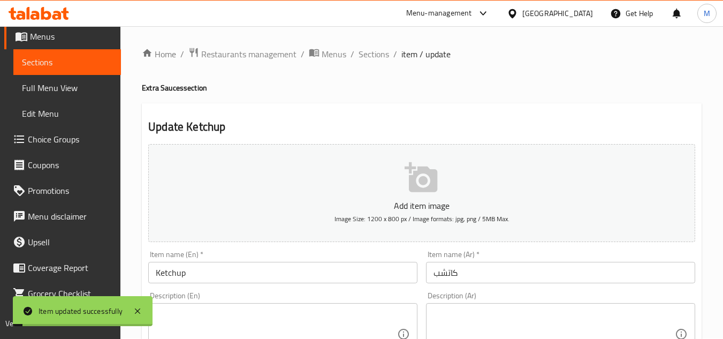
scroll to position [0, 0]
click at [374, 55] on span "Sections" at bounding box center [374, 54] width 31 height 13
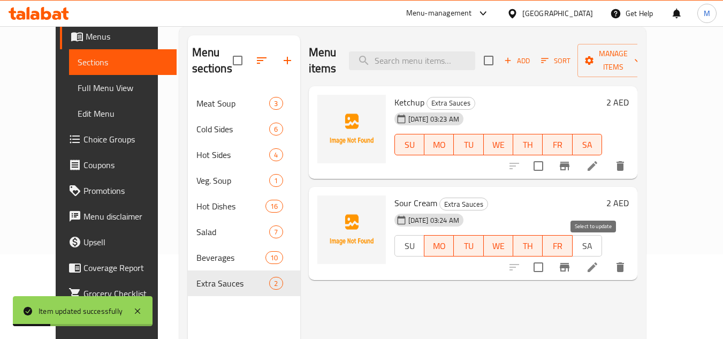
scroll to position [107, 0]
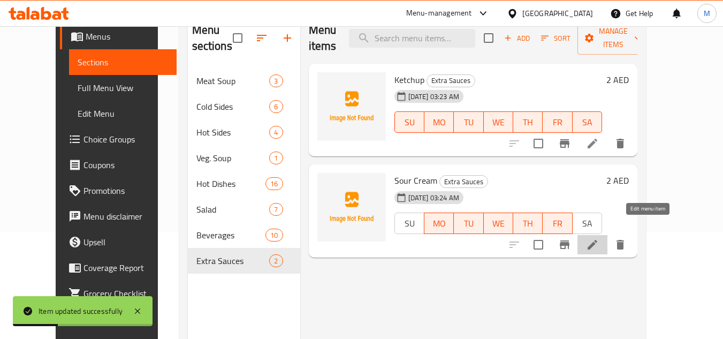
click at [597, 240] on icon at bounding box center [593, 245] width 10 height 10
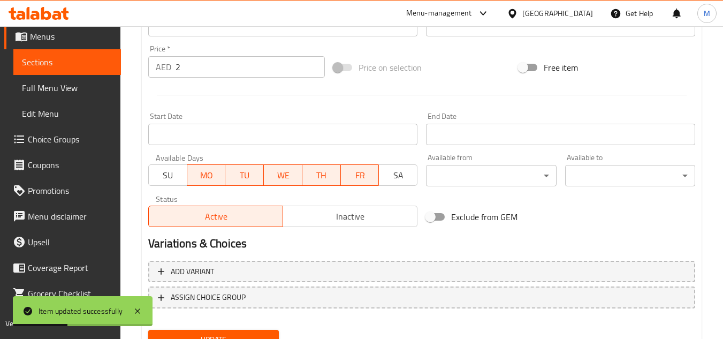
scroll to position [418, 0]
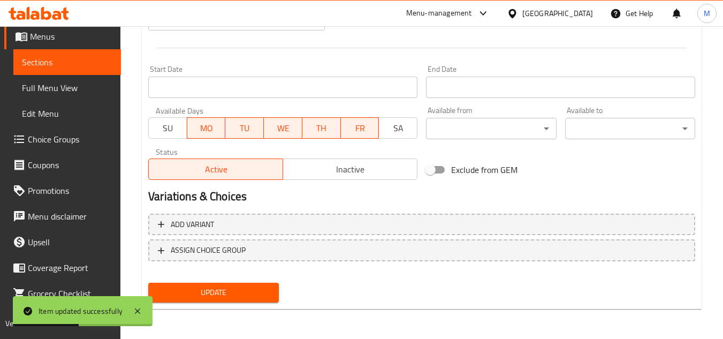
click at [176, 141] on div "Available Days SU MO TU WE TH FR SA" at bounding box center [283, 122] width 278 height 41
click at [169, 133] on span "SU" at bounding box center [168, 128] width 30 height 16
click at [396, 132] on span "SA" at bounding box center [398, 128] width 30 height 16
click at [170, 134] on span "SU" at bounding box center [168, 128] width 30 height 16
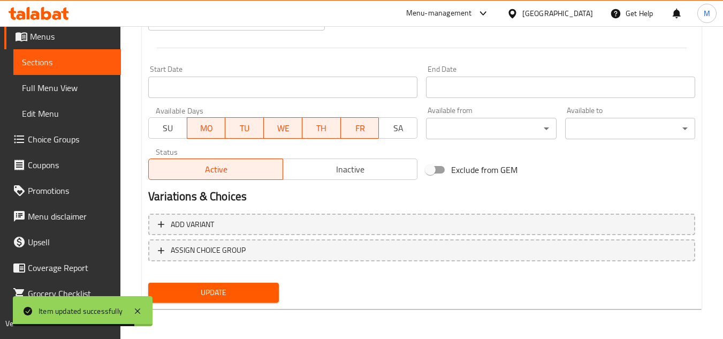
click at [252, 292] on span "Update" at bounding box center [213, 292] width 113 height 13
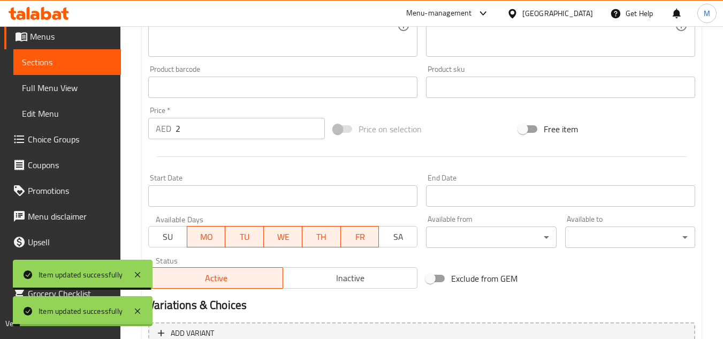
scroll to position [0, 0]
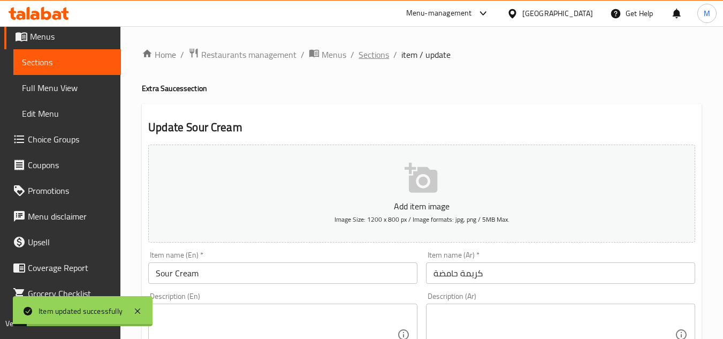
click at [366, 57] on span "Sections" at bounding box center [374, 54] width 31 height 13
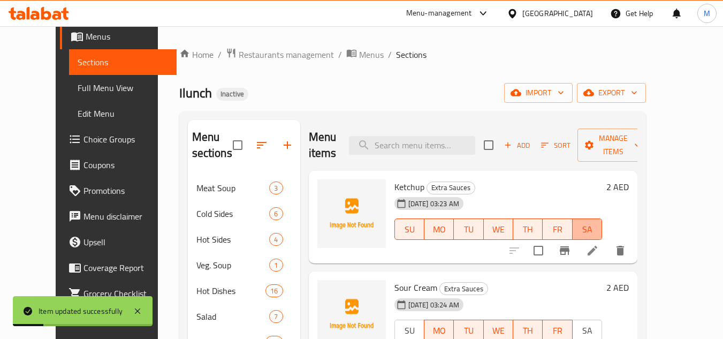
click at [598, 222] on span "SA" at bounding box center [587, 230] width 21 height 16
click at [403, 222] on span "SU" at bounding box center [409, 230] width 21 height 16
click at [608, 241] on li at bounding box center [593, 250] width 30 height 19
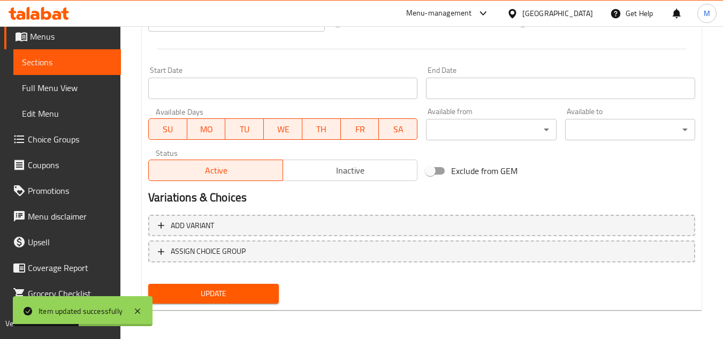
scroll to position [418, 0]
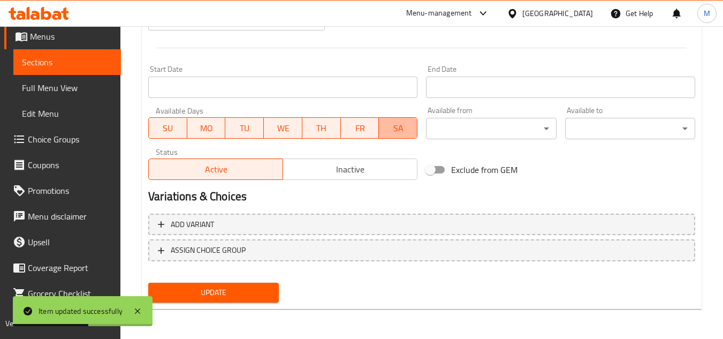
click at [415, 127] on button "SA" at bounding box center [398, 127] width 39 height 21
click at [172, 127] on span "SU" at bounding box center [168, 128] width 30 height 16
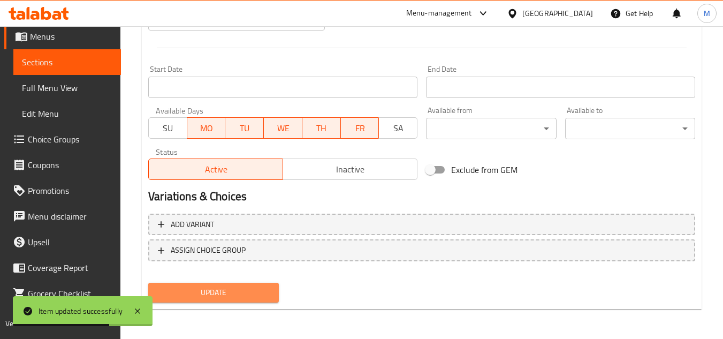
click at [246, 290] on span "Update" at bounding box center [213, 292] width 113 height 13
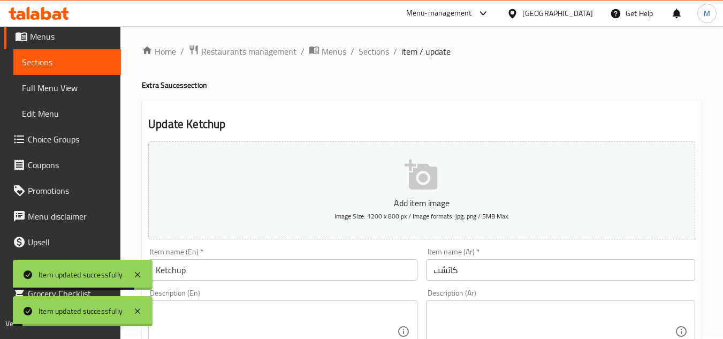
scroll to position [0, 0]
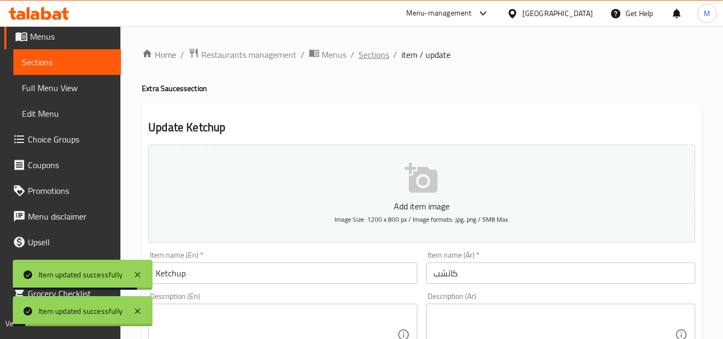
click at [373, 58] on span "Sections" at bounding box center [374, 54] width 31 height 13
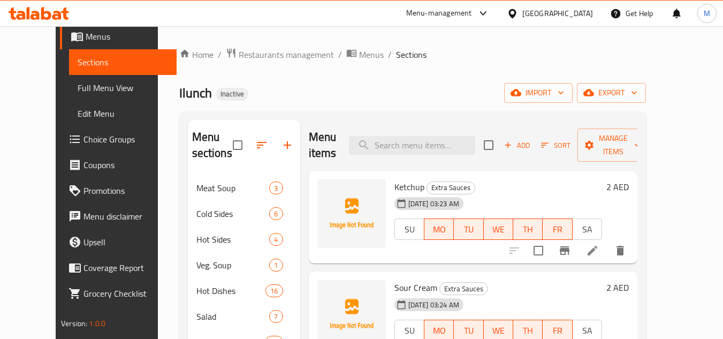
click at [558, 179] on h6 "Ketchup Extra Sauces" at bounding box center [499, 186] width 208 height 15
click at [84, 140] on span "Choice Groups" at bounding box center [126, 139] width 85 height 13
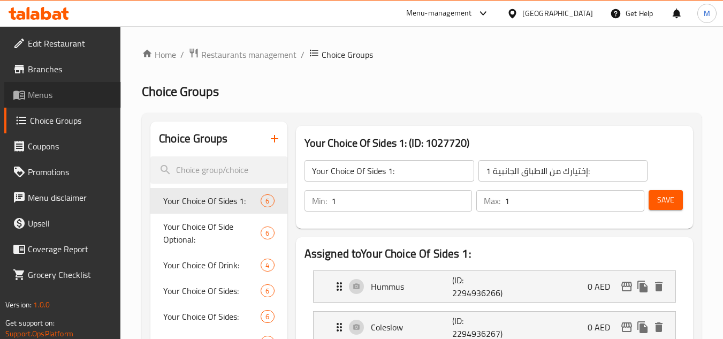
click at [48, 89] on span "Menus" at bounding box center [70, 94] width 85 height 13
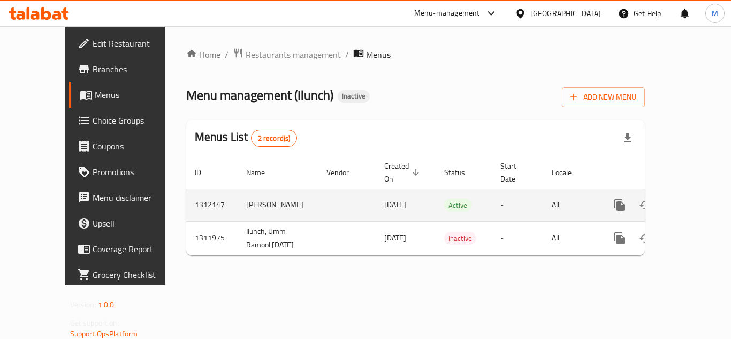
click at [691, 199] on icon "enhanced table" at bounding box center [697, 205] width 13 height 13
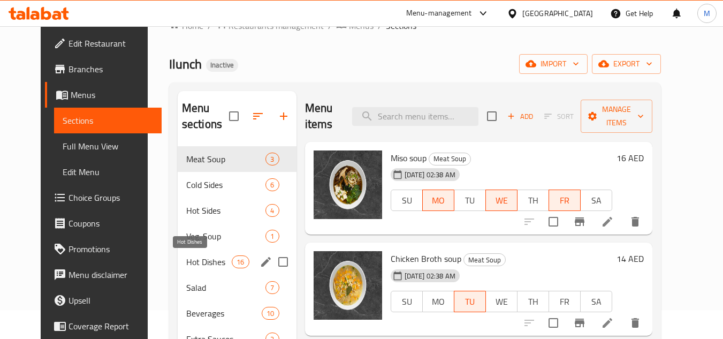
scroll to position [54, 0]
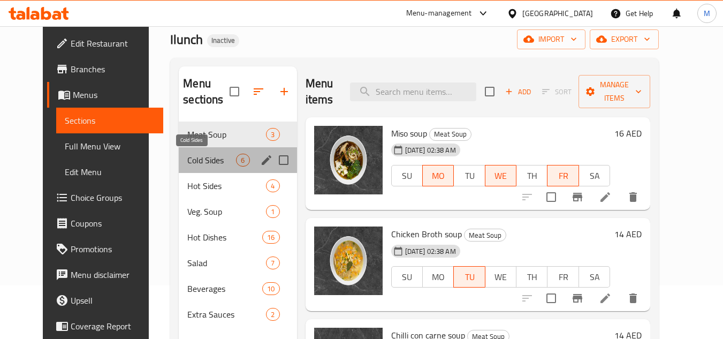
click at [195, 162] on span "Cold Sides" at bounding box center [211, 160] width 49 height 13
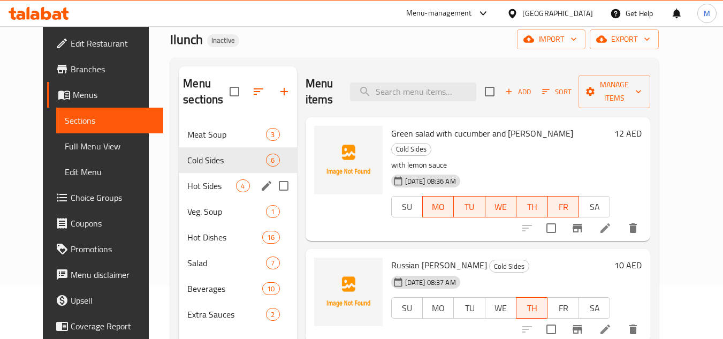
click at [209, 198] on div "Hot Sides 4" at bounding box center [238, 186] width 118 height 26
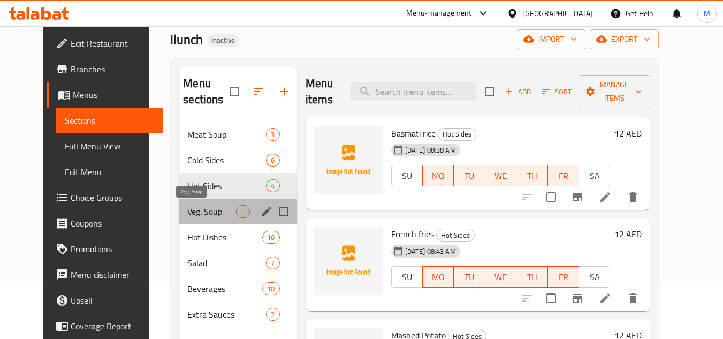
click at [209, 207] on span "Veg. Soup" at bounding box center [211, 211] width 49 height 13
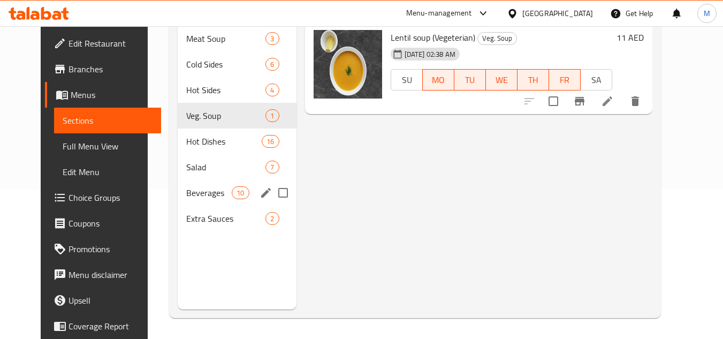
scroll to position [150, 0]
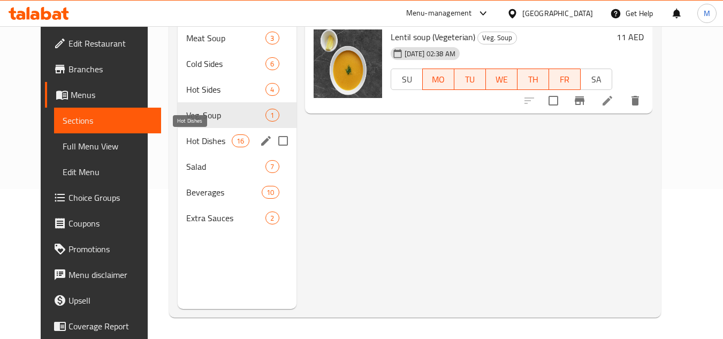
click at [210, 137] on span "Hot Dishes" at bounding box center [209, 140] width 46 height 13
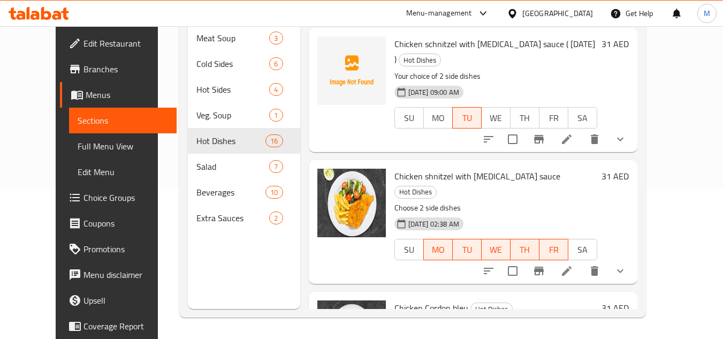
scroll to position [161, 0]
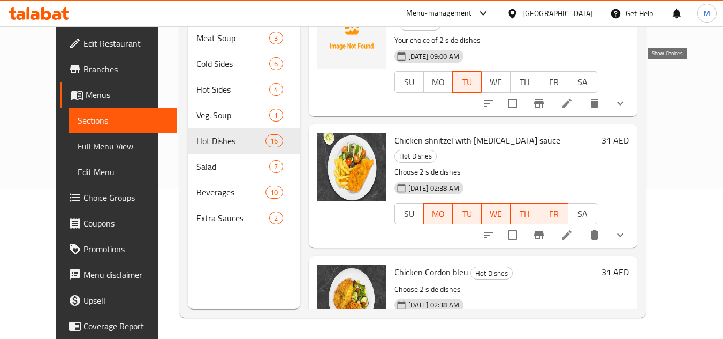
click at [627, 97] on icon "show more" at bounding box center [620, 103] width 13 height 13
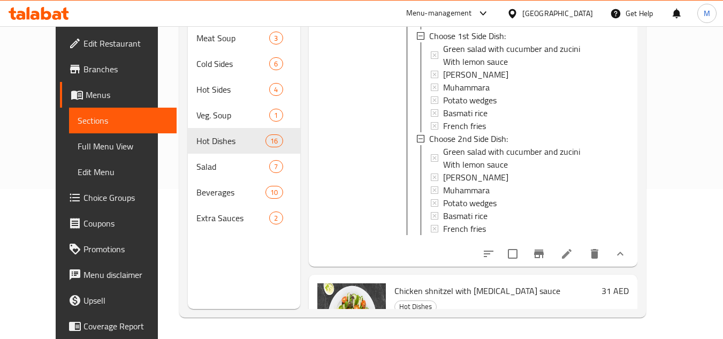
scroll to position [321, 0]
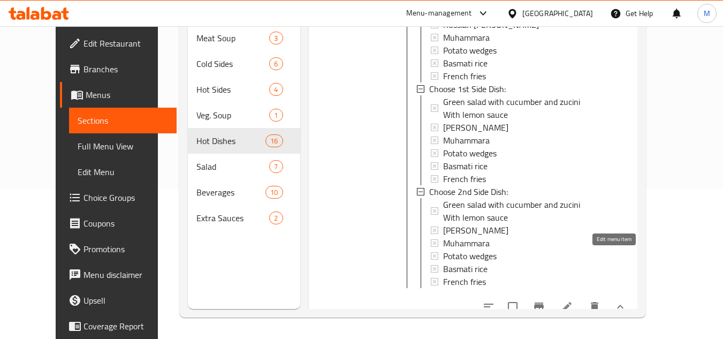
click at [572, 302] on icon at bounding box center [567, 307] width 10 height 10
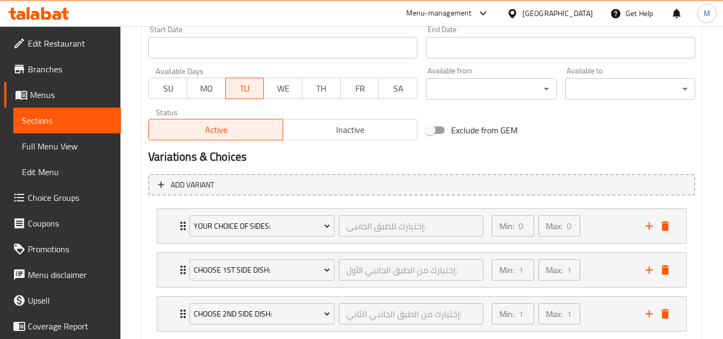
scroll to position [523, 0]
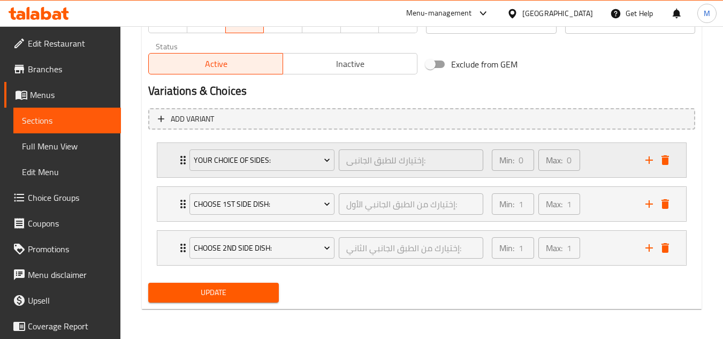
click at [595, 162] on div "Min: 0 ​ Max: 0 ​" at bounding box center [563, 160] width 154 height 34
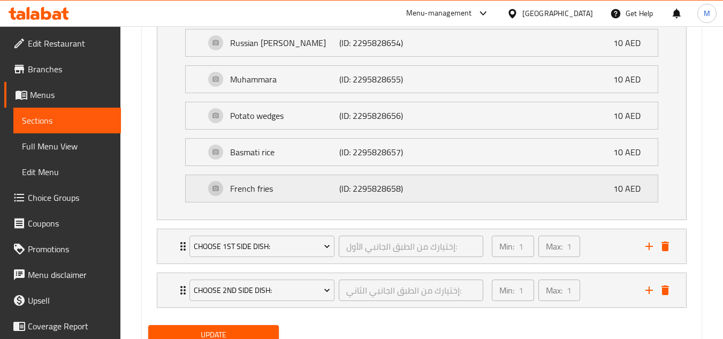
scroll to position [768, 0]
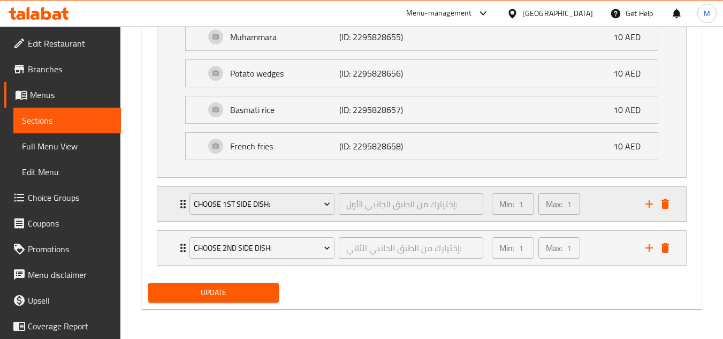
click at [600, 204] on div "Min: 1 ​ Max: 1 ​" at bounding box center [563, 204] width 154 height 34
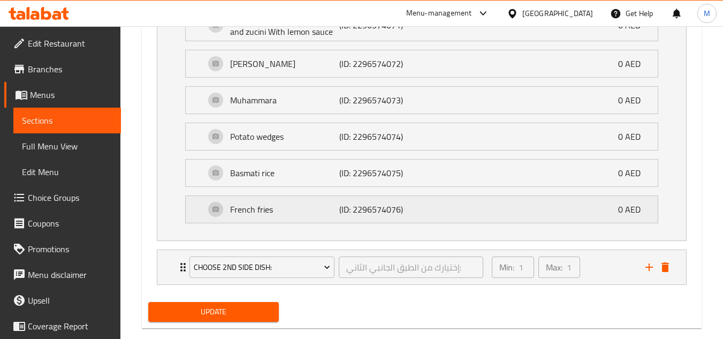
scroll to position [1012, 0]
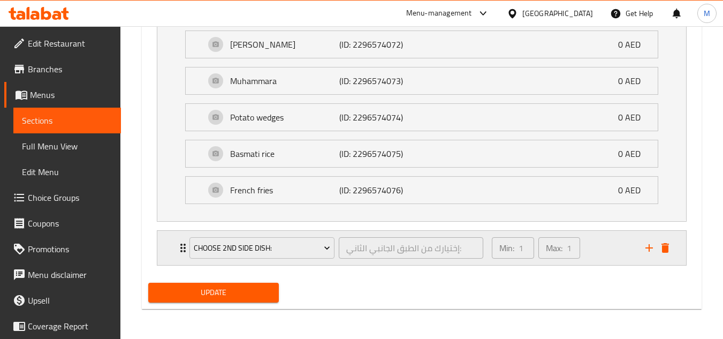
click at [614, 253] on div "Min: 1 ​ Max: 1 ​" at bounding box center [563, 248] width 154 height 34
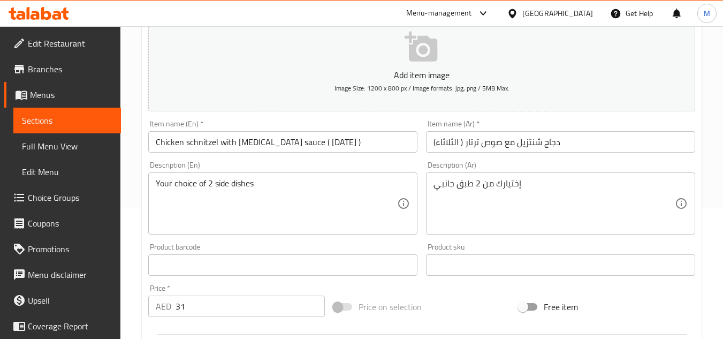
scroll to position [0, 0]
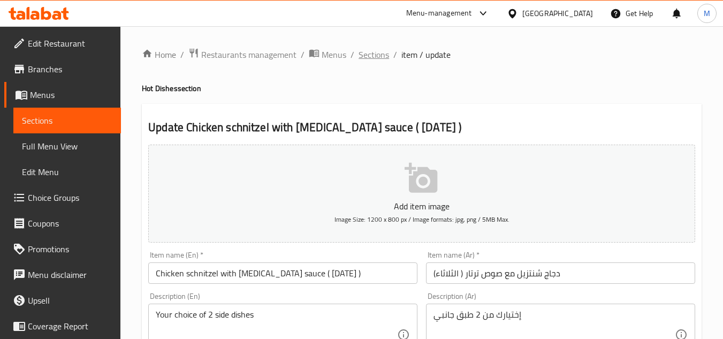
click at [367, 57] on span "Sections" at bounding box center [374, 54] width 31 height 13
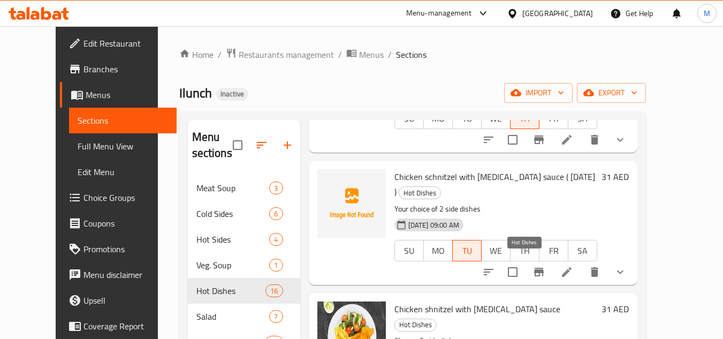
scroll to position [161, 0]
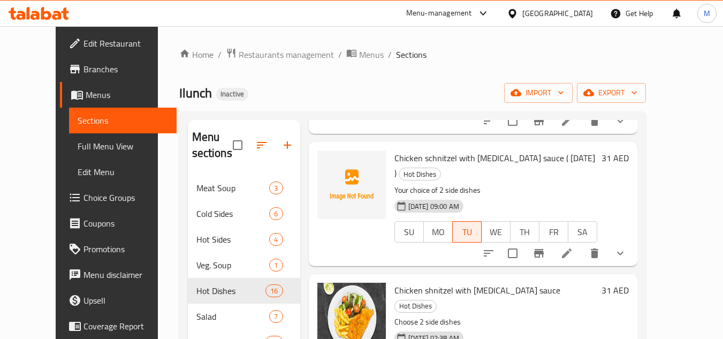
click at [627, 247] on icon "show more" at bounding box center [620, 253] width 13 height 13
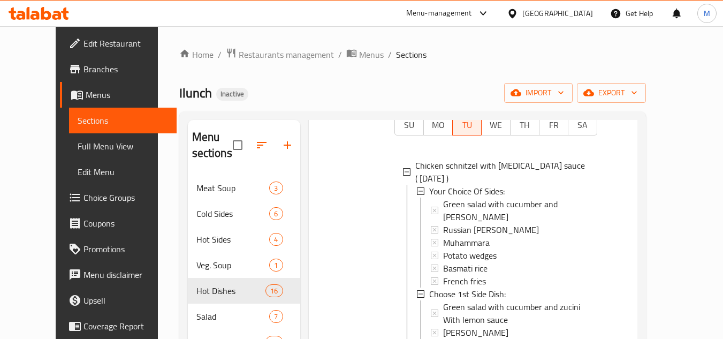
scroll to position [2, 0]
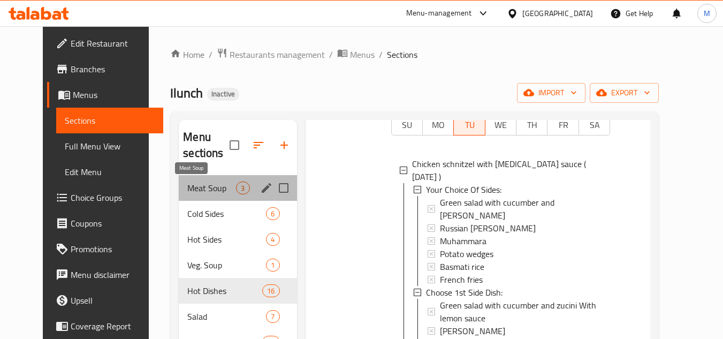
click at [194, 188] on span "Meat Soup" at bounding box center [211, 187] width 49 height 13
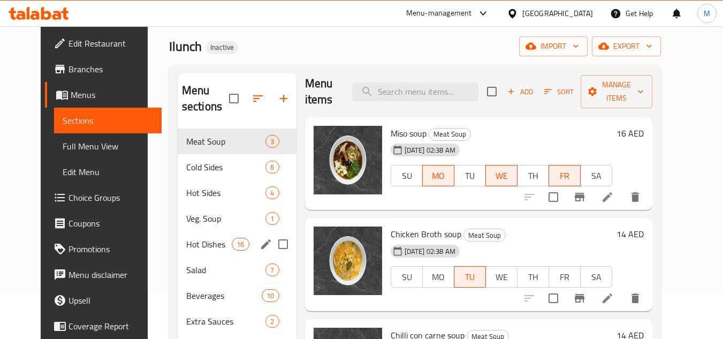
scroll to position [43, 0]
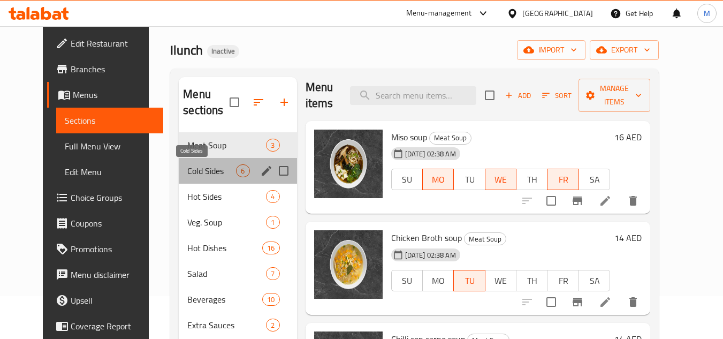
click at [198, 173] on span "Cold Sides" at bounding box center [211, 170] width 49 height 13
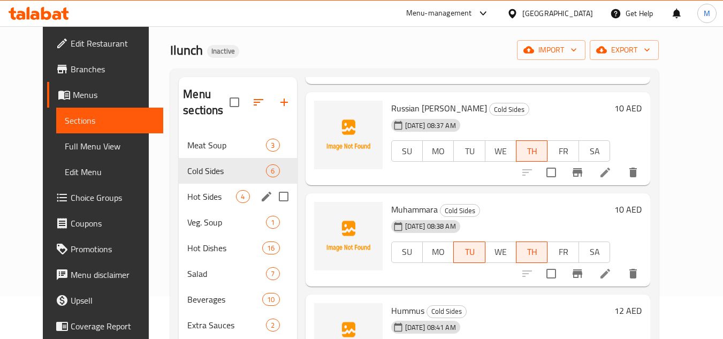
click at [187, 195] on span "Hot Sides" at bounding box center [211, 196] width 49 height 13
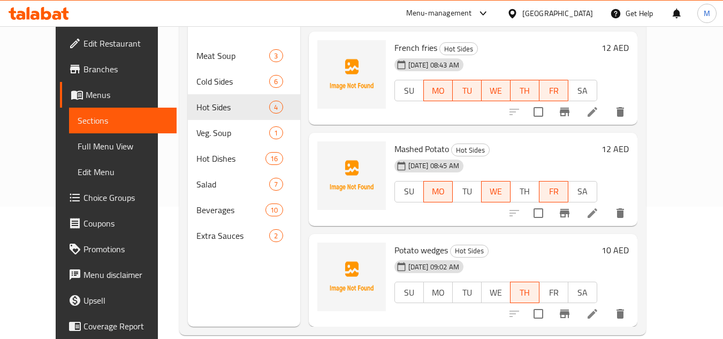
scroll to position [150, 0]
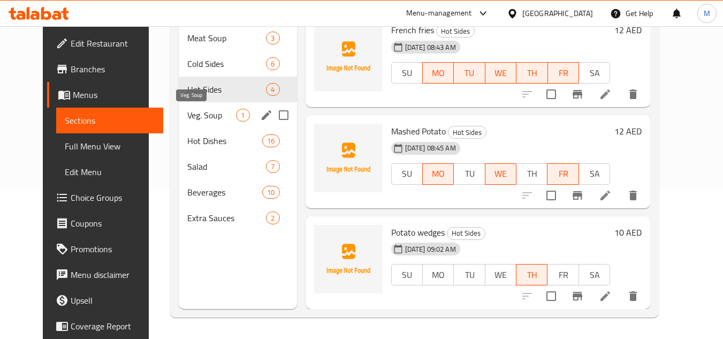
click at [187, 118] on span "Veg. Soup" at bounding box center [211, 115] width 49 height 13
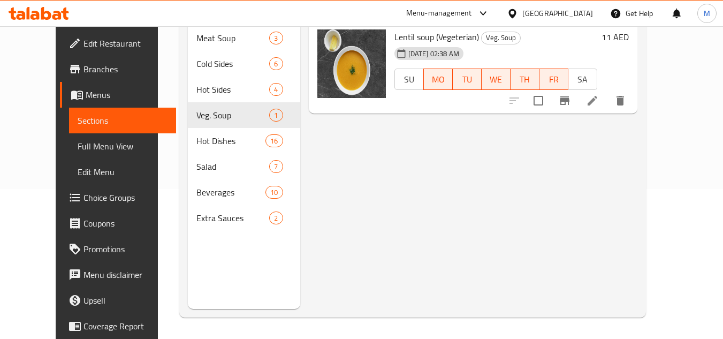
scroll to position [43, 0]
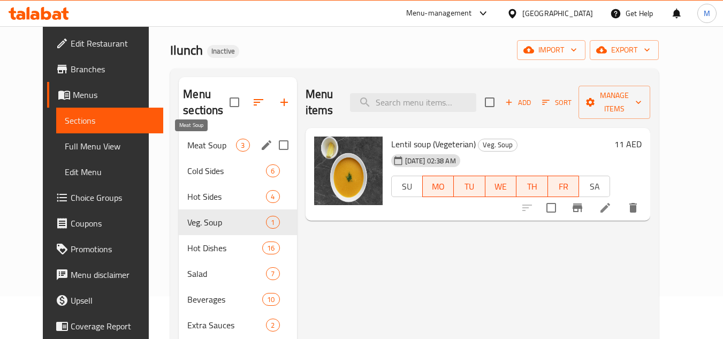
click at [203, 145] on span "Meat Soup" at bounding box center [211, 145] width 49 height 13
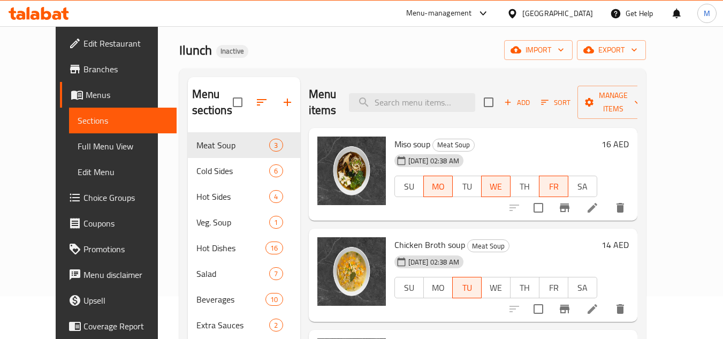
scroll to position [7, 0]
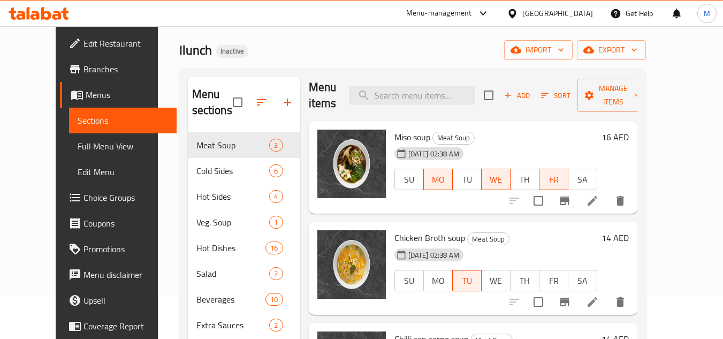
click at [599, 299] on icon at bounding box center [592, 301] width 13 height 13
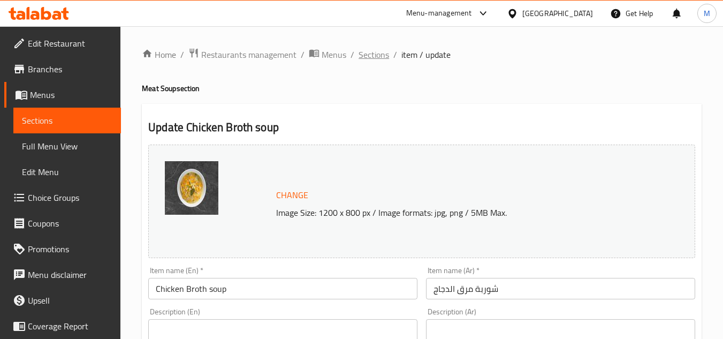
click at [377, 49] on span "Sections" at bounding box center [374, 54] width 31 height 13
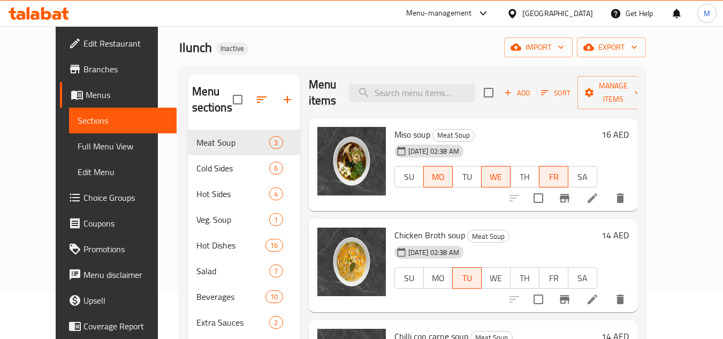
scroll to position [107, 0]
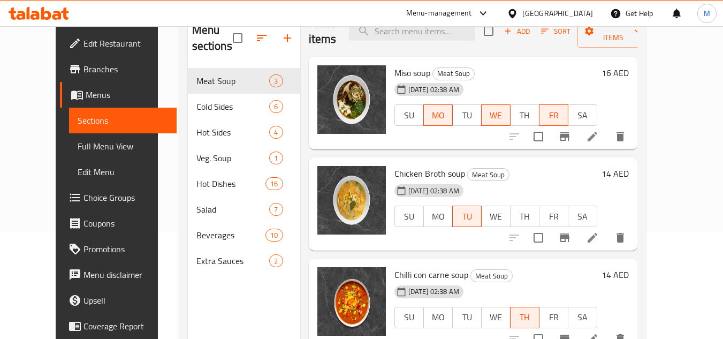
click at [599, 242] on icon at bounding box center [592, 237] width 13 height 13
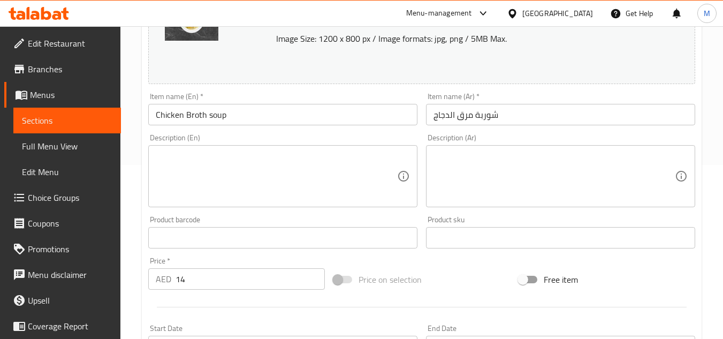
scroll to position [268, 0]
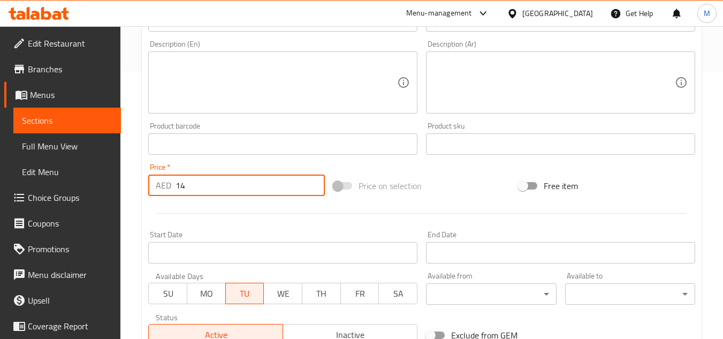
drag, startPoint x: 197, startPoint y: 184, endPoint x: 160, endPoint y: 185, distance: 37.5
click at [160, 185] on div "AED 14 Price *" at bounding box center [236, 185] width 177 height 21
type input "16"
click at [224, 211] on div at bounding box center [422, 213] width 556 height 26
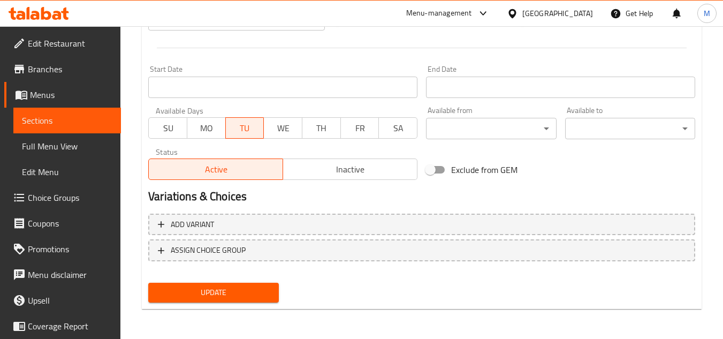
click at [242, 290] on span "Update" at bounding box center [213, 292] width 113 height 13
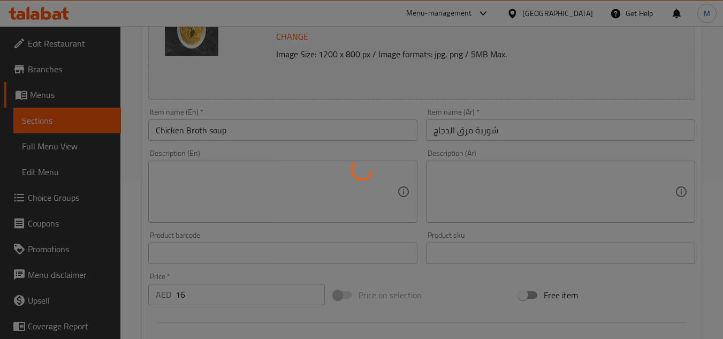
scroll to position [0, 0]
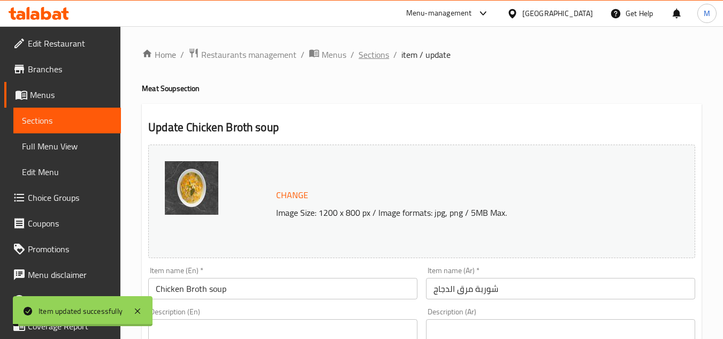
click at [376, 50] on span "Sections" at bounding box center [374, 54] width 31 height 13
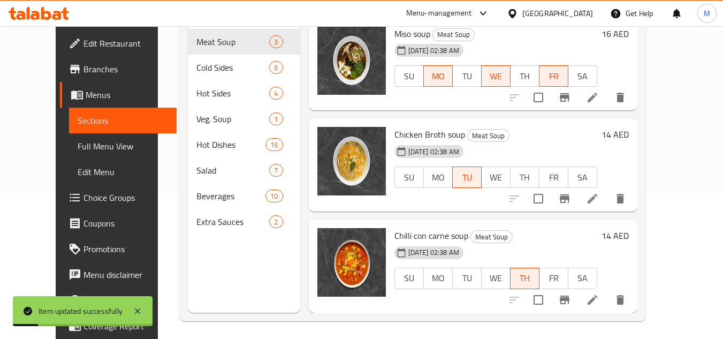
scroll to position [150, 0]
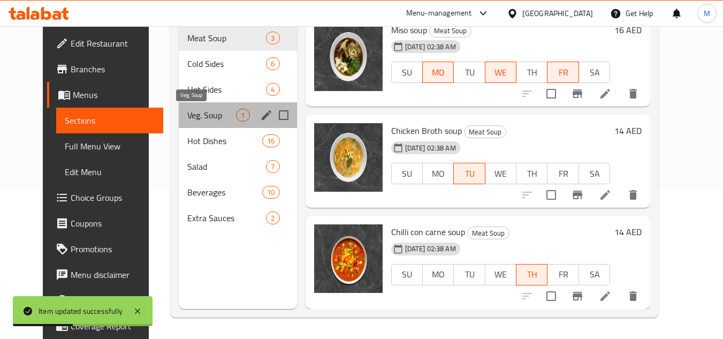
click at [195, 116] on span "Veg. Soup" at bounding box center [211, 115] width 49 height 13
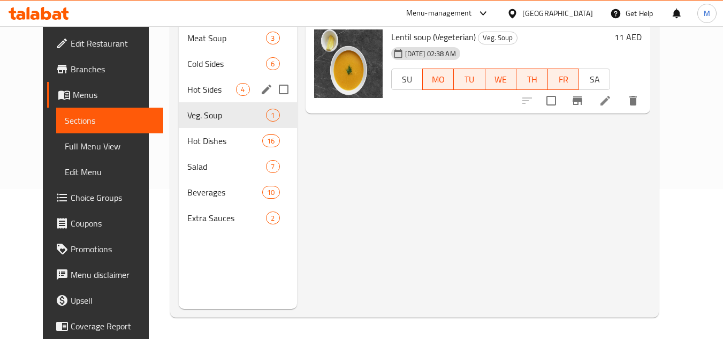
scroll to position [43, 0]
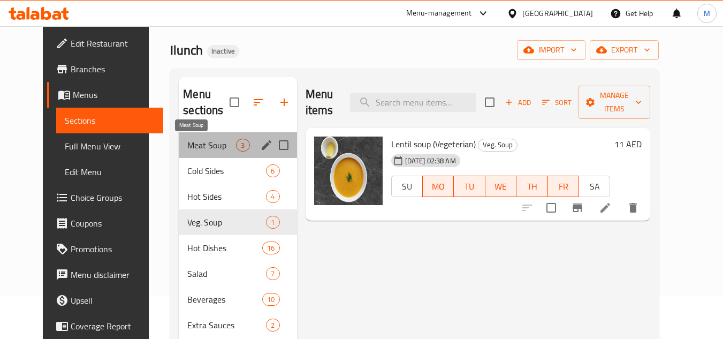
click at [204, 142] on span "Meat Soup" at bounding box center [211, 145] width 49 height 13
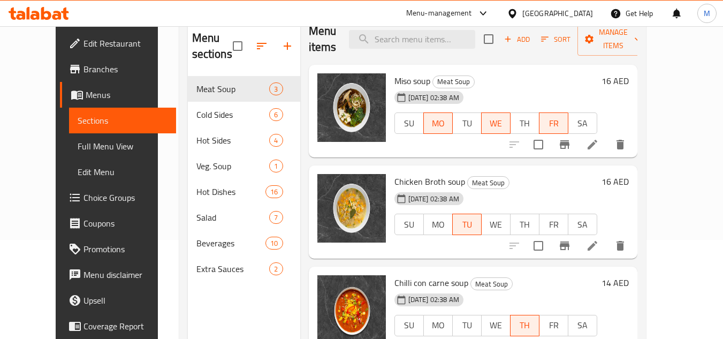
scroll to position [150, 0]
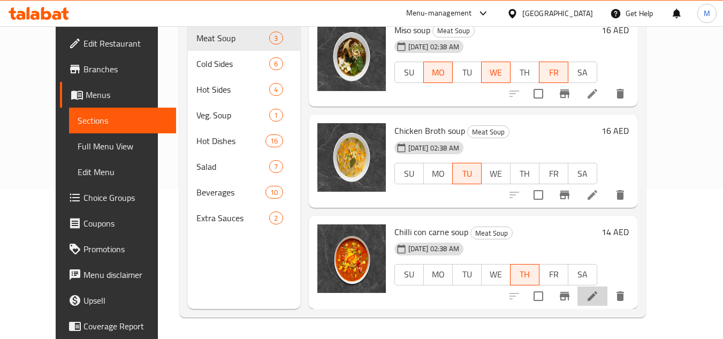
click at [608, 299] on li at bounding box center [593, 295] width 30 height 19
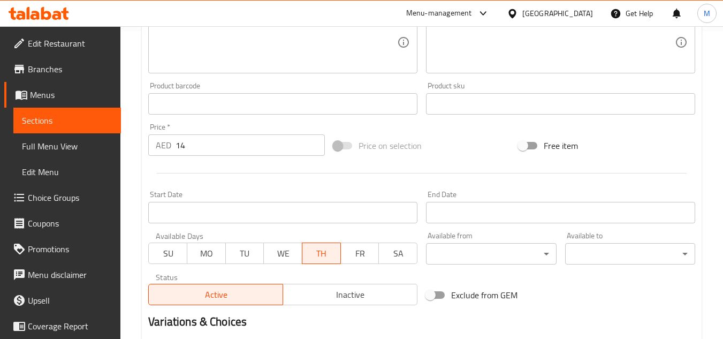
scroll to position [321, 0]
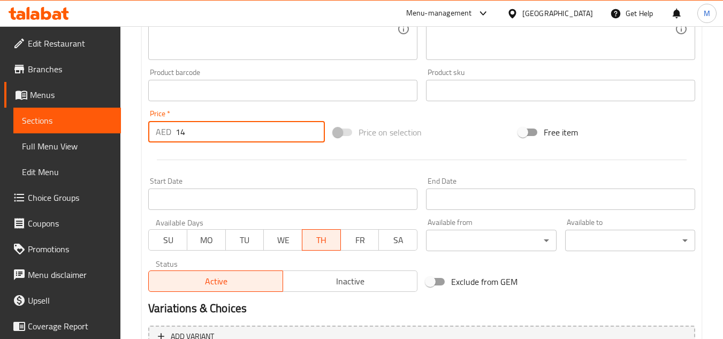
drag, startPoint x: 188, startPoint y: 132, endPoint x: 167, endPoint y: 135, distance: 21.7
click at [167, 135] on div "AED 14 Price *" at bounding box center [236, 131] width 177 height 21
type input "16"
click at [272, 170] on div at bounding box center [422, 160] width 556 height 26
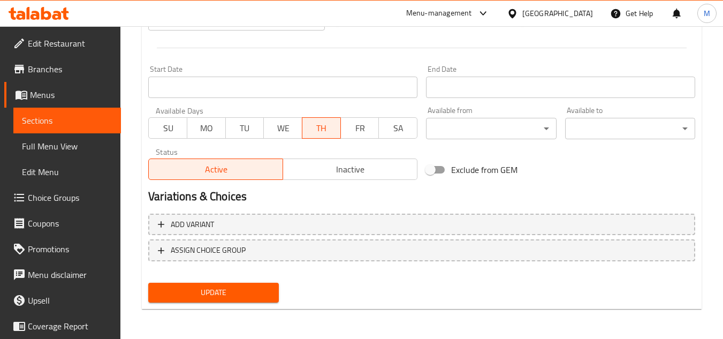
click at [236, 298] on span "Update" at bounding box center [213, 292] width 113 height 13
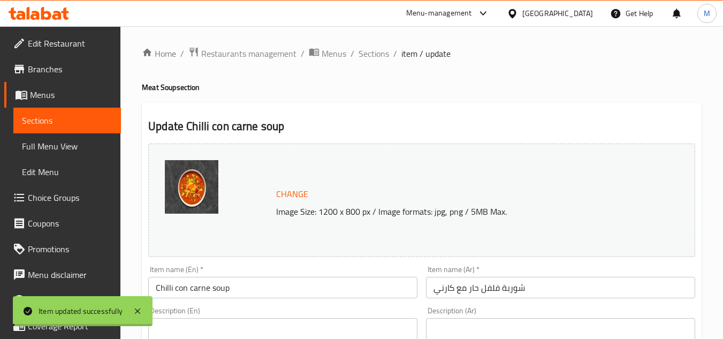
scroll to position [0, 0]
click at [378, 57] on span "Sections" at bounding box center [374, 54] width 31 height 13
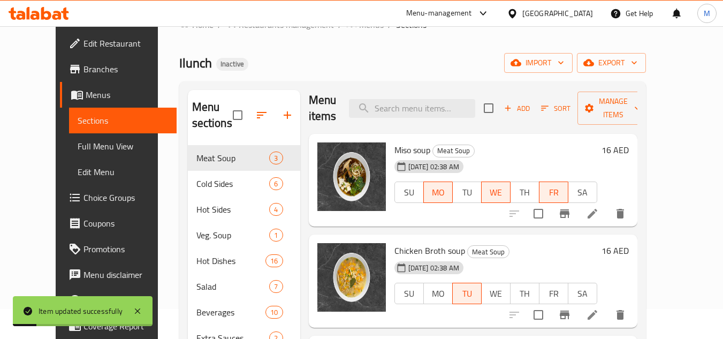
scroll to position [54, 0]
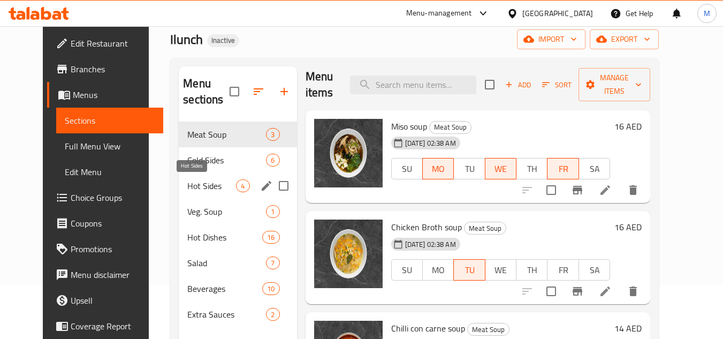
click at [198, 188] on span "Hot Sides" at bounding box center [211, 185] width 49 height 13
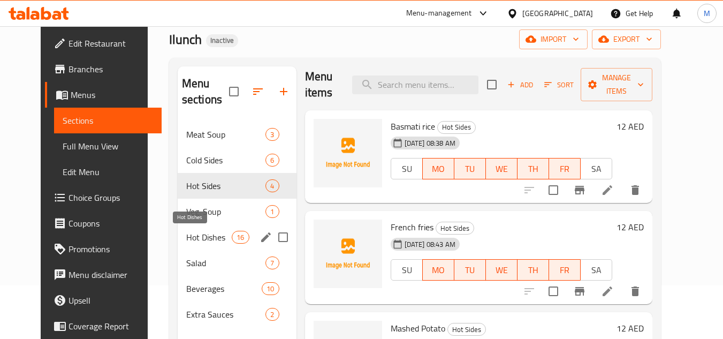
click at [202, 234] on span "Hot Dishes" at bounding box center [209, 237] width 46 height 13
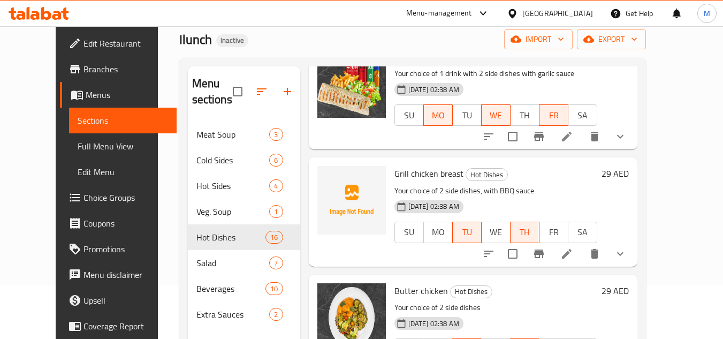
click at [610, 241] on div at bounding box center [554, 254] width 157 height 26
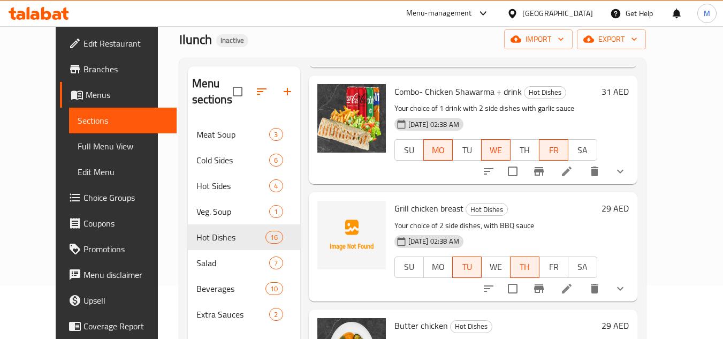
scroll to position [988, 0]
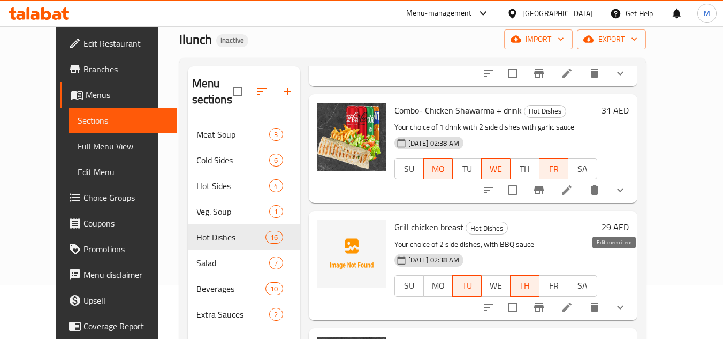
click at [573, 301] on icon at bounding box center [566, 307] width 13 height 13
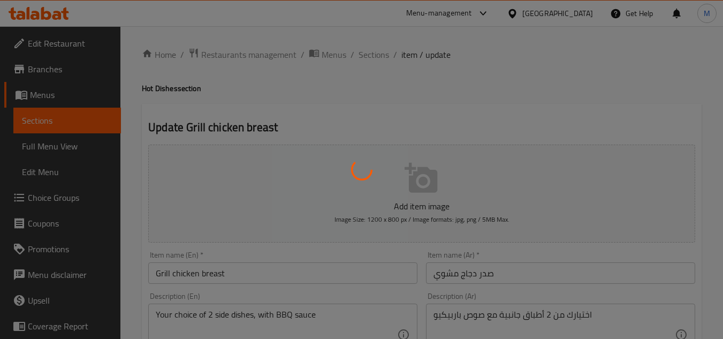
type input "اختر الطبق الجانبي الأول"
type input "1"
type input "اختر الطبق الجانبي الثاني"
type input "1"
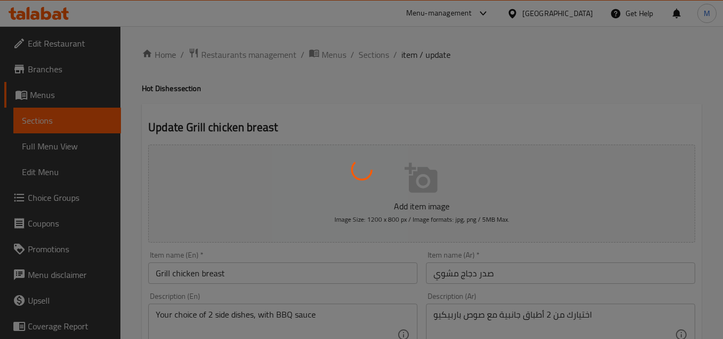
type input "1"
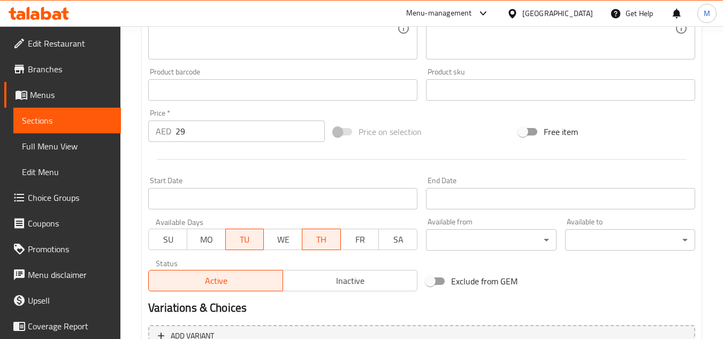
scroll to position [321, 0]
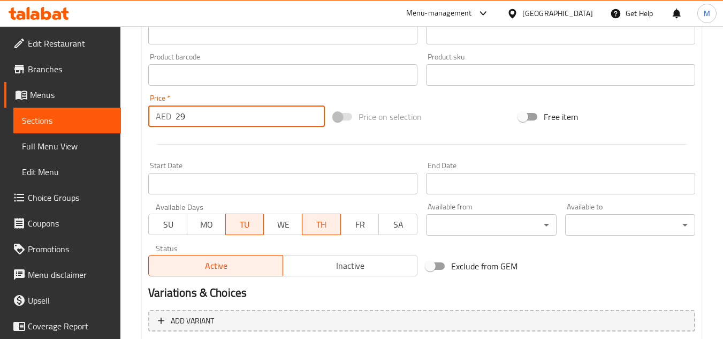
drag, startPoint x: 188, startPoint y: 123, endPoint x: 146, endPoint y: 123, distance: 41.8
click at [146, 123] on div "Price   * AED 29 Price *" at bounding box center [236, 110] width 185 height 41
type input "31"
click at [192, 143] on div at bounding box center [422, 144] width 556 height 26
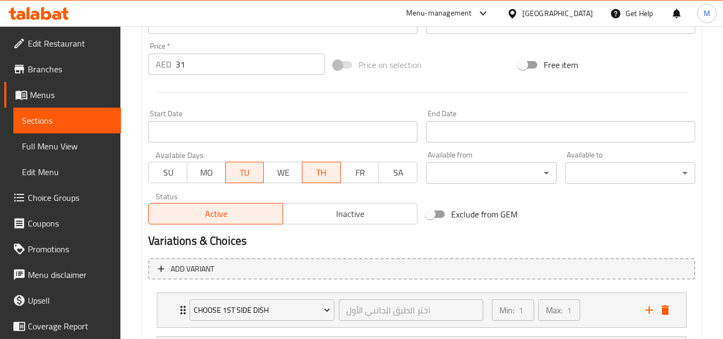
scroll to position [479, 0]
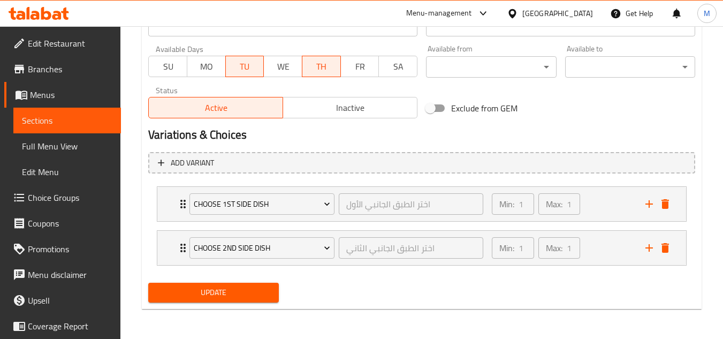
click at [223, 296] on span "Update" at bounding box center [213, 292] width 113 height 13
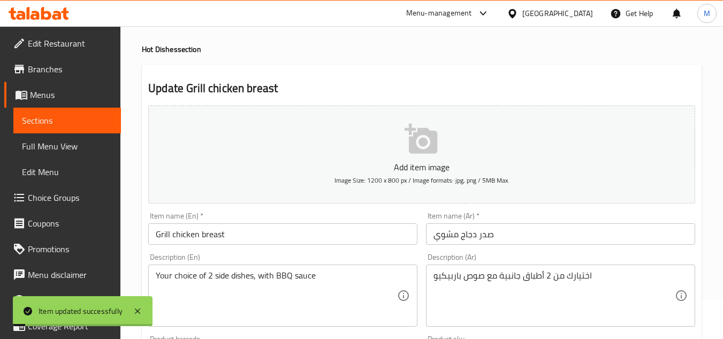
scroll to position [0, 0]
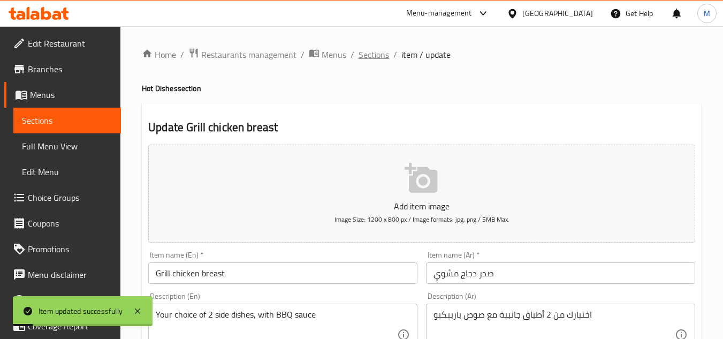
click at [370, 58] on span "Sections" at bounding box center [374, 54] width 31 height 13
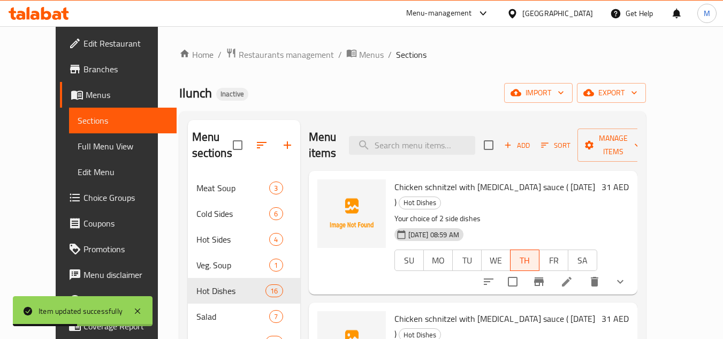
click at [565, 224] on div "16-09-2025 08:59 AM SU MO TU WE TH FR SA" at bounding box center [495, 253] width 211 height 58
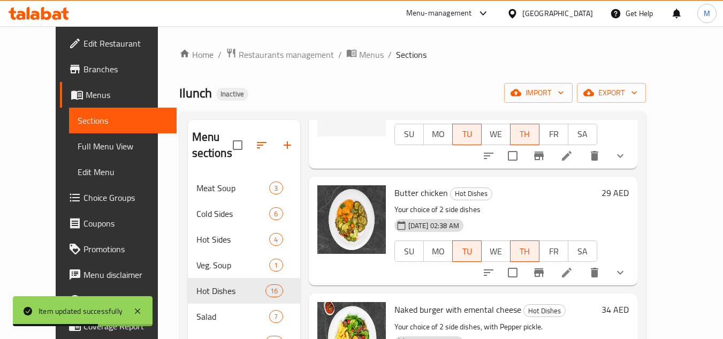
scroll to position [1211, 0]
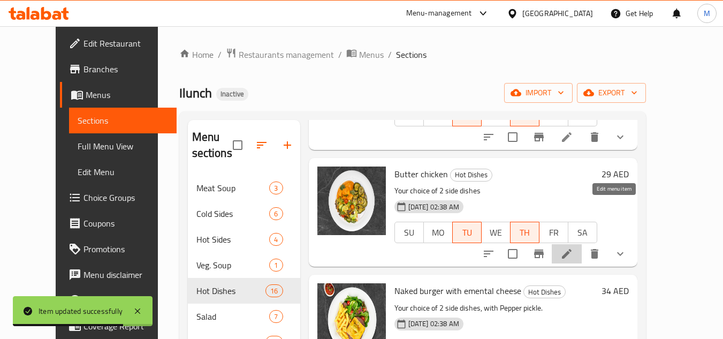
click at [572, 249] on icon at bounding box center [567, 254] width 10 height 10
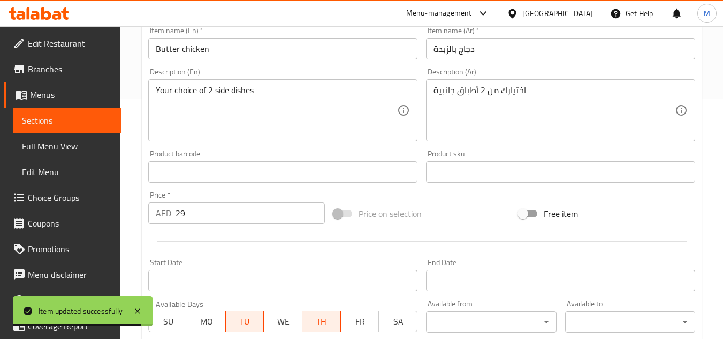
scroll to position [268, 0]
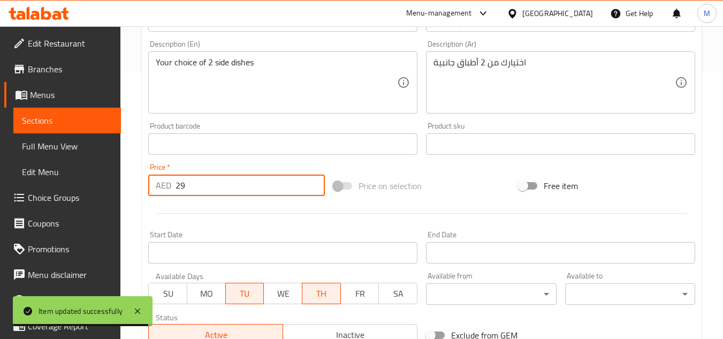
drag, startPoint x: 184, startPoint y: 187, endPoint x: 150, endPoint y: 185, distance: 33.8
click at [150, 185] on div "AED 29 Price *" at bounding box center [236, 185] width 177 height 21
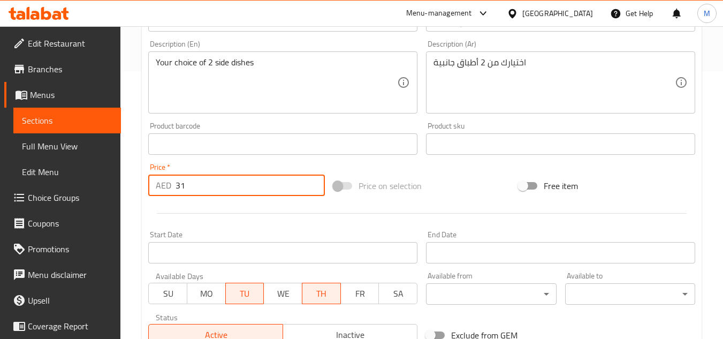
type input "31"
click at [200, 207] on div at bounding box center [422, 213] width 556 height 26
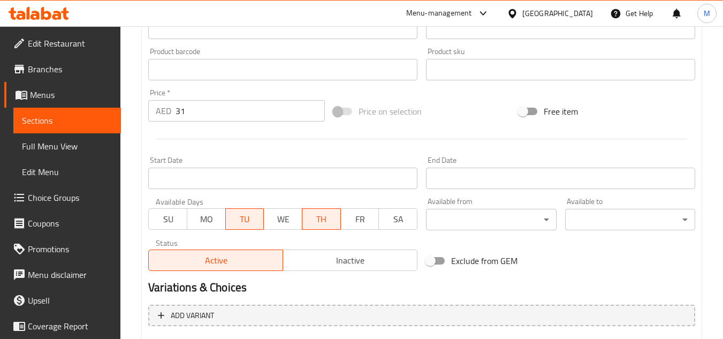
scroll to position [482, 0]
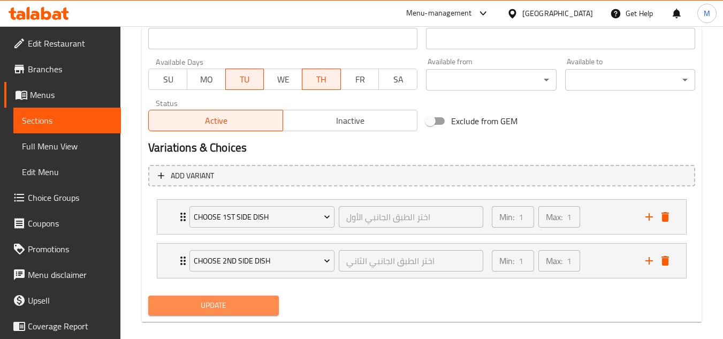
click at [249, 308] on span "Update" at bounding box center [213, 305] width 113 height 13
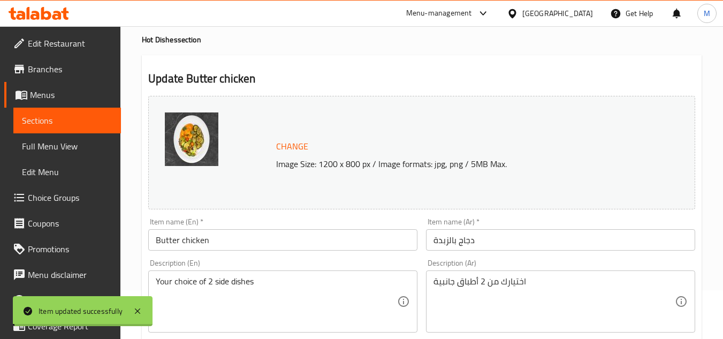
scroll to position [0, 0]
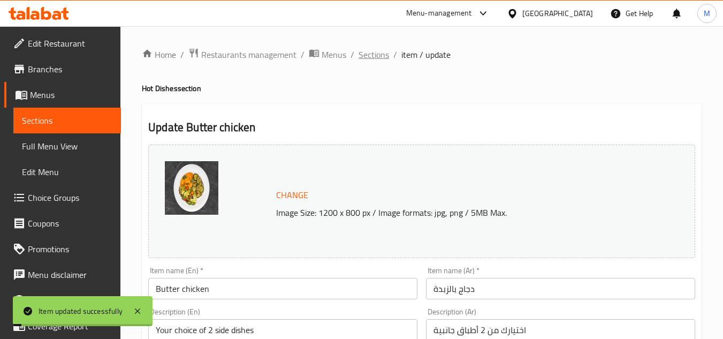
click at [373, 58] on span "Sections" at bounding box center [374, 54] width 31 height 13
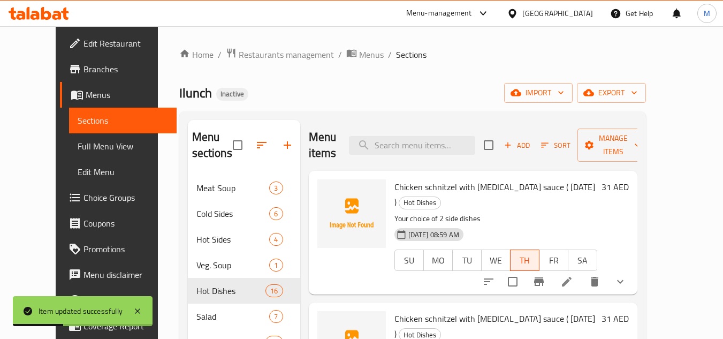
click at [560, 224] on div "16-09-2025 08:59 AM SU MO TU WE TH FR SA" at bounding box center [495, 253] width 211 height 58
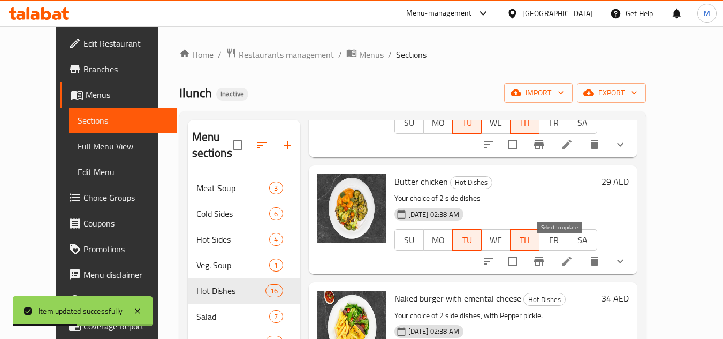
scroll to position [1275, 0]
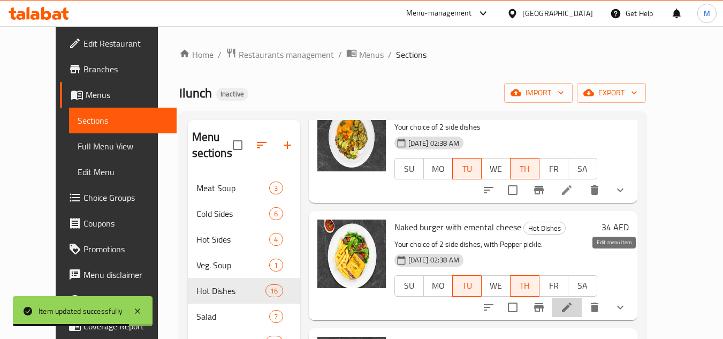
click at [572, 302] on icon at bounding box center [567, 307] width 10 height 10
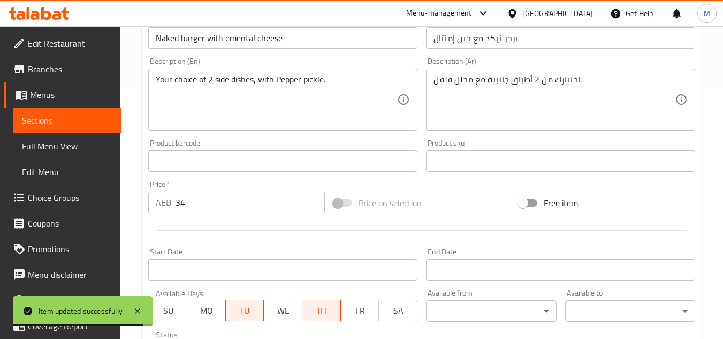
scroll to position [321, 0]
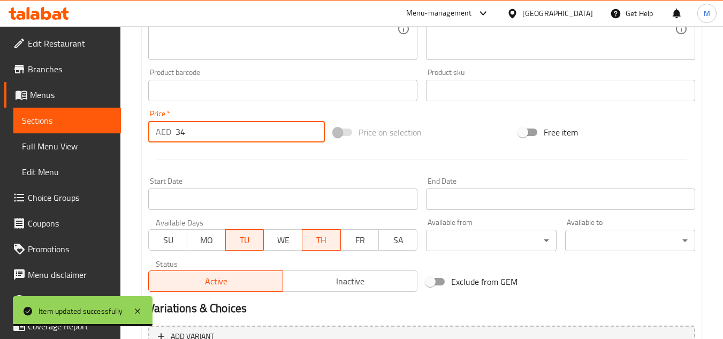
drag, startPoint x: 173, startPoint y: 133, endPoint x: 164, endPoint y: 134, distance: 9.2
click at [164, 134] on div "AED 34 Price *" at bounding box center [236, 131] width 177 height 21
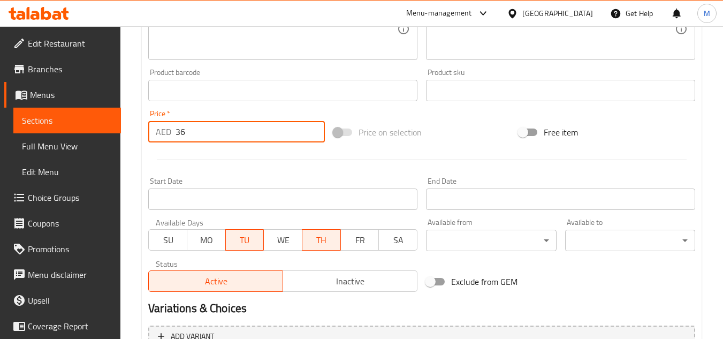
type input "36"
click at [207, 161] on div at bounding box center [422, 160] width 556 height 26
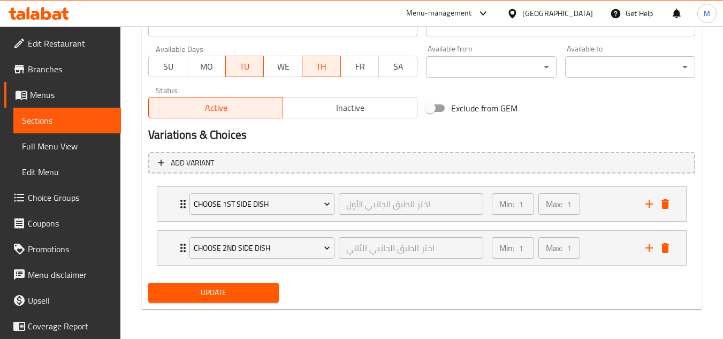
click at [233, 297] on span "Update" at bounding box center [213, 292] width 113 height 13
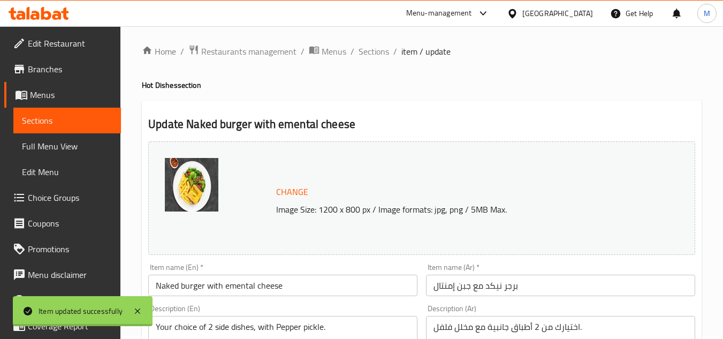
scroll to position [0, 0]
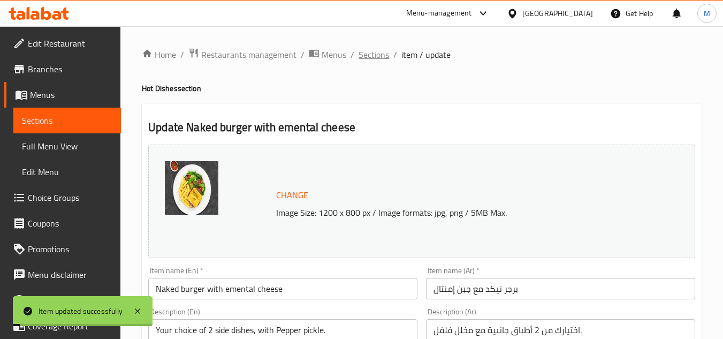
click at [376, 49] on span "Sections" at bounding box center [374, 54] width 31 height 13
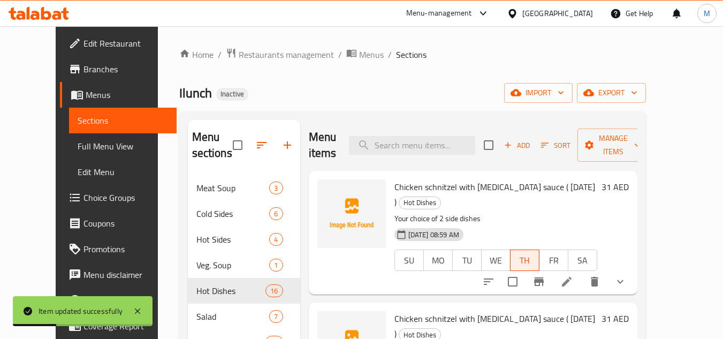
click at [560, 224] on div "16-09-2025 08:59 AM SU MO TU WE TH FR SA" at bounding box center [495, 253] width 211 height 58
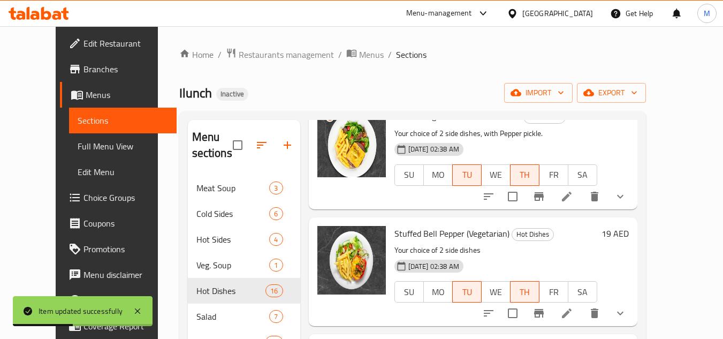
scroll to position [1392, 0]
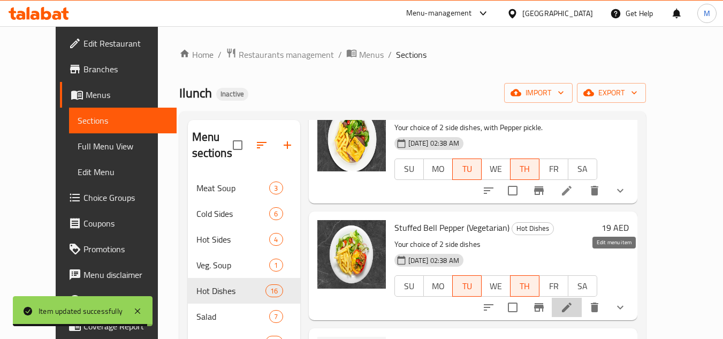
click at [573, 301] on icon at bounding box center [566, 307] width 13 height 13
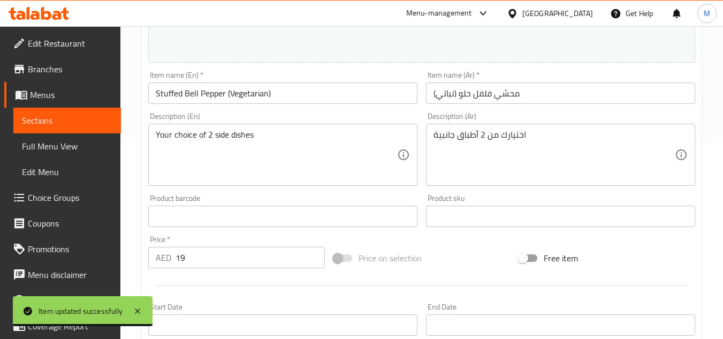
scroll to position [214, 0]
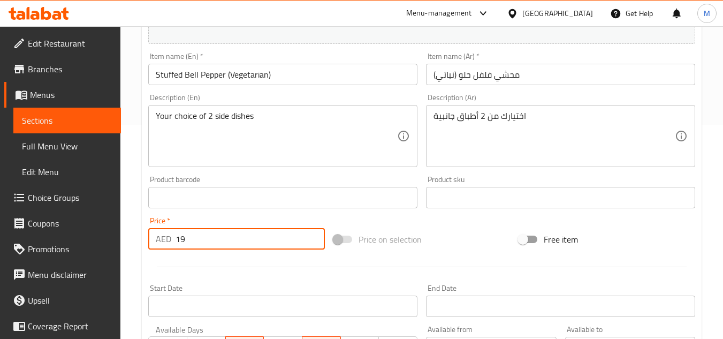
drag, startPoint x: 168, startPoint y: 239, endPoint x: 161, endPoint y: 239, distance: 7.0
click at [161, 239] on div "AED 19 Price *" at bounding box center [236, 238] width 177 height 21
type input "21"
click at [191, 260] on div at bounding box center [422, 267] width 556 height 26
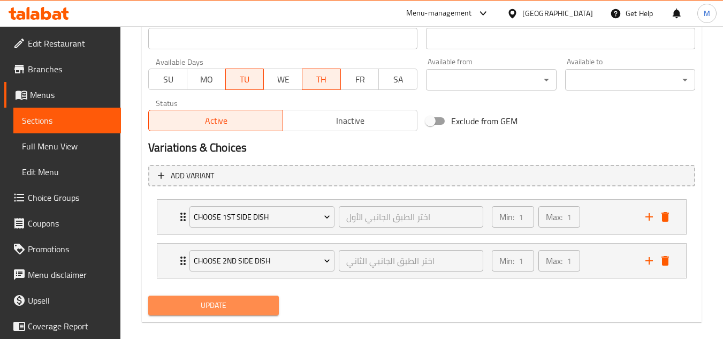
click at [216, 305] on span "Update" at bounding box center [213, 305] width 113 height 13
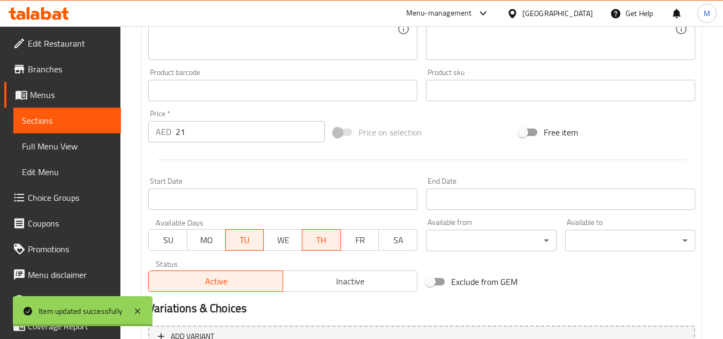
scroll to position [0, 0]
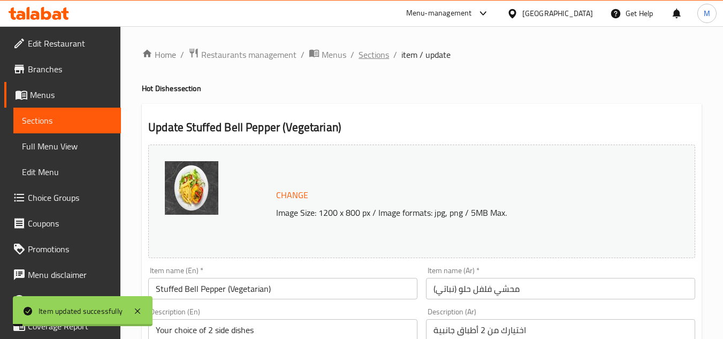
click at [378, 55] on span "Sections" at bounding box center [374, 54] width 31 height 13
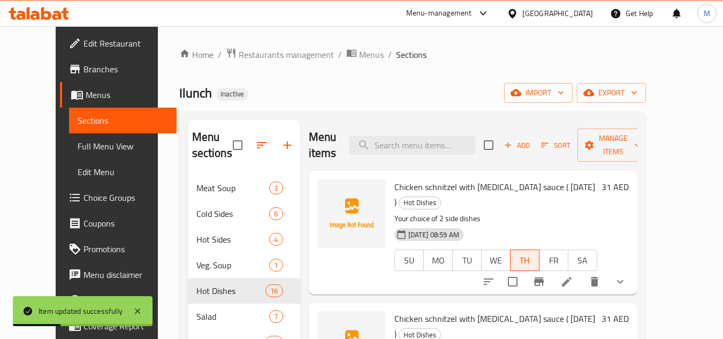
click at [589, 212] on p "Your choice of 2 side dishes" at bounding box center [496, 218] width 203 height 13
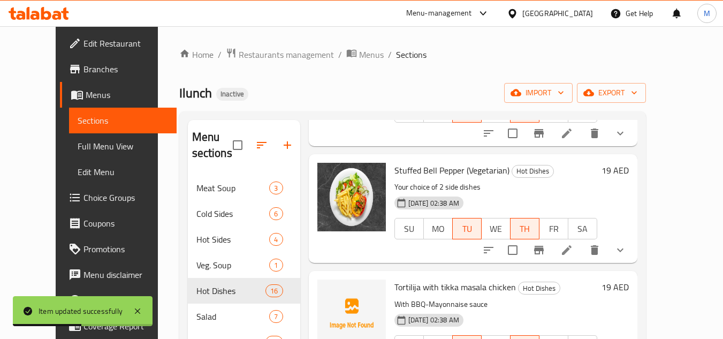
scroll to position [1559, 0]
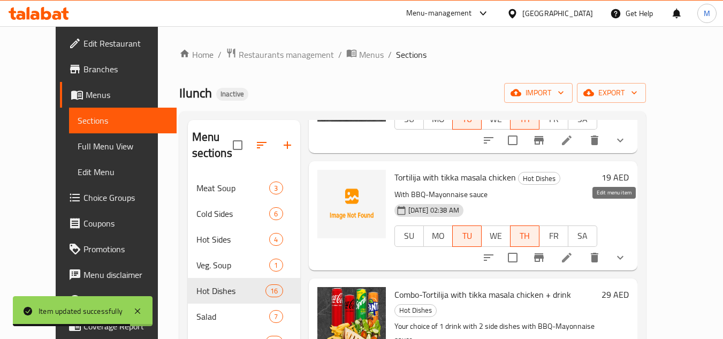
click at [572, 253] on icon at bounding box center [567, 258] width 10 height 10
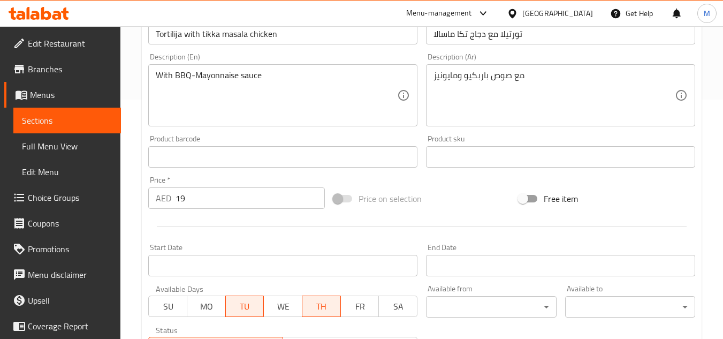
scroll to position [268, 0]
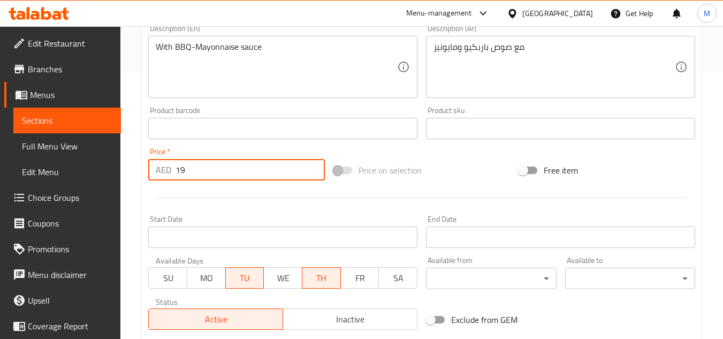
drag, startPoint x: 149, startPoint y: 173, endPoint x: 138, endPoint y: 173, distance: 11.2
click at [138, 173] on div "Home / Restaurants management / Menus / Sections / item / update Hot Dishes sec…" at bounding box center [421, 155] width 603 height 792
type input "21"
click at [179, 196] on div at bounding box center [422, 198] width 556 height 26
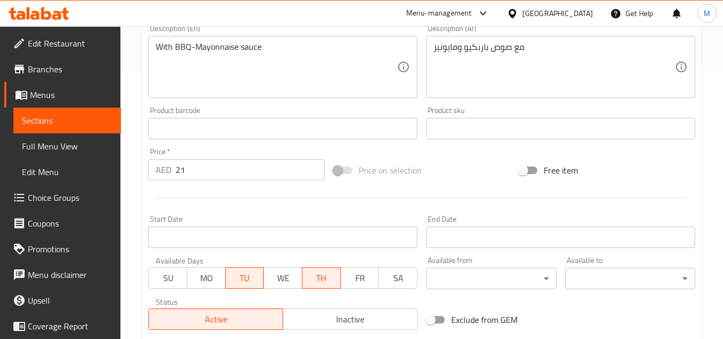
scroll to position [479, 0]
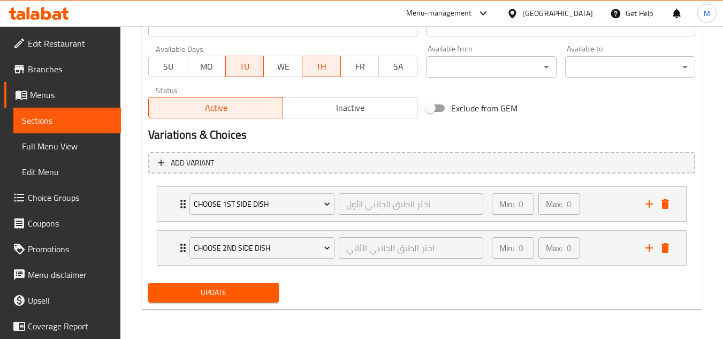
click at [230, 293] on span "Update" at bounding box center [213, 292] width 113 height 13
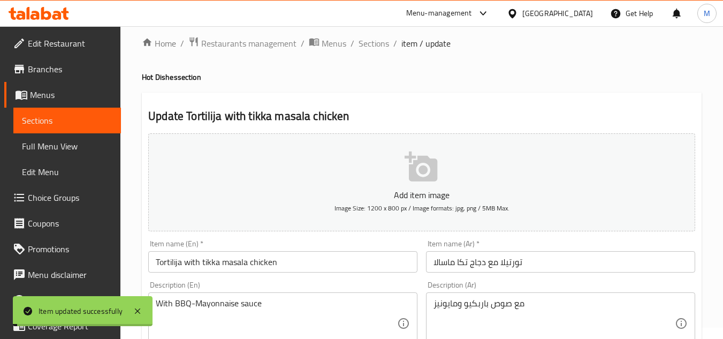
scroll to position [0, 0]
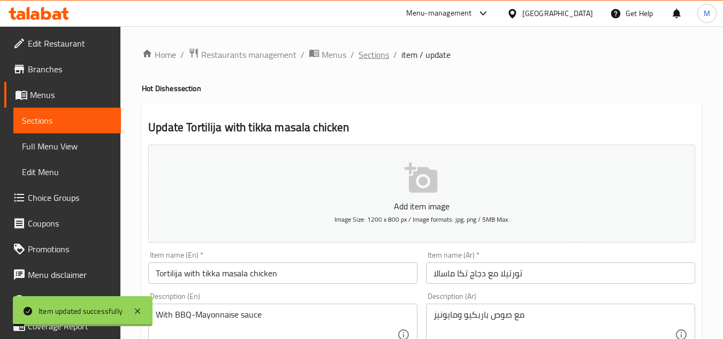
click at [374, 54] on span "Sections" at bounding box center [374, 54] width 31 height 13
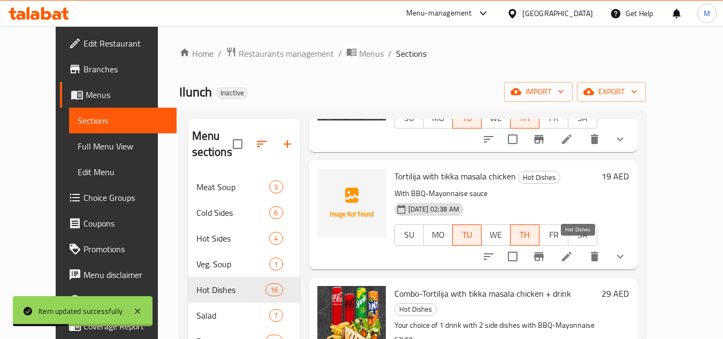
scroll to position [54, 0]
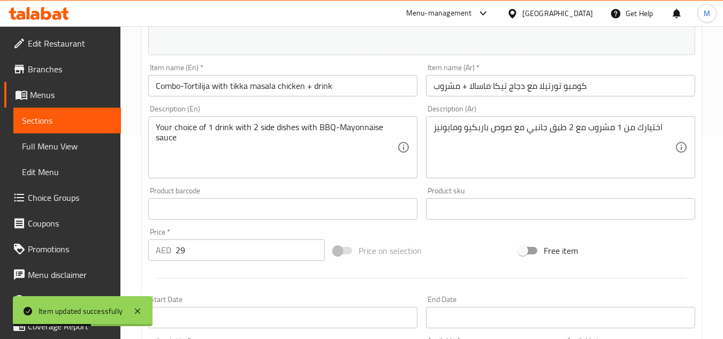
scroll to position [268, 0]
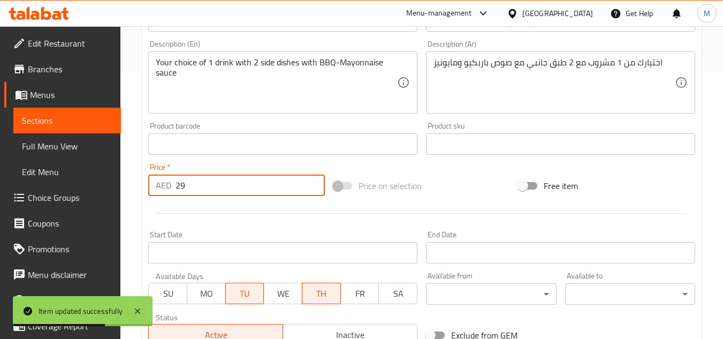
drag, startPoint x: 190, startPoint y: 184, endPoint x: 163, endPoint y: 185, distance: 26.8
click at [163, 185] on div "AED 29 Price *" at bounding box center [236, 185] width 177 height 21
type input "31"
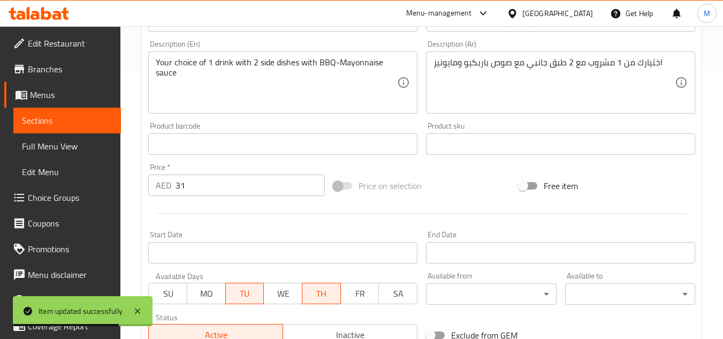
click at [204, 202] on div at bounding box center [422, 213] width 556 height 26
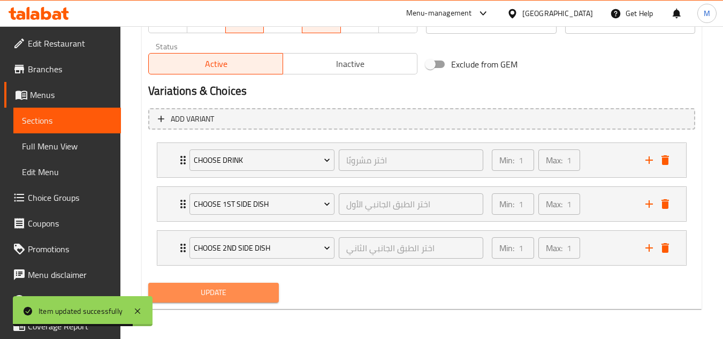
click at [231, 292] on span "Update" at bounding box center [213, 292] width 113 height 13
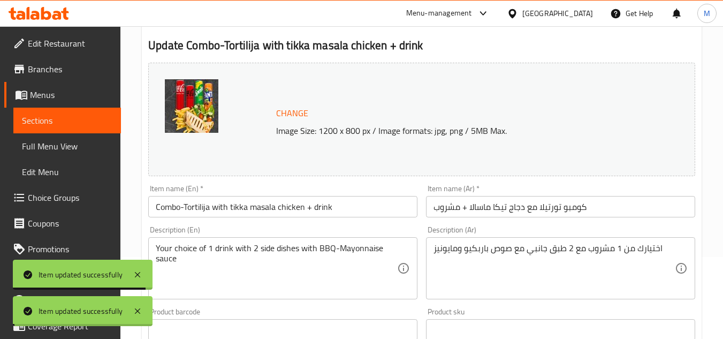
scroll to position [0, 0]
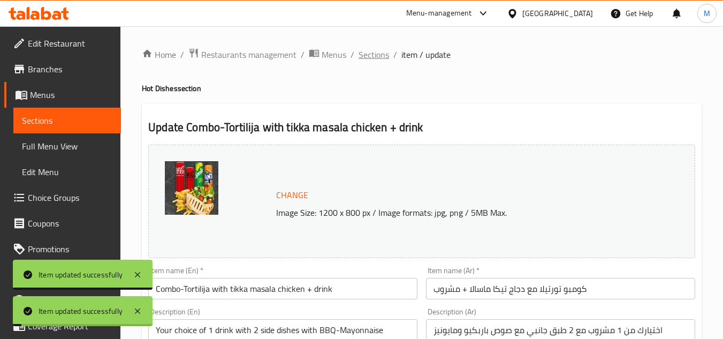
click at [368, 56] on span "Sections" at bounding box center [374, 54] width 31 height 13
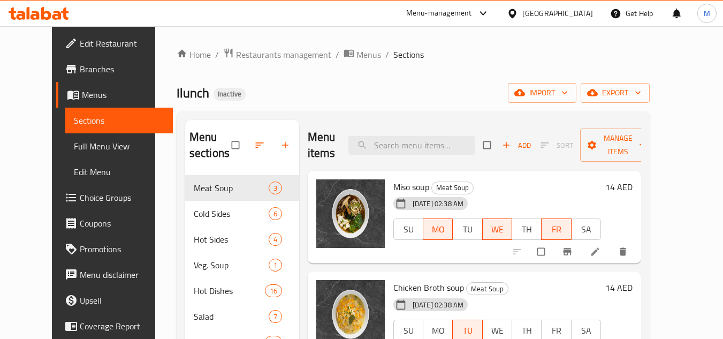
click at [77, 142] on span "Full Menu View" at bounding box center [119, 146] width 90 height 13
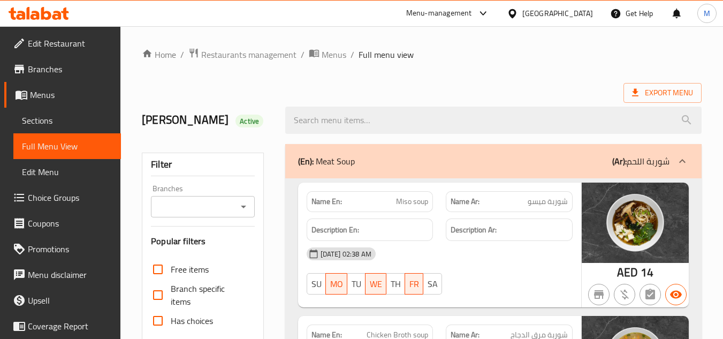
click at [448, 89] on div "Export Menu" at bounding box center [422, 93] width 560 height 20
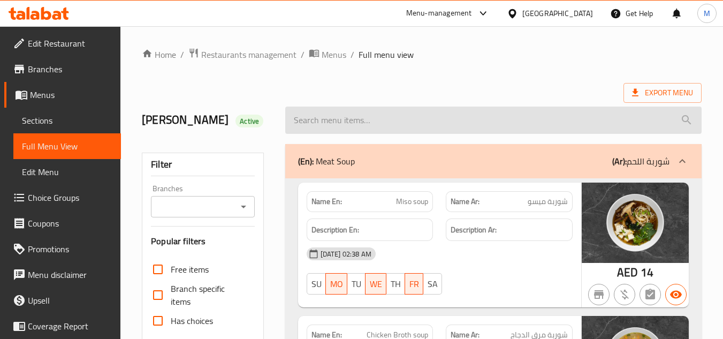
click at [343, 114] on input "search" at bounding box center [493, 120] width 416 height 27
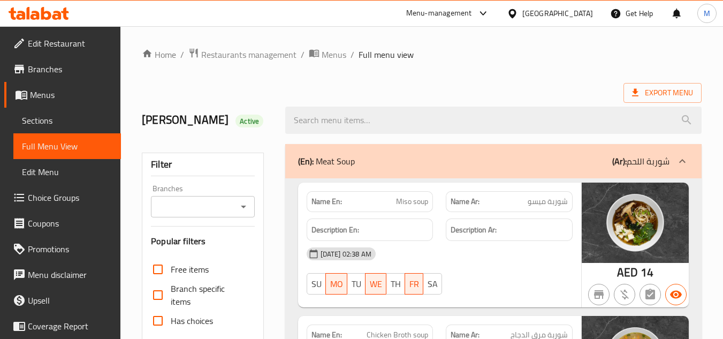
click at [343, 90] on div "Export Menu" at bounding box center [422, 93] width 560 height 20
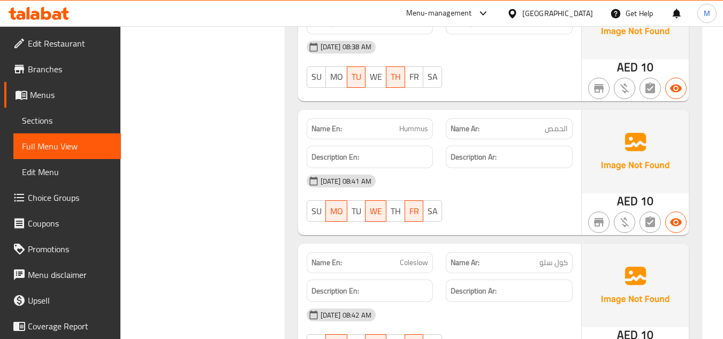
scroll to position [974, 0]
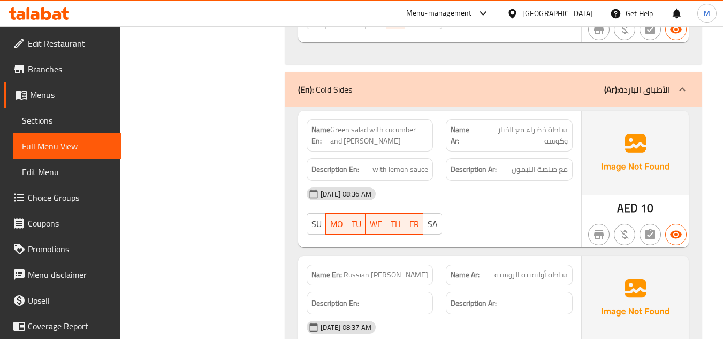
scroll to position [2166, 0]
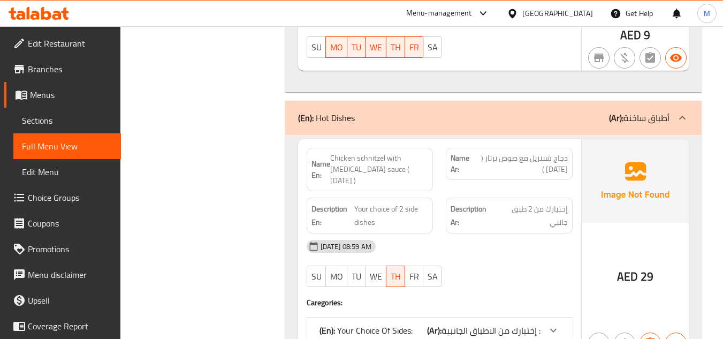
click at [431, 191] on div "Description En: Your choice of 2 side dishes" at bounding box center [370, 215] width 140 height 49
click at [488, 222] on div "Description Ar: إختيارك من 2 طبق جانبي" at bounding box center [509, 216] width 127 height 36
click at [571, 213] on div "Description Ar: إختيارك من 2 طبق جانبي" at bounding box center [509, 216] width 127 height 36
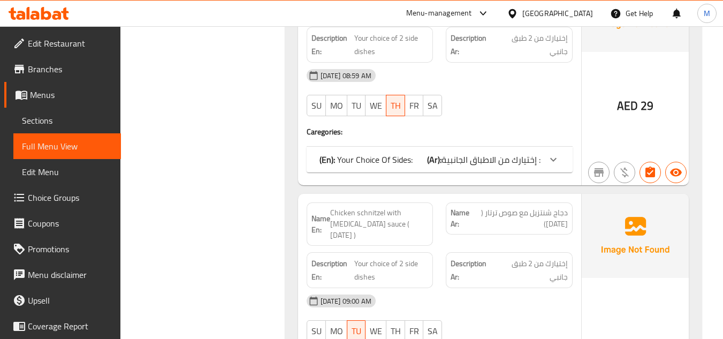
scroll to position [2595, 0]
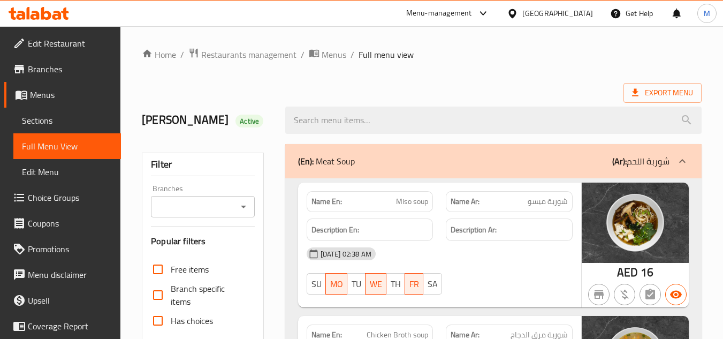
click at [302, 85] on div "Export Menu" at bounding box center [422, 93] width 560 height 20
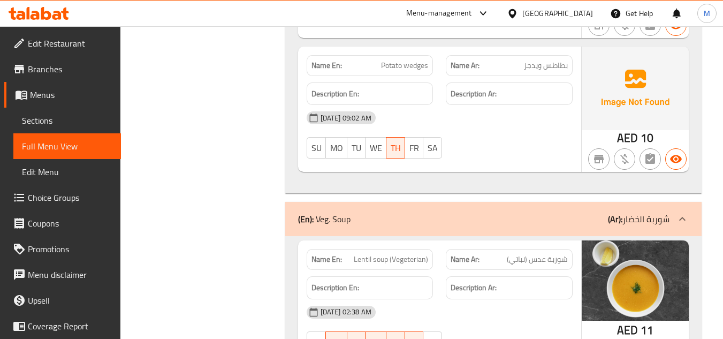
scroll to position [1774, 0]
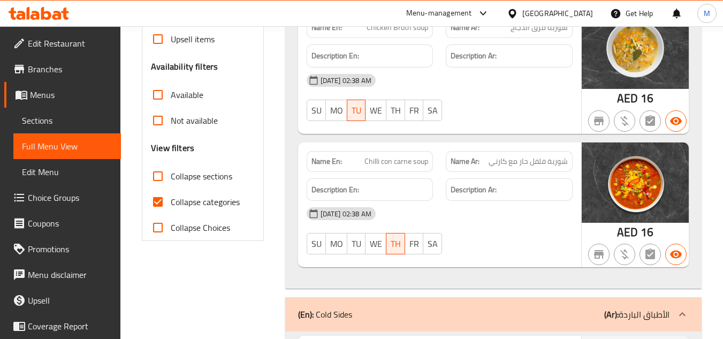
scroll to position [375, 0]
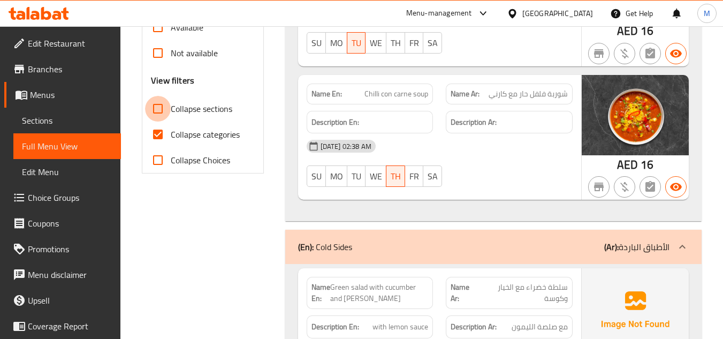
click at [154, 106] on input "Collapse sections" at bounding box center [158, 109] width 26 height 26
checkbox input "true"
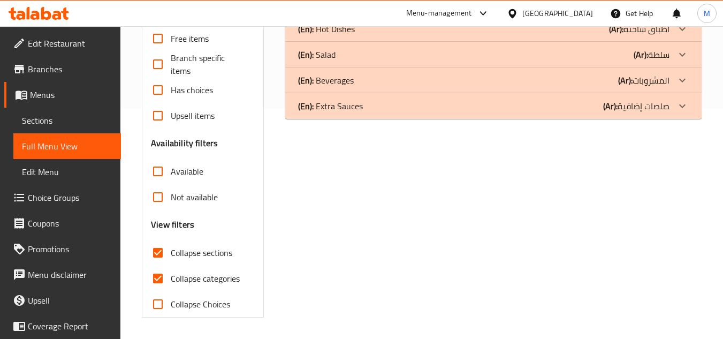
click at [157, 137] on h3 "Availability filters" at bounding box center [184, 143] width 67 height 12
click at [158, 285] on input "Collapse categories" at bounding box center [158, 279] width 26 height 26
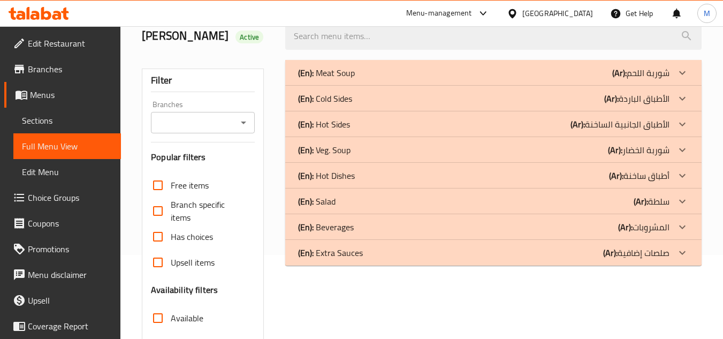
scroll to position [70, 0]
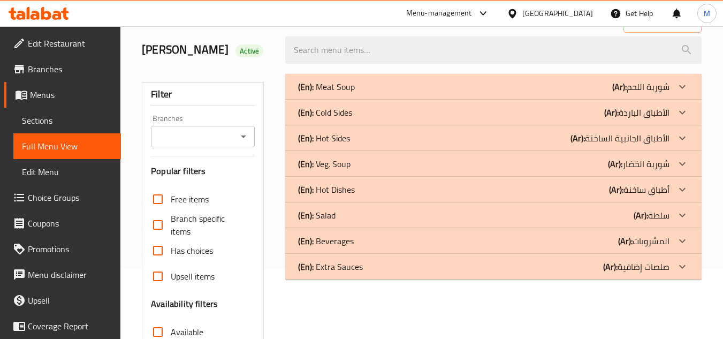
click at [679, 190] on icon at bounding box center [682, 189] width 13 height 13
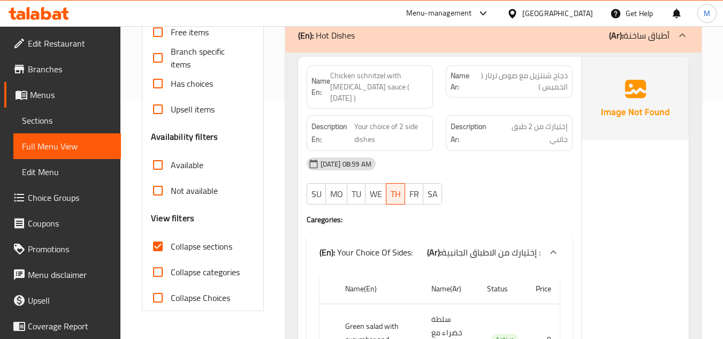
scroll to position [375, 0]
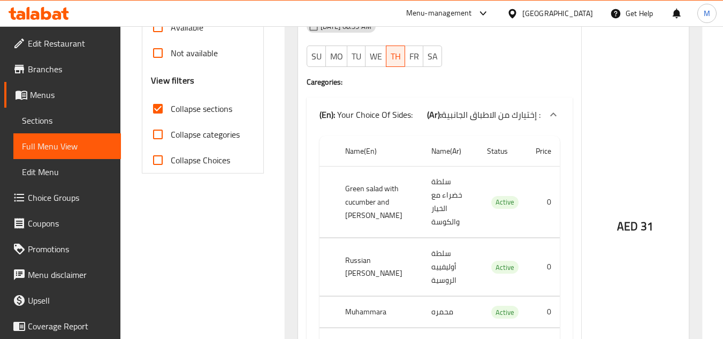
click at [158, 135] on input "Collapse categories" at bounding box center [158, 135] width 26 height 26
checkbox input "true"
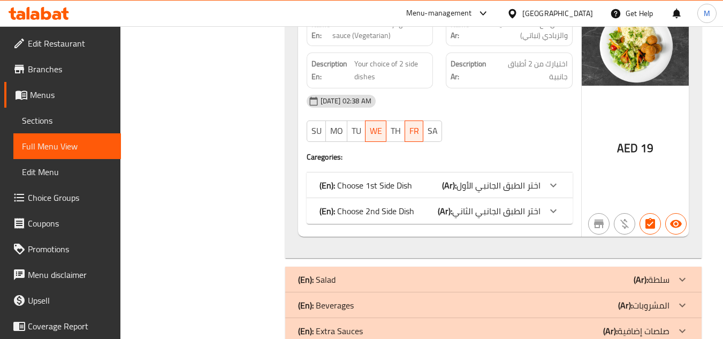
scroll to position [3864, 0]
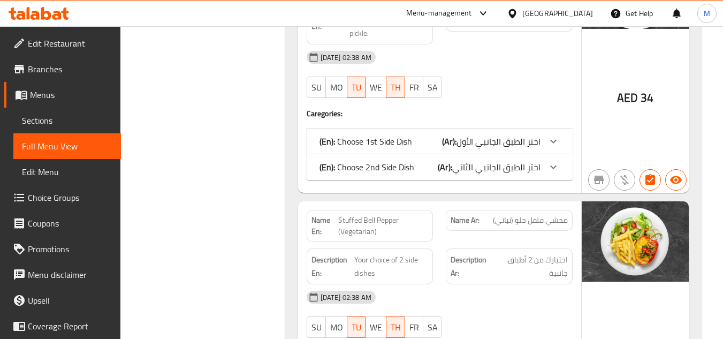
scroll to position [2901, 0]
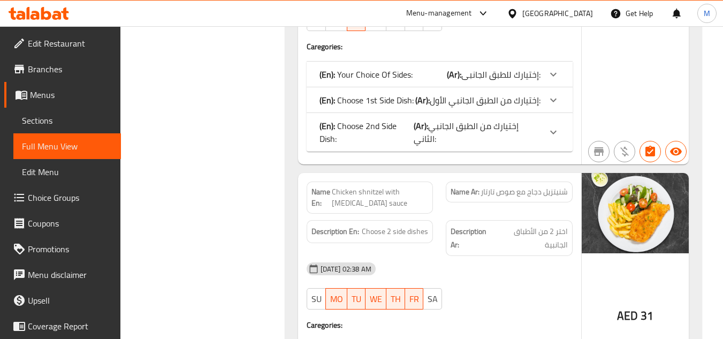
click at [411, 186] on span "Chicken shnitzel with [MEDICAL_DATA] sauce" at bounding box center [380, 197] width 97 height 22
click at [454, 220] on div "Description Ar: اختر 2 من الأطباق الجانبية" at bounding box center [509, 238] width 127 height 36
click at [555, 186] on span "شنيتزيل دجاج مع صوص تارتار" at bounding box center [524, 191] width 87 height 11
copy span "شنيتزيل"
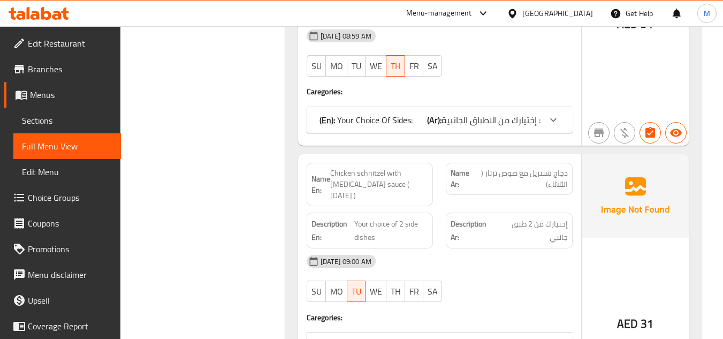
scroll to position [2324, 0]
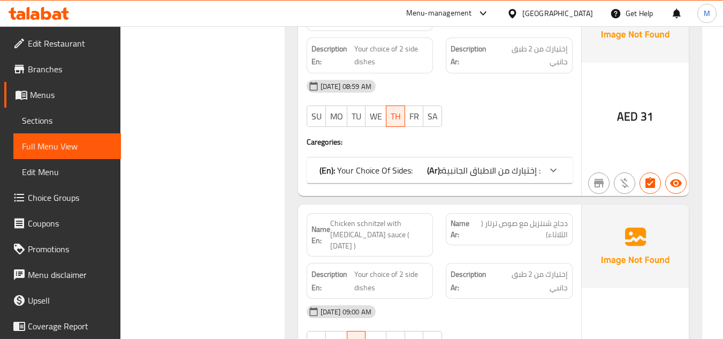
click at [540, 218] on span "دجاج شنتزيل مع صوص ترتار ( الثلاثاء)" at bounding box center [521, 229] width 93 height 22
copy span "شنتزيل"
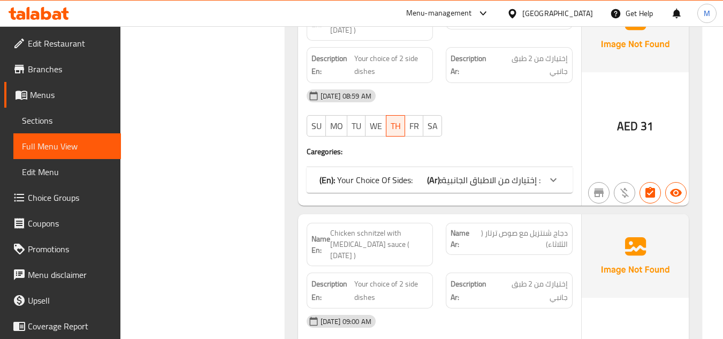
click at [561, 12] on div "[GEOGRAPHIC_DATA]" at bounding box center [557, 13] width 71 height 12
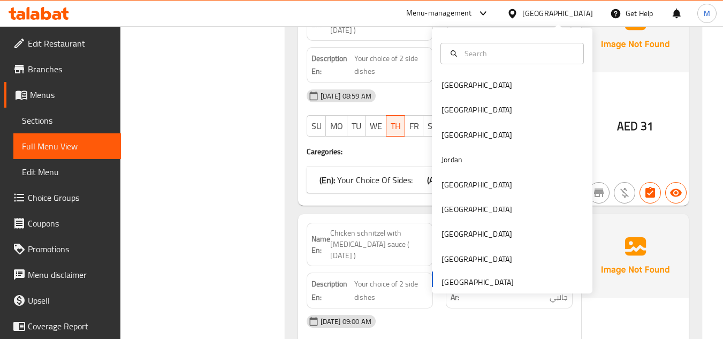
click at [620, 101] on div "AED 31" at bounding box center [635, 97] width 107 height 217
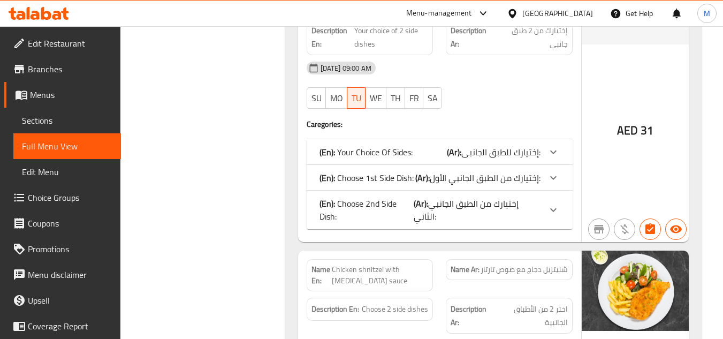
scroll to position [2582, 0]
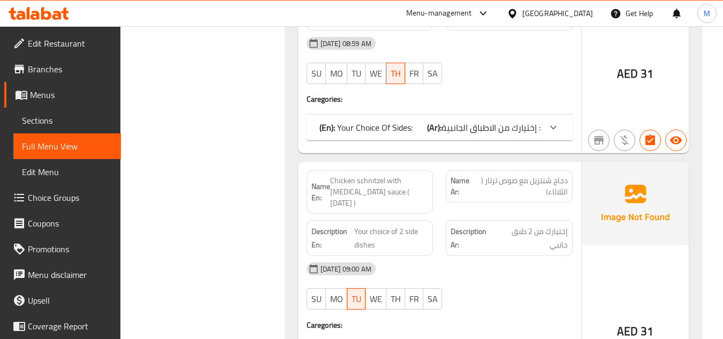
scroll to position [2646, 0]
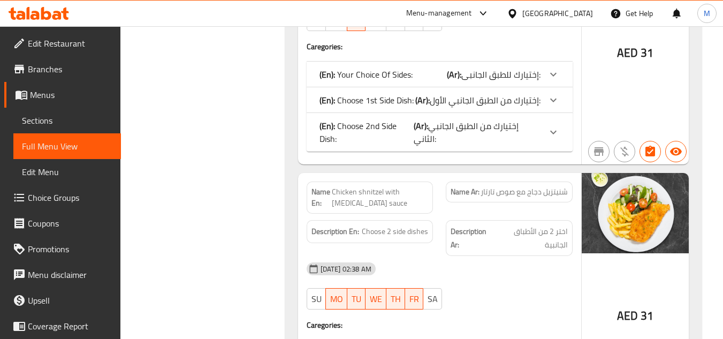
click at [506, 256] on div "[DATE] 02:38 AM" at bounding box center [439, 269] width 279 height 26
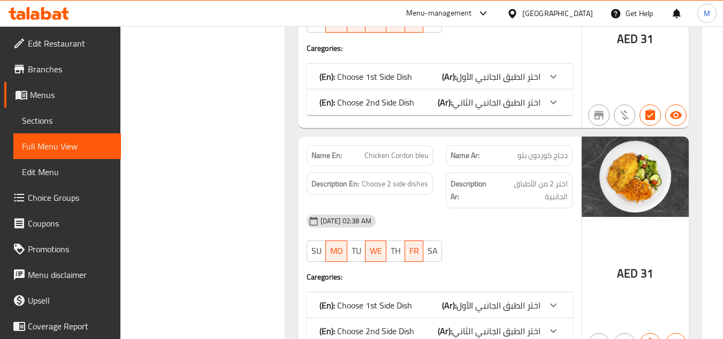
scroll to position [2939, 0]
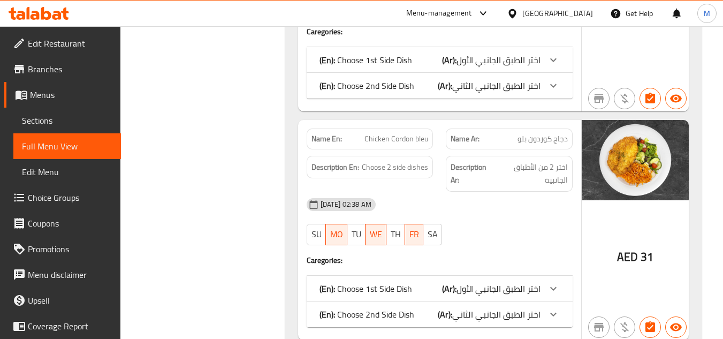
click at [530, 239] on div at bounding box center [509, 245] width 140 height 13
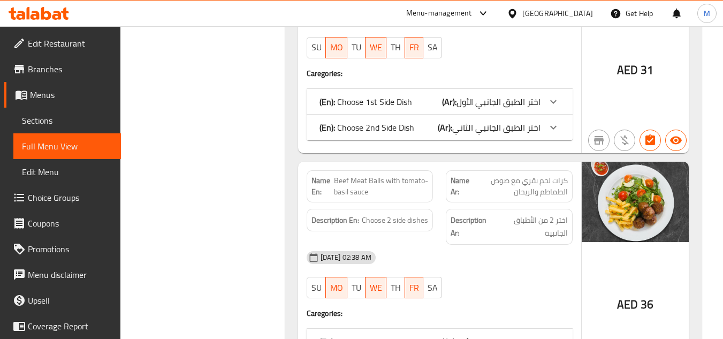
scroll to position [3166, 0]
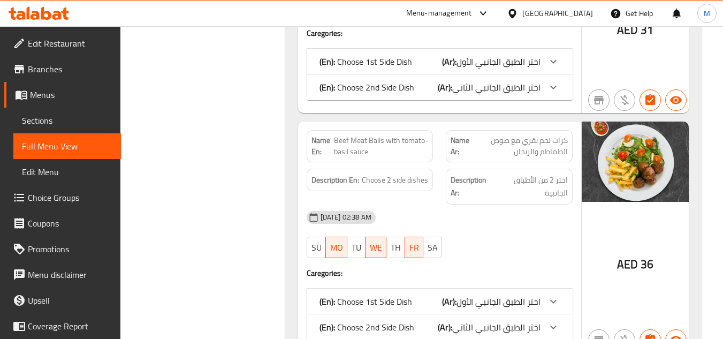
click at [520, 209] on div "[DATE] 02:38 AM SU MO TU WE TH FR SA" at bounding box center [439, 234] width 279 height 60
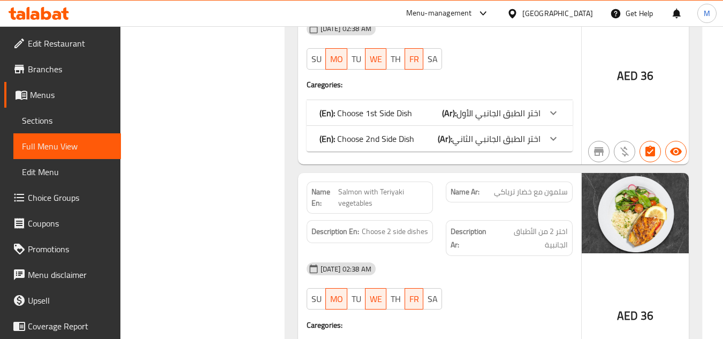
click at [513, 256] on div "[DATE] 02:38 AM" at bounding box center [439, 269] width 279 height 26
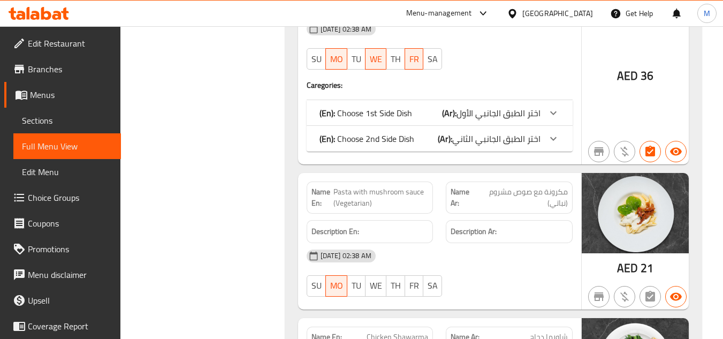
click at [531, 243] on div "[DATE] 02:38 AM" at bounding box center [439, 256] width 279 height 26
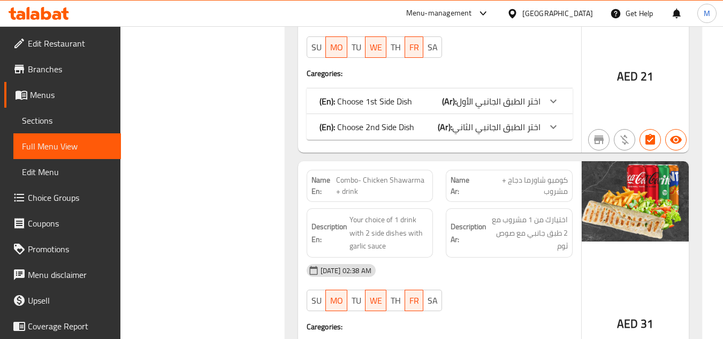
scroll to position [3969, 0]
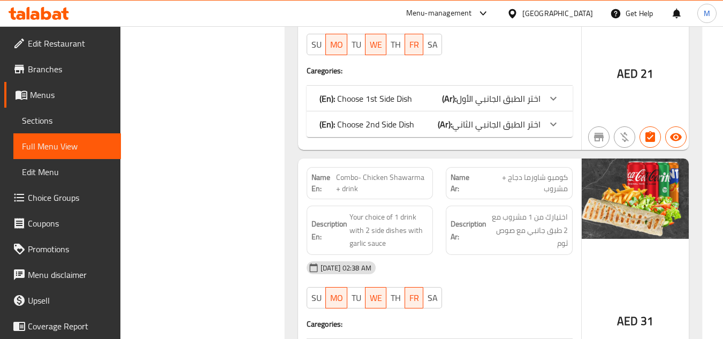
click at [481, 217] on strong "Description Ar:" at bounding box center [469, 230] width 36 height 26
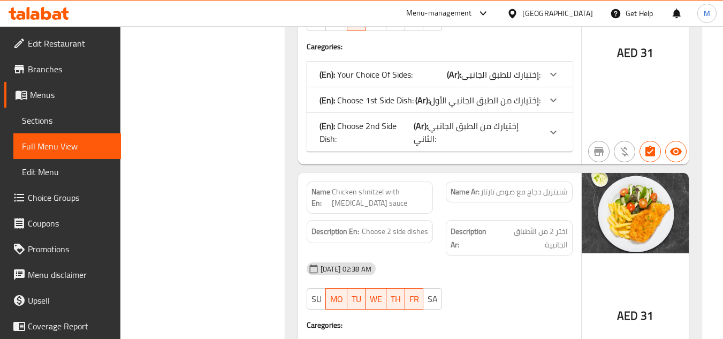
click at [557, 256] on div "[DATE] 02:38 AM" at bounding box center [439, 269] width 279 height 26
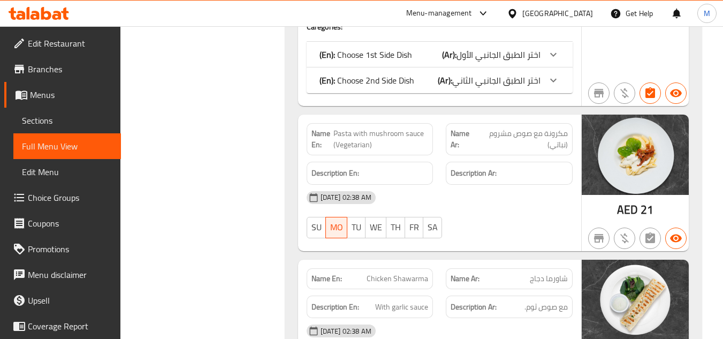
scroll to position [3591, 0]
